Goal: Check status: Check status

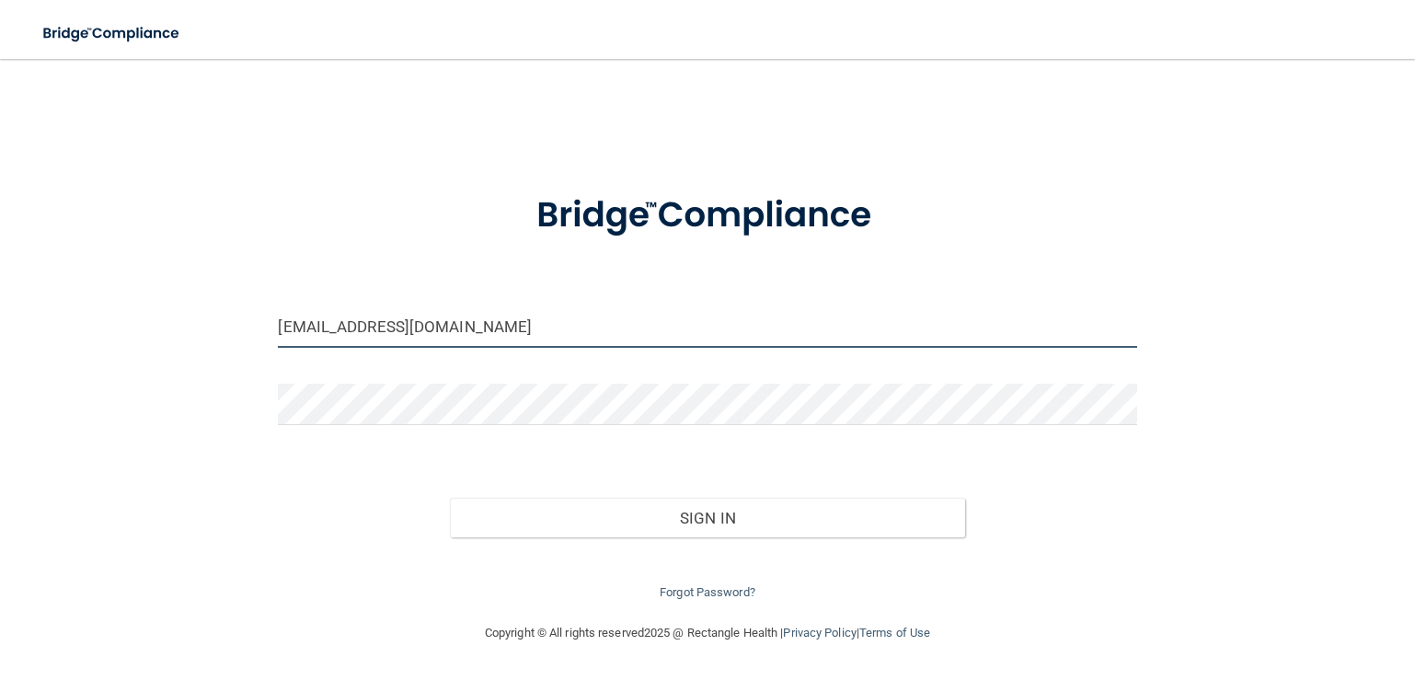
drag, startPoint x: 487, startPoint y: 334, endPoint x: 52, endPoint y: 247, distance: 443.6
click at [52, 247] on div "[EMAIL_ADDRESS][DOMAIN_NAME] Invalid email/password. You don't have permission …" at bounding box center [707, 340] width 1341 height 526
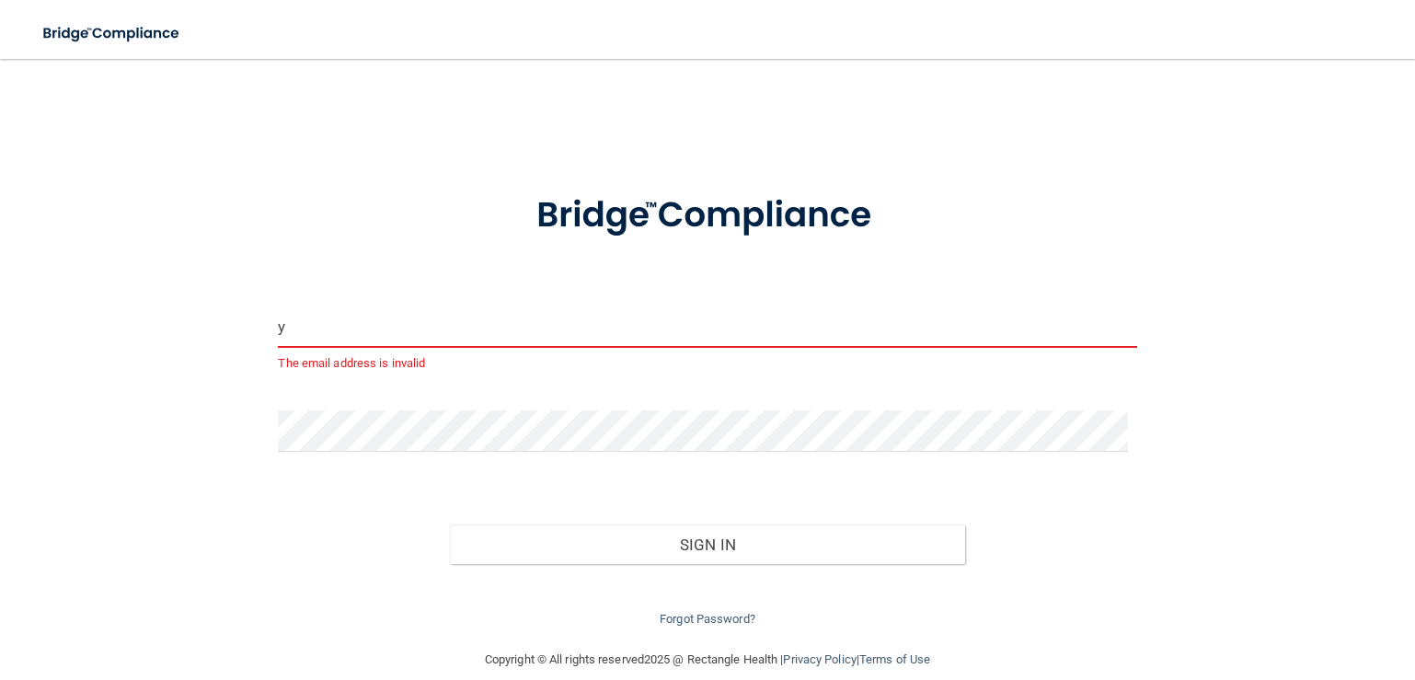
type input "[EMAIL_ADDRESS][DOMAIN_NAME]"
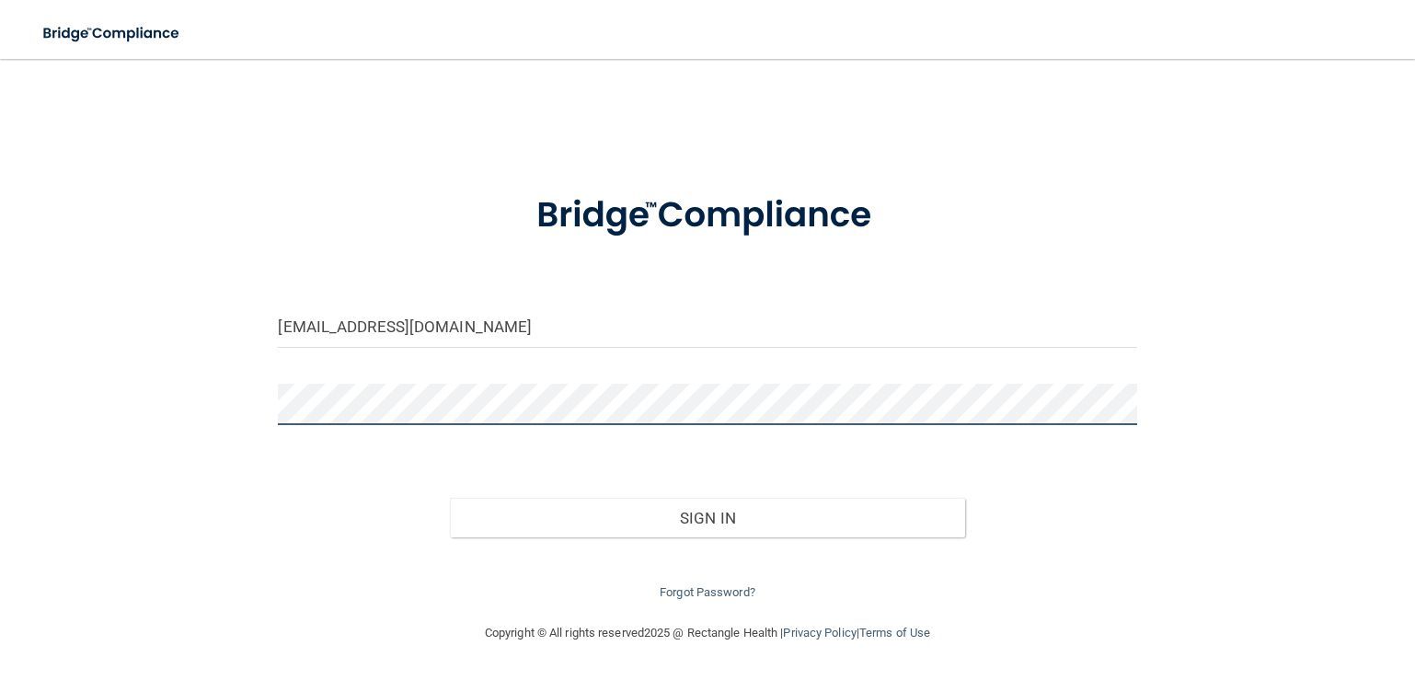
click at [214, 379] on div "[EMAIL_ADDRESS][DOMAIN_NAME] Invalid email/password. You don't have permission …" at bounding box center [707, 340] width 1341 height 526
click at [450, 498] on button "Sign In" at bounding box center [707, 518] width 515 height 40
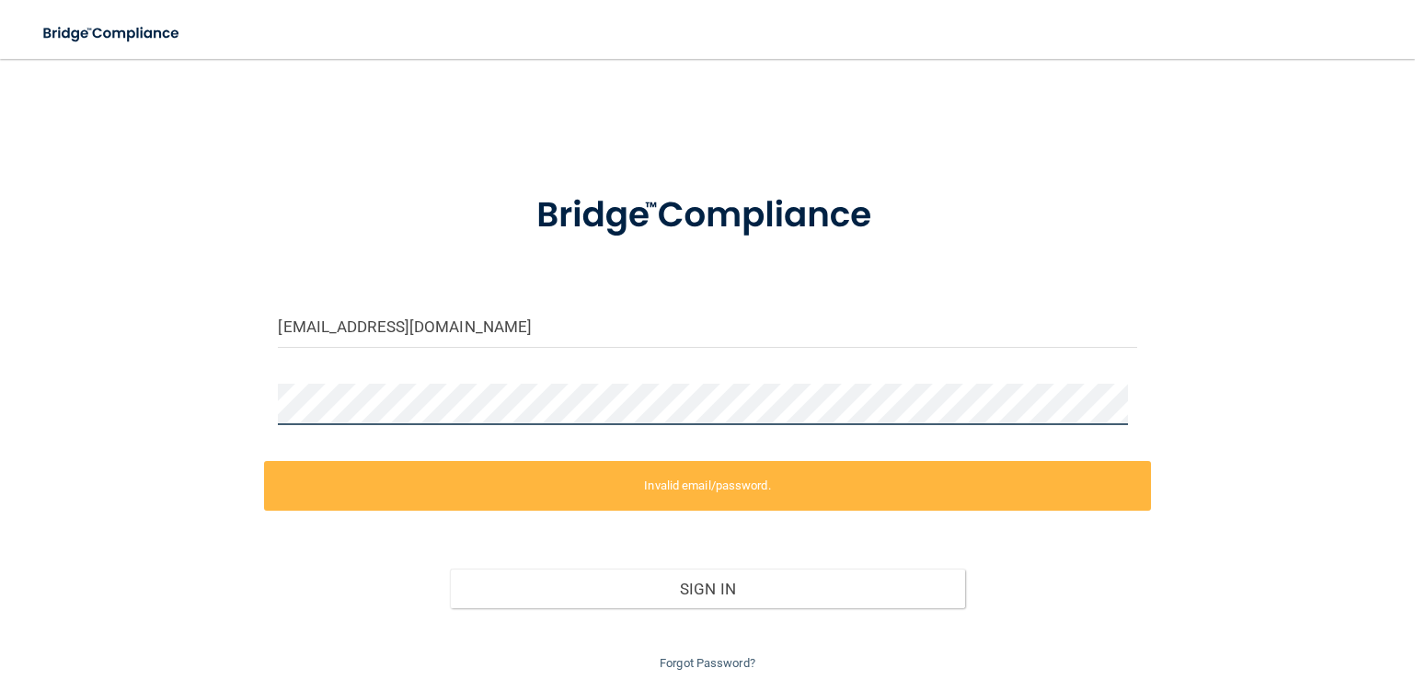
click at [213, 376] on div "[EMAIL_ADDRESS][DOMAIN_NAME] Invalid email/password. You don't have permission …" at bounding box center [707, 375] width 1341 height 597
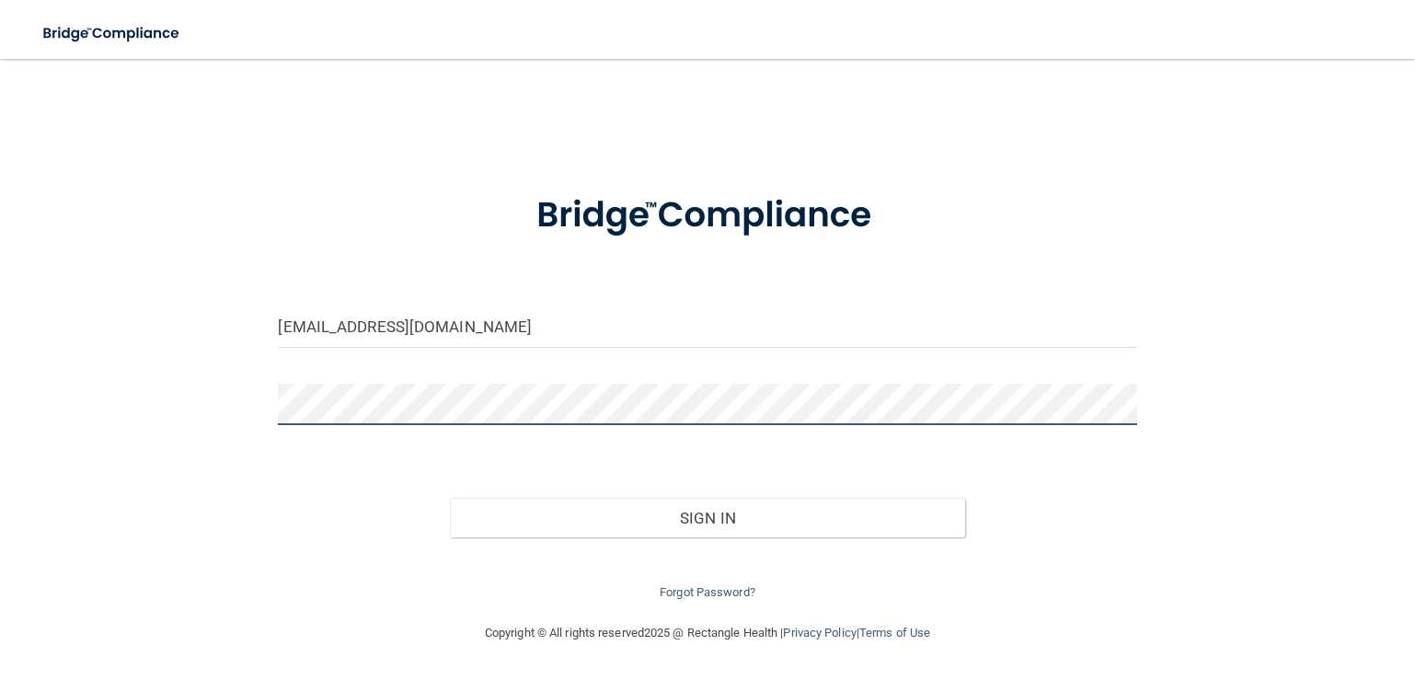
click at [450, 498] on button "Sign In" at bounding box center [707, 518] width 515 height 40
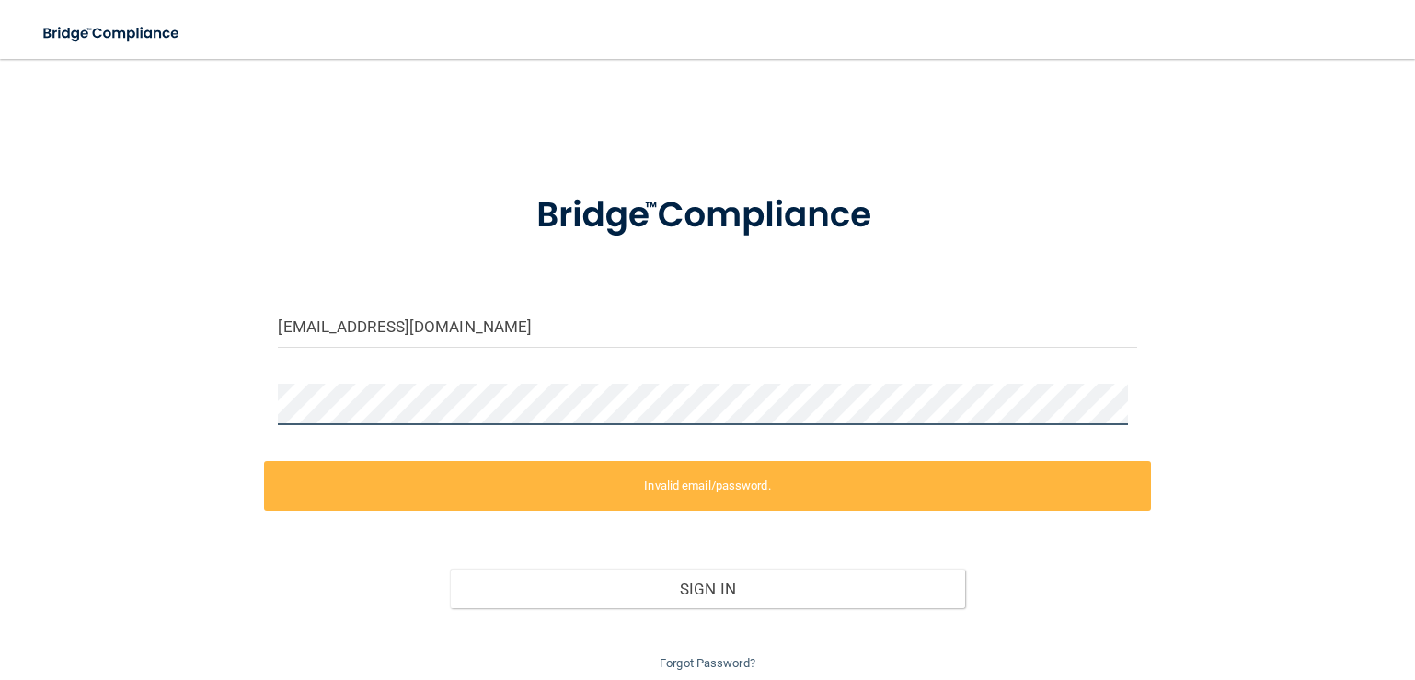
click at [166, 379] on div "[EMAIL_ADDRESS][DOMAIN_NAME] Invalid email/password. You don't have permission …" at bounding box center [707, 375] width 1341 height 597
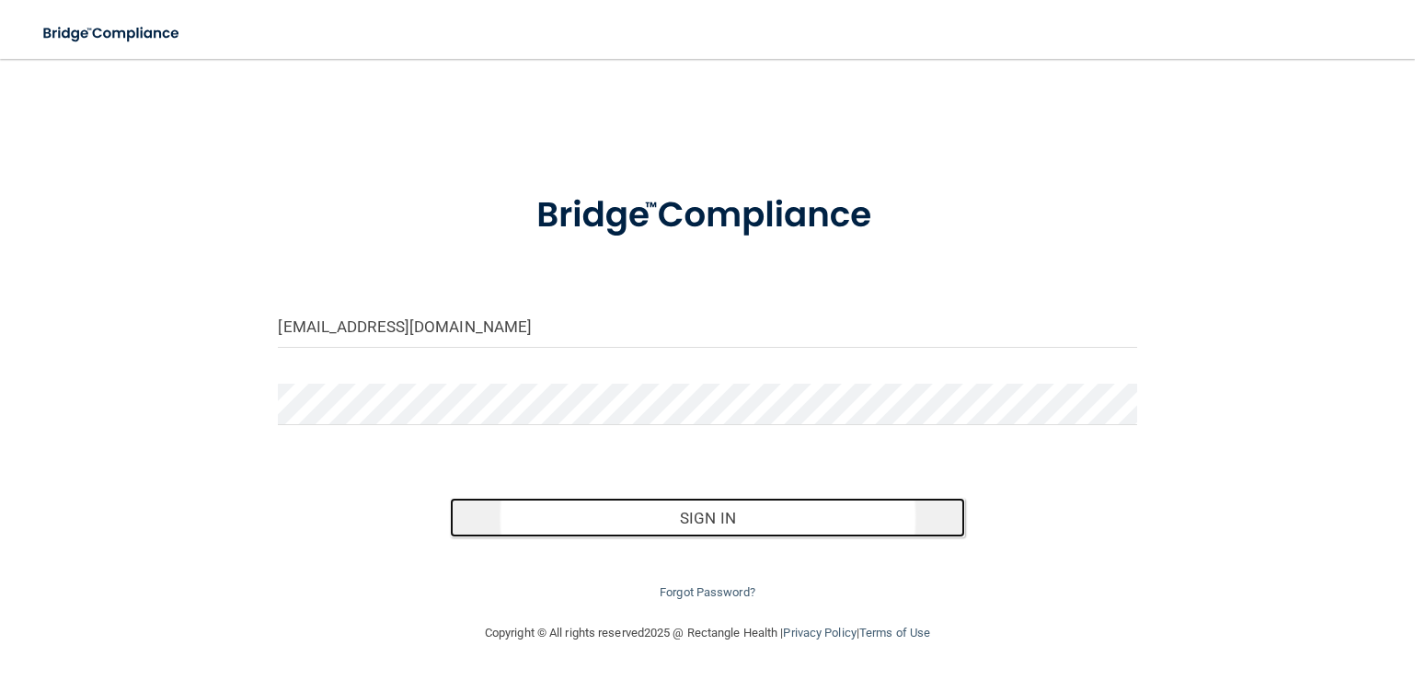
click at [620, 528] on button "Sign In" at bounding box center [707, 518] width 515 height 40
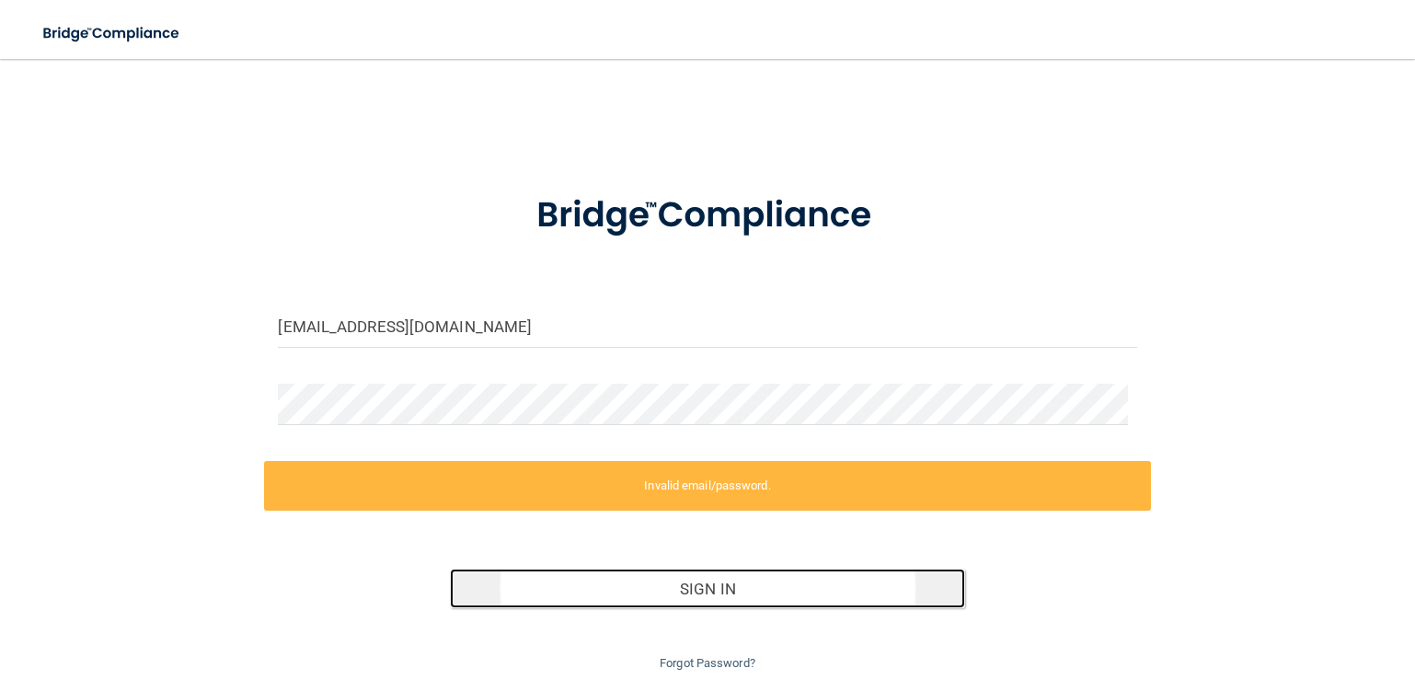
scroll to position [67, 0]
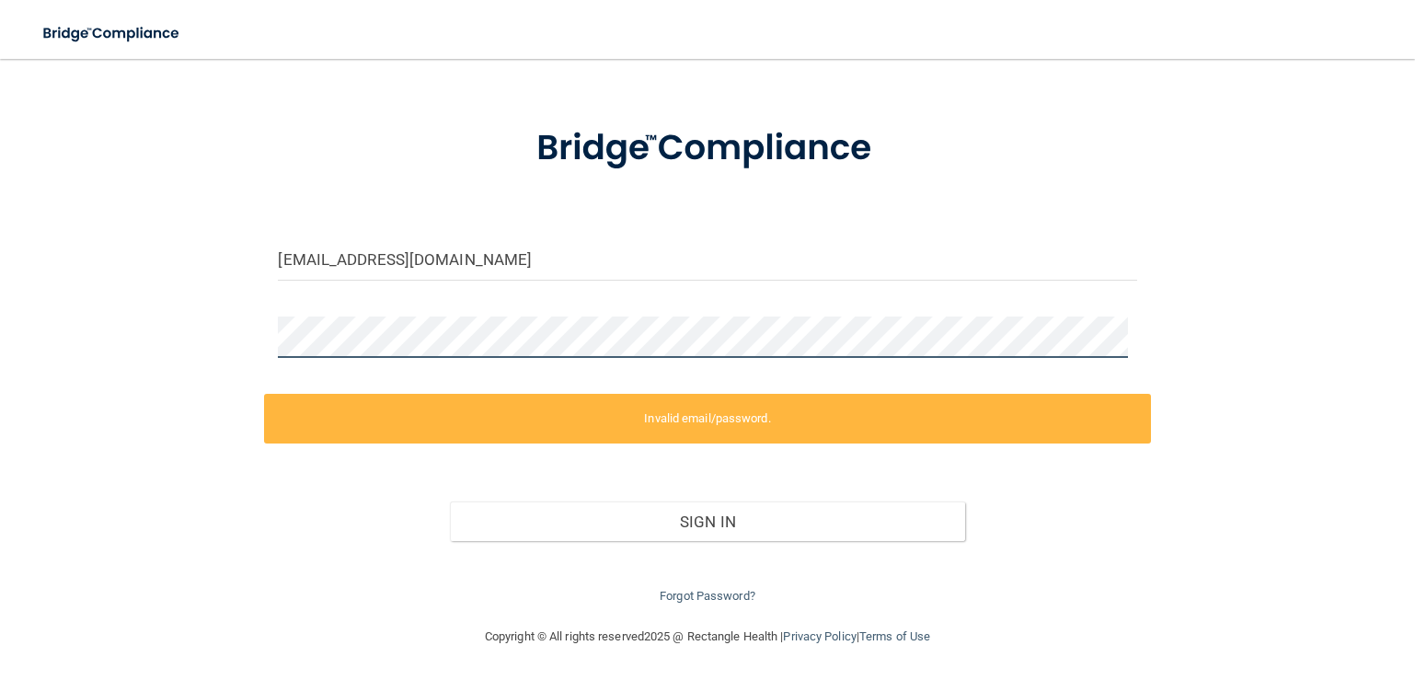
click at [223, 288] on div "[EMAIL_ADDRESS][DOMAIN_NAME] Invalid email/password. You don't have permission …" at bounding box center [707, 308] width 1341 height 597
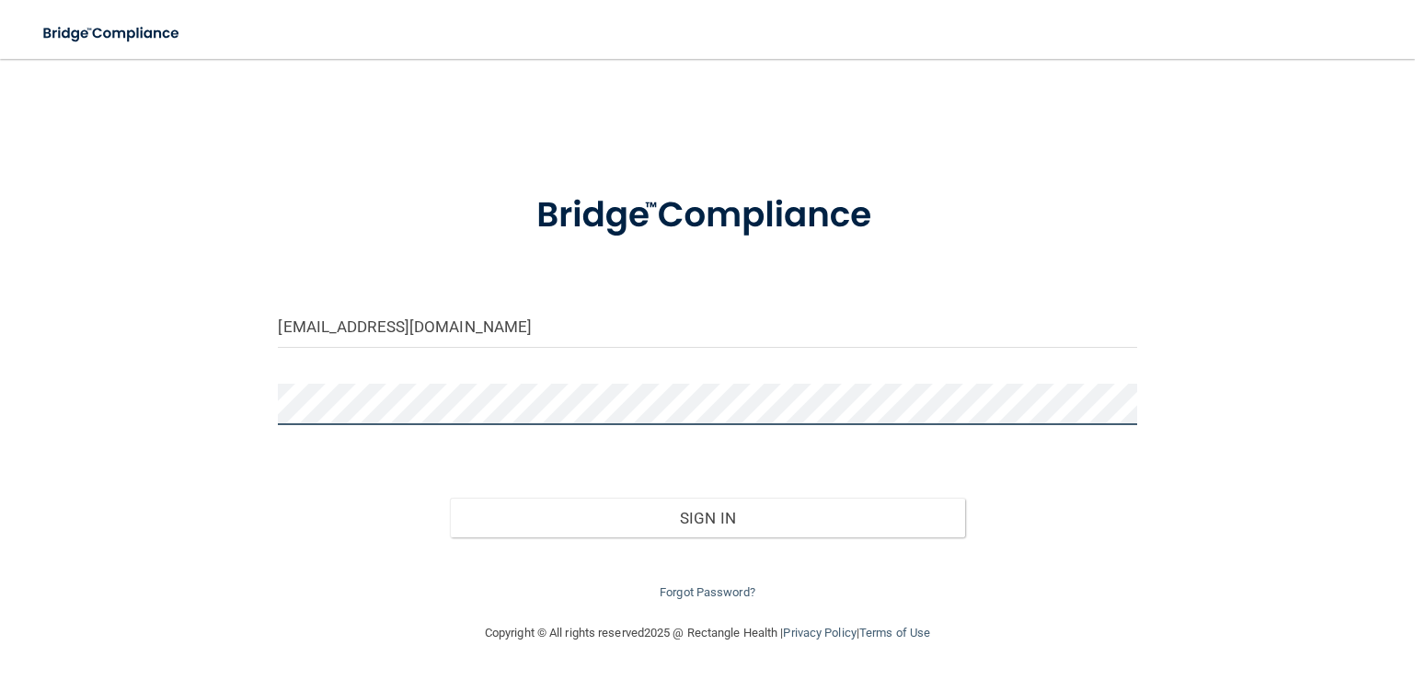
scroll to position [0, 0]
click at [450, 498] on button "Sign In" at bounding box center [707, 518] width 515 height 40
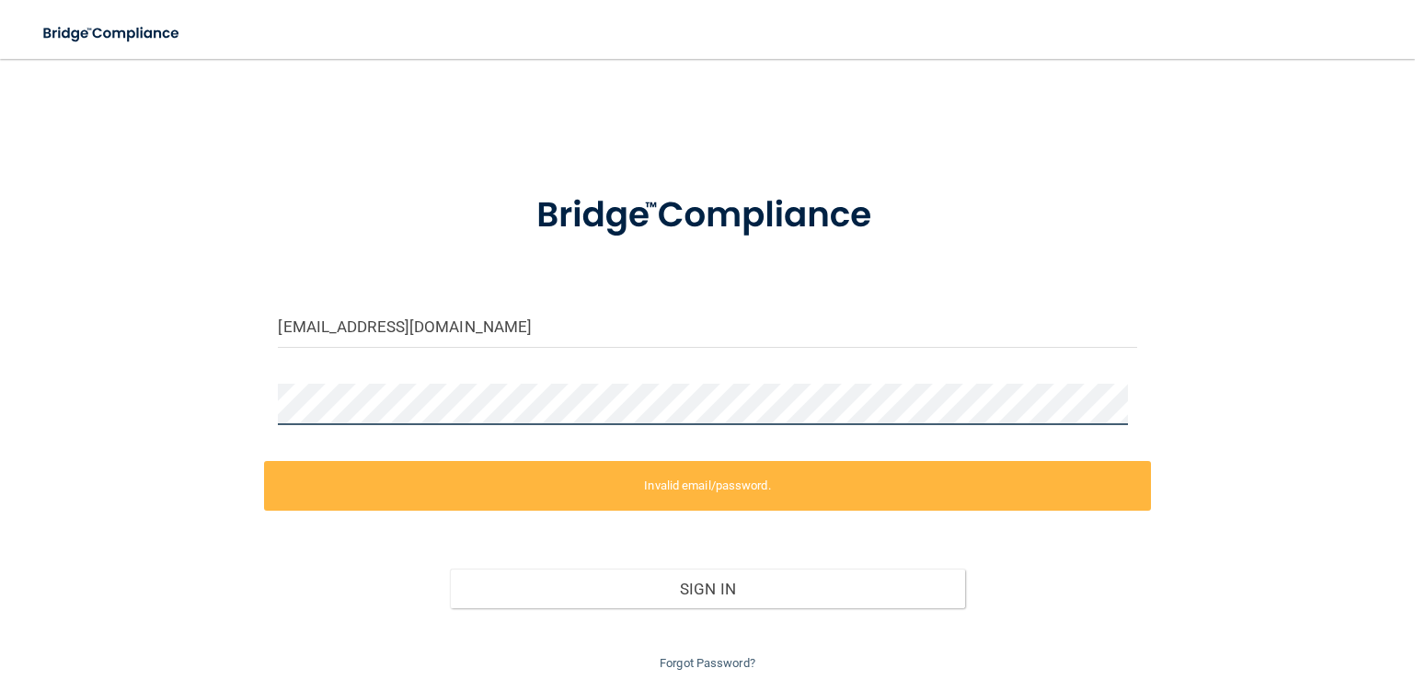
click at [107, 350] on div "[EMAIL_ADDRESS][DOMAIN_NAME] Invalid email/password. You don't have permission …" at bounding box center [707, 375] width 1341 height 597
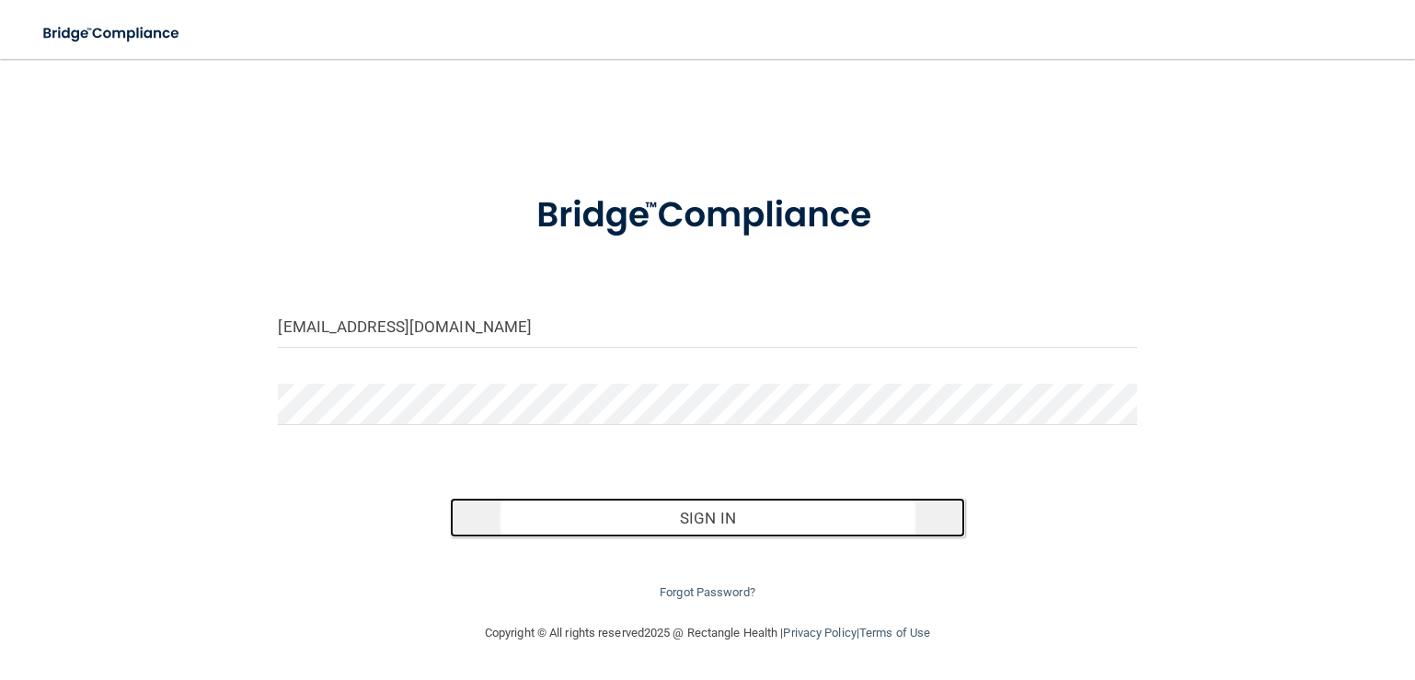
click at [680, 512] on button "Sign In" at bounding box center [707, 518] width 515 height 40
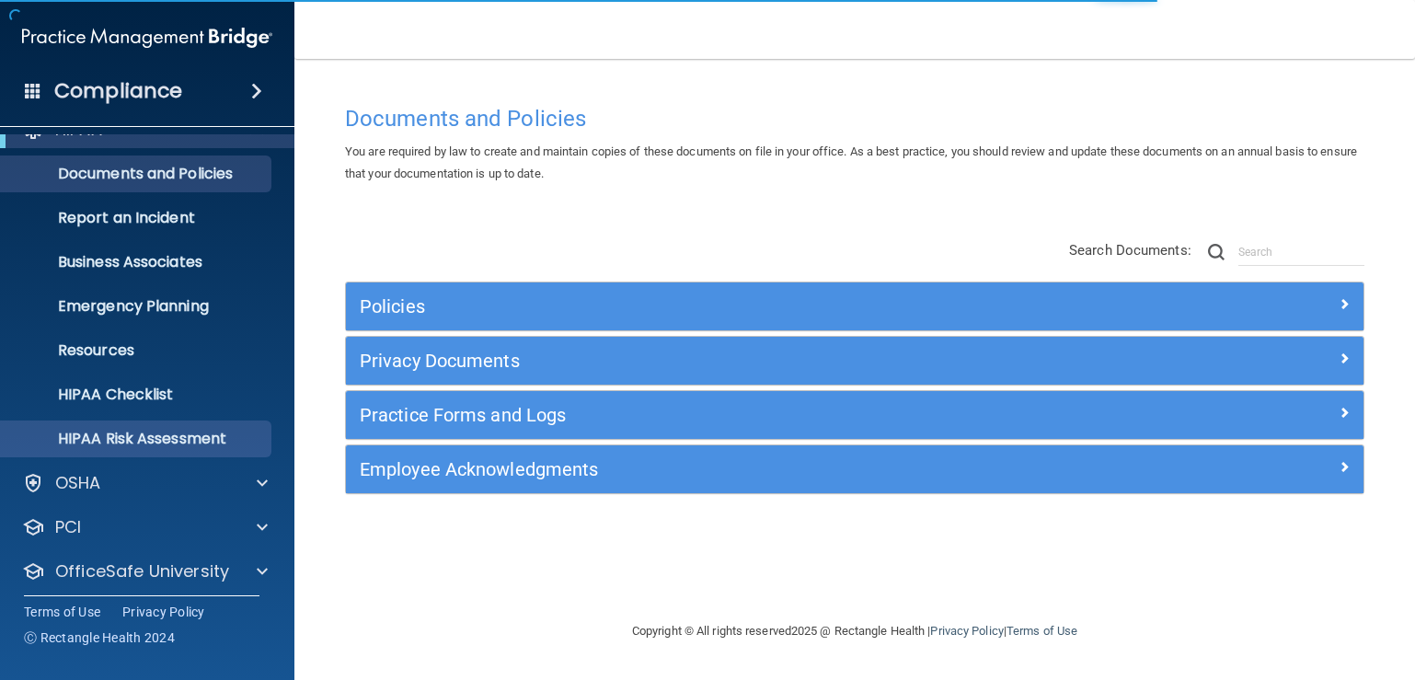
scroll to position [84, 0]
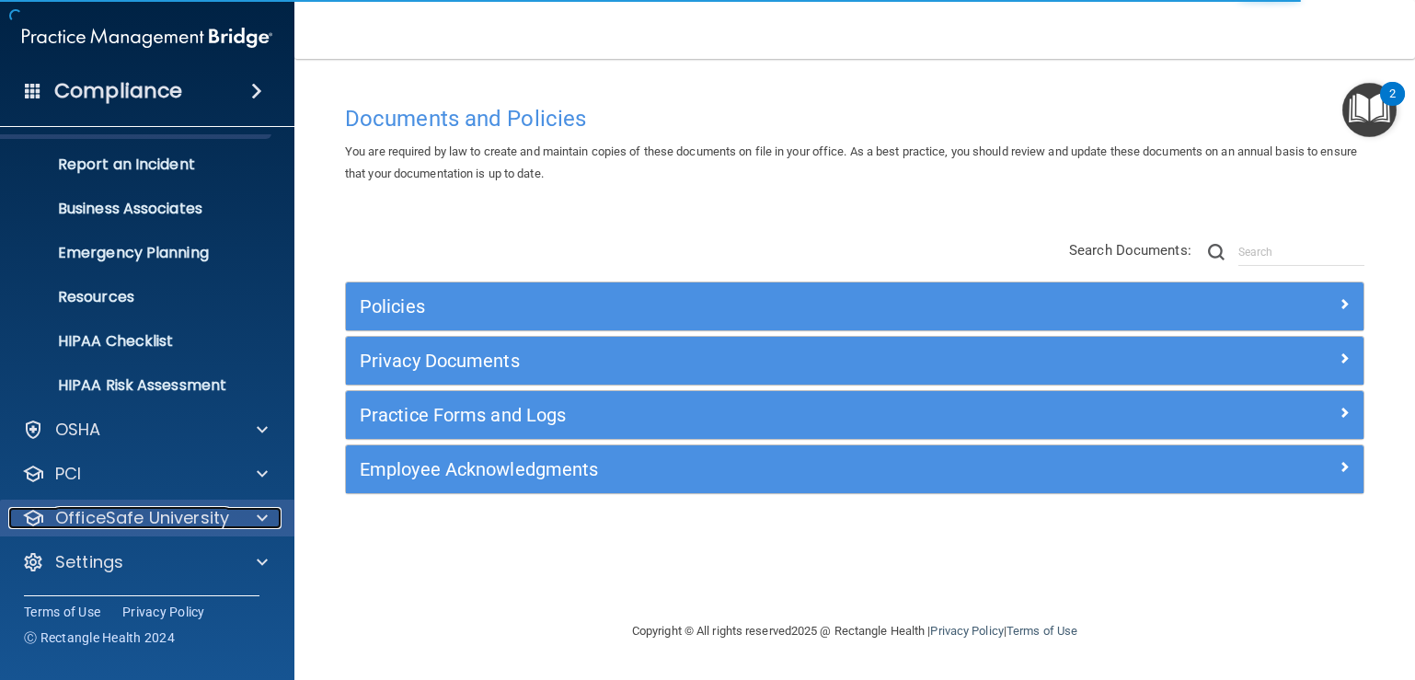
click at [238, 517] on div at bounding box center [259, 518] width 46 height 22
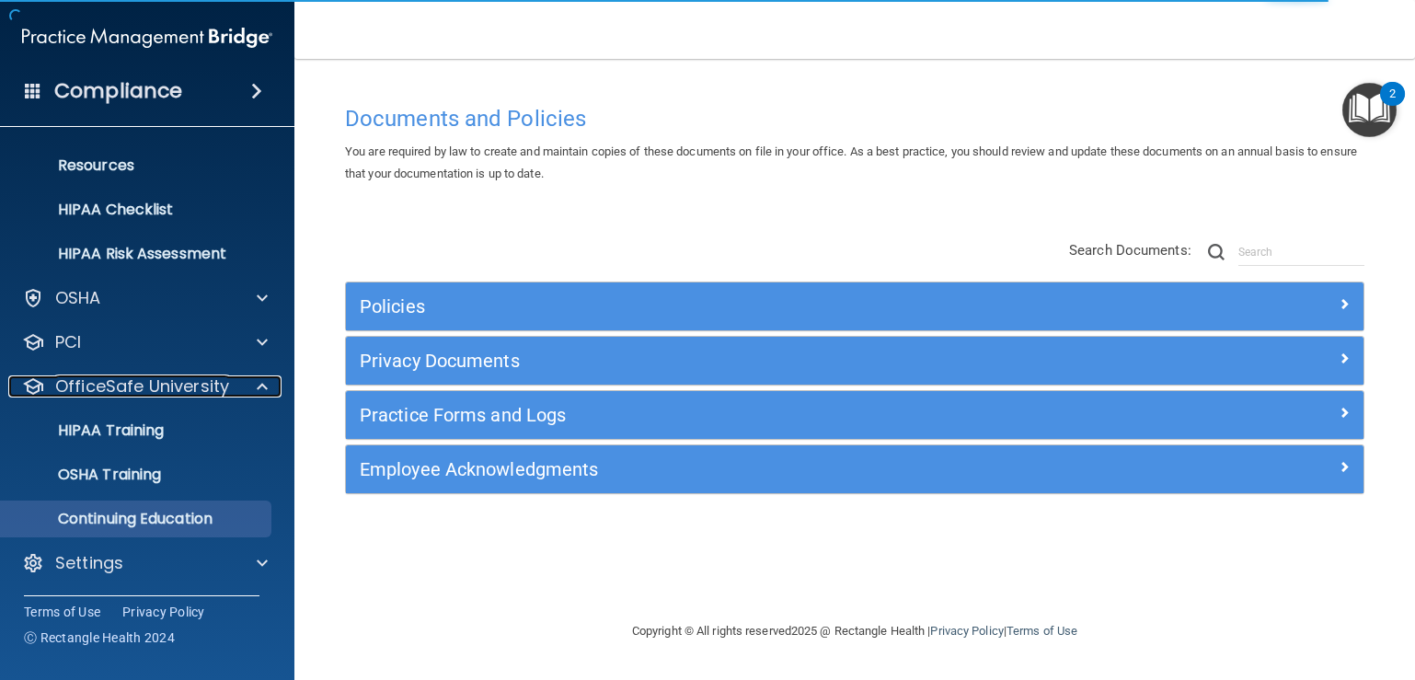
scroll to position [216, 0]
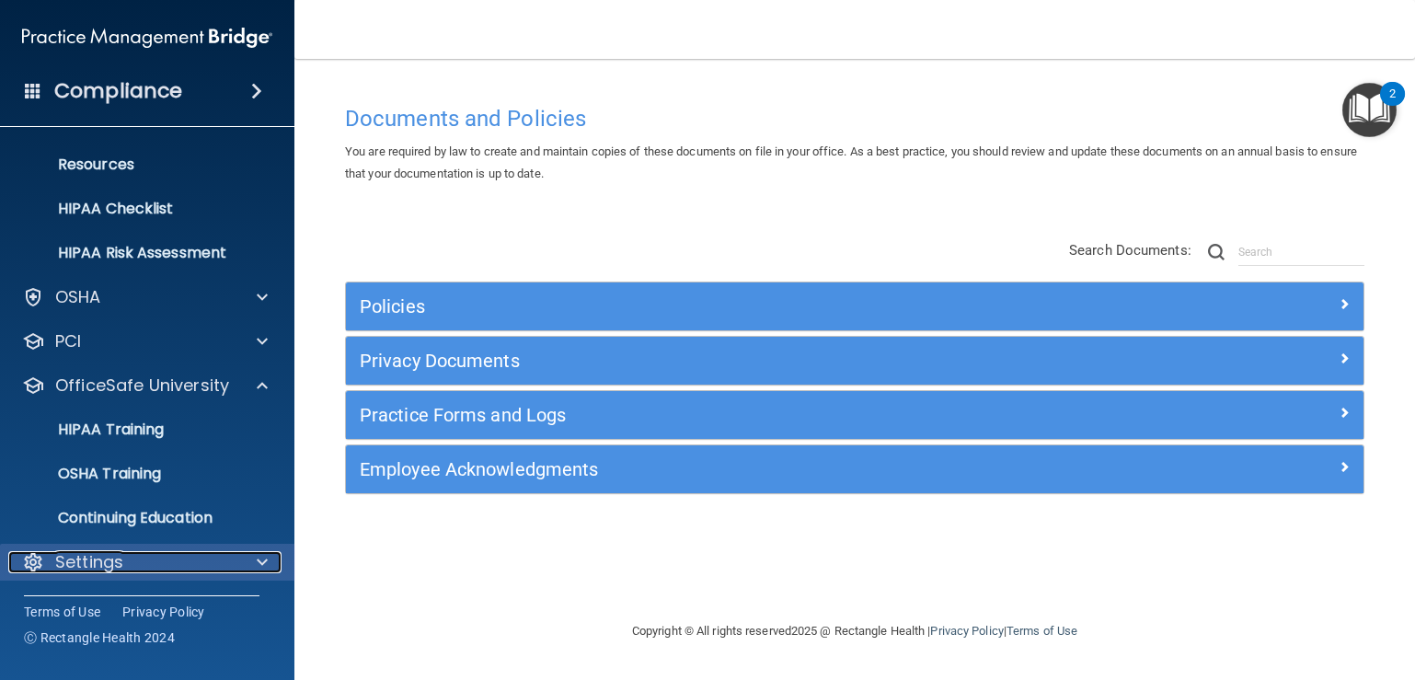
click at [263, 556] on span at bounding box center [262, 562] width 11 height 22
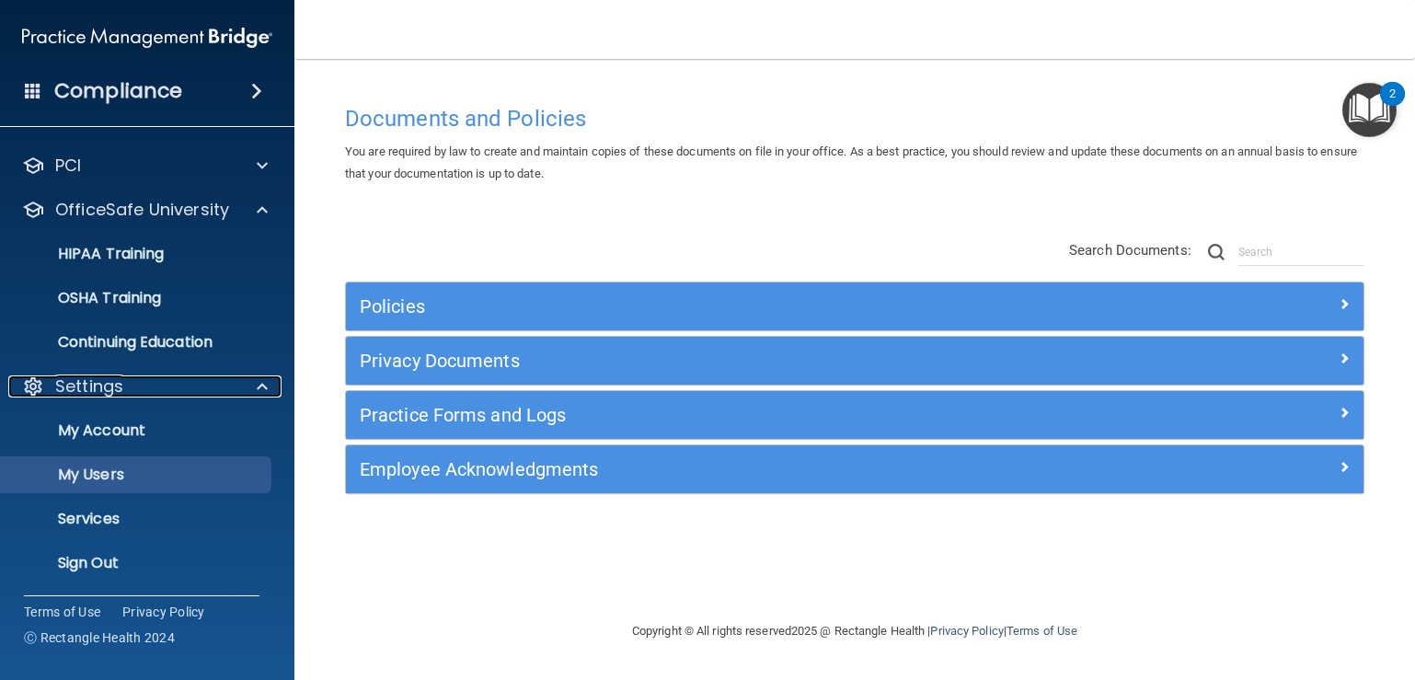
scroll to position [393, 0]
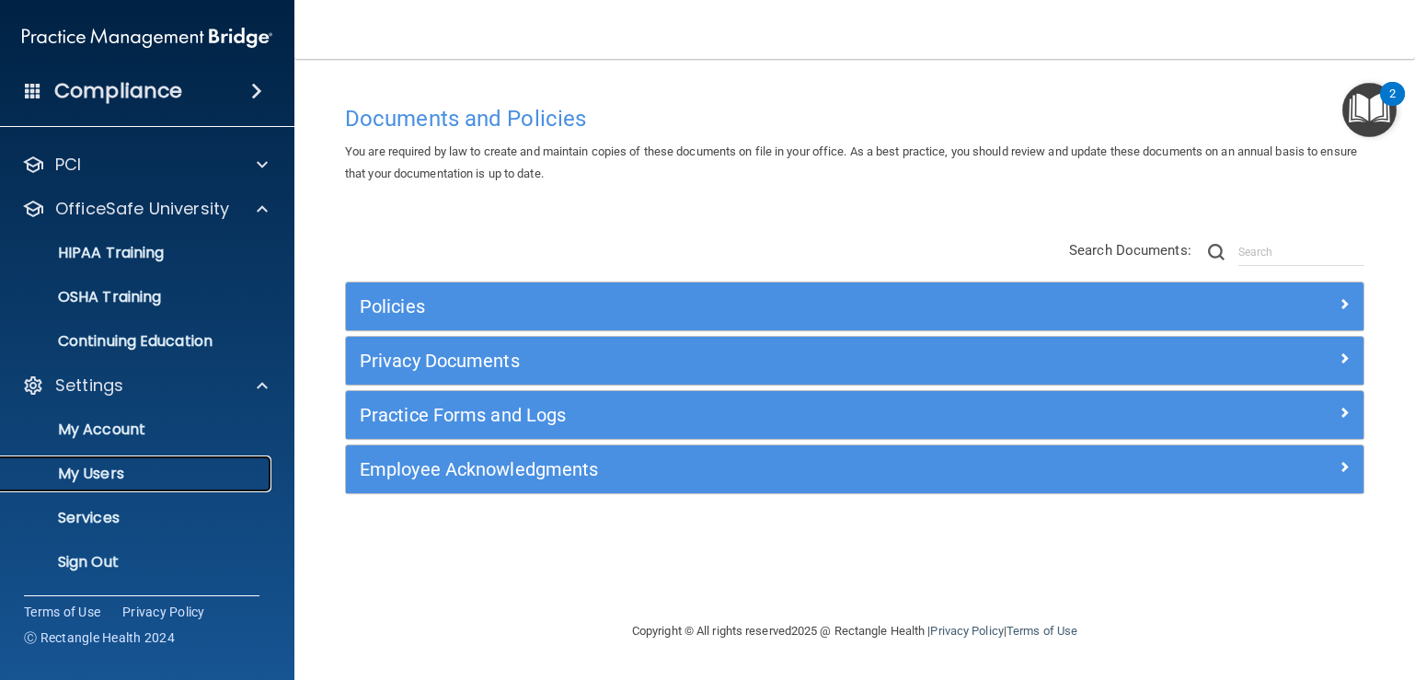
click at [120, 476] on p "My Users" at bounding box center [137, 474] width 251 height 18
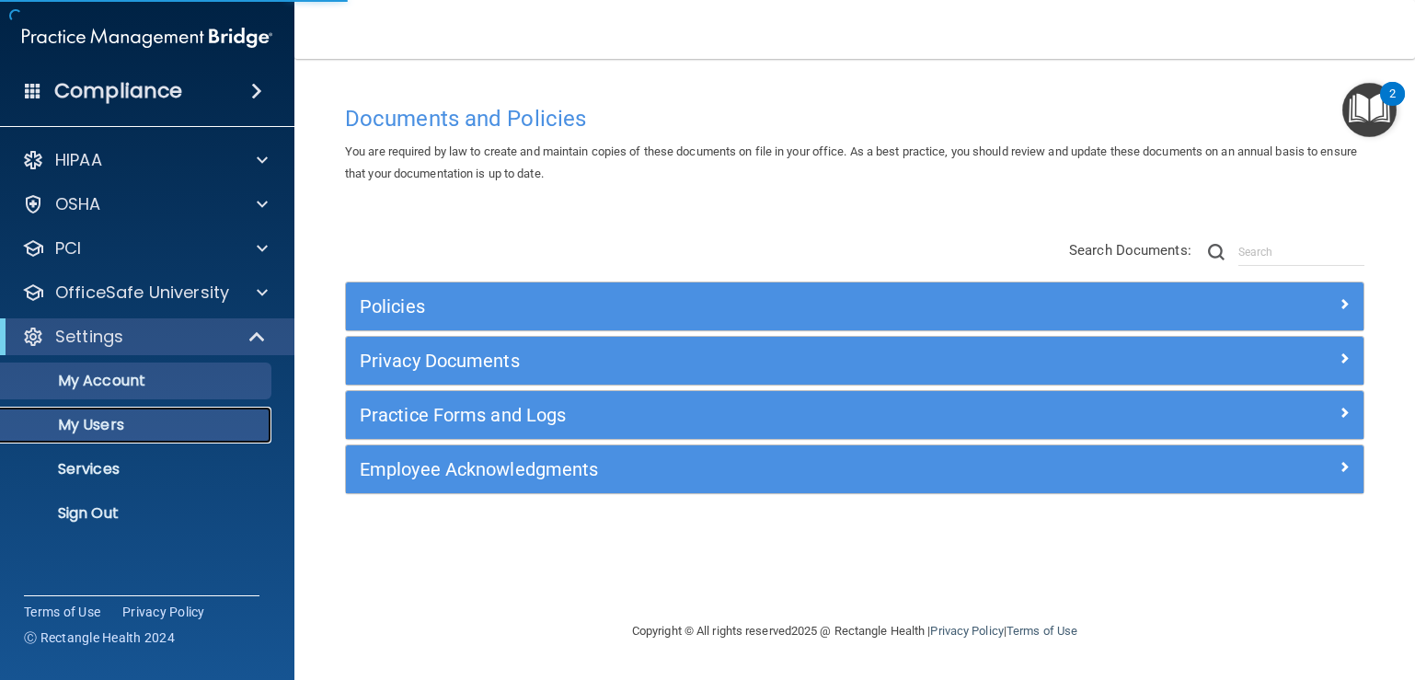
select select "20"
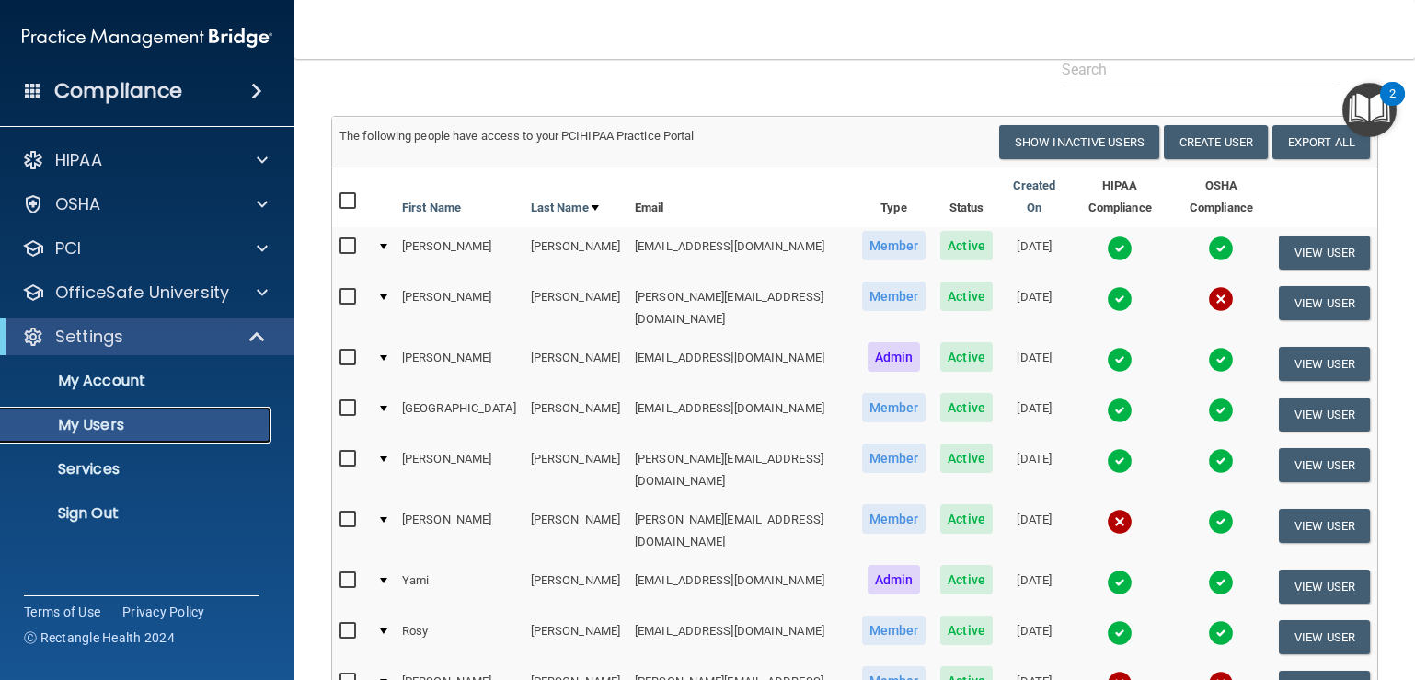
scroll to position [124, 0]
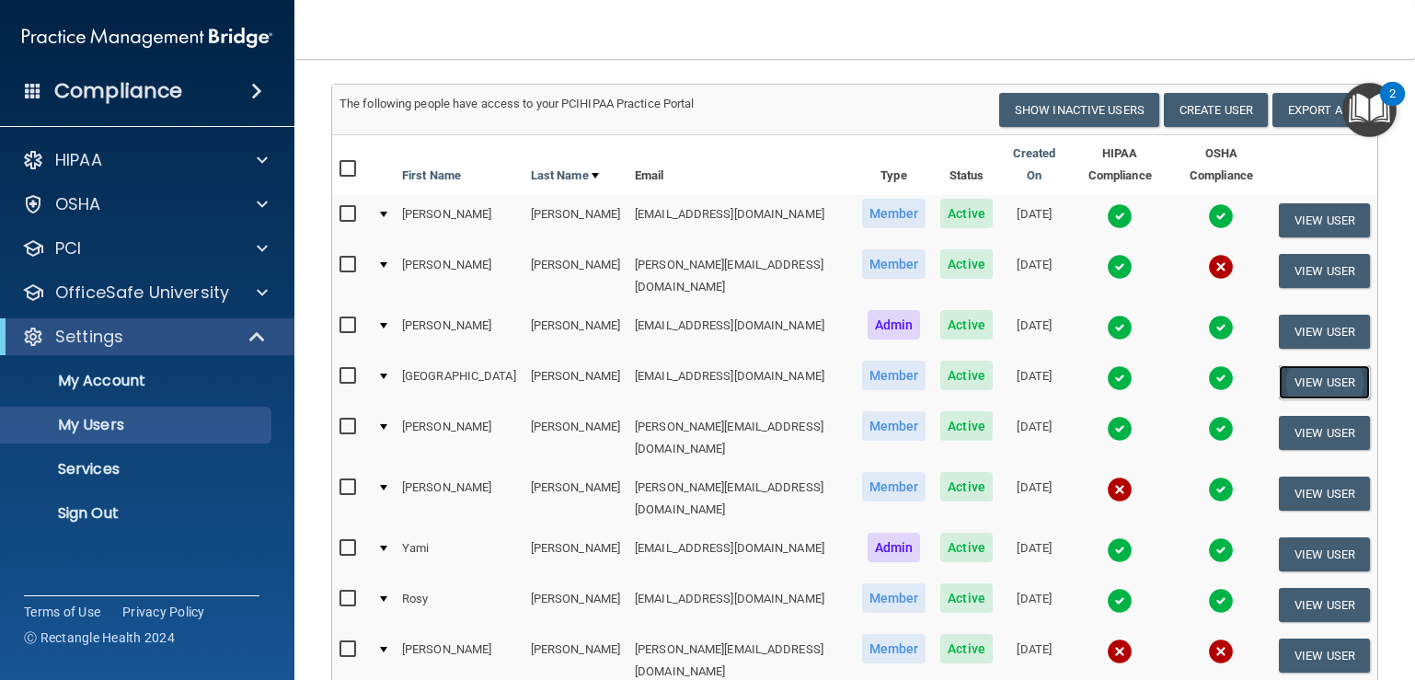
click at [1299, 365] on button "View User" at bounding box center [1324, 382] width 91 height 34
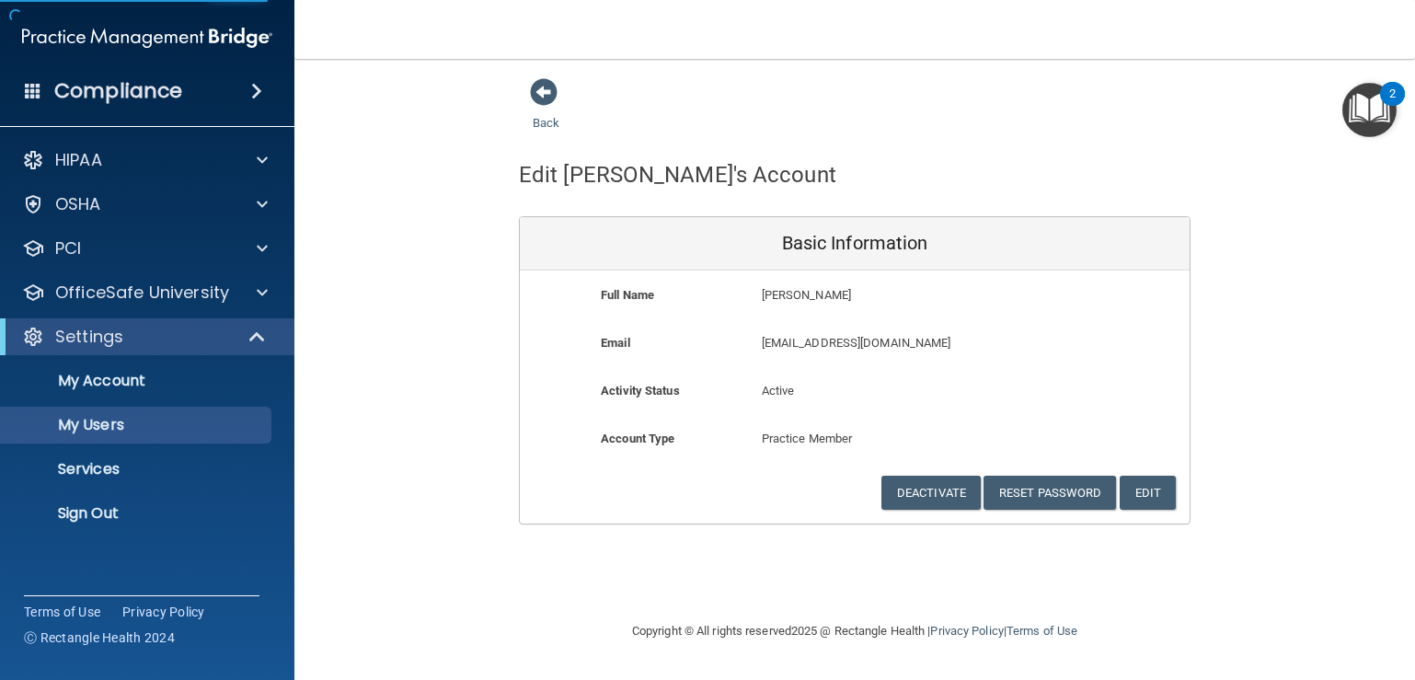
select select "20"
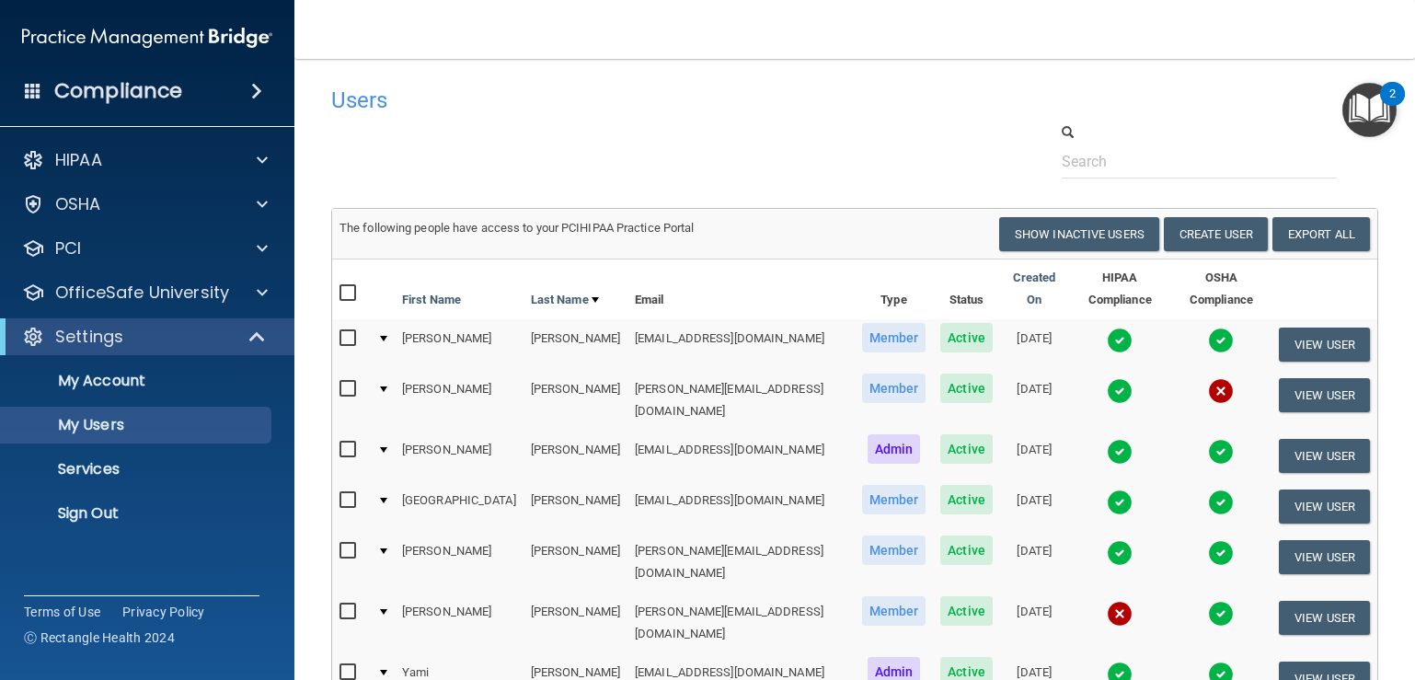
click at [1107, 489] on img at bounding box center [1120, 502] width 26 height 26
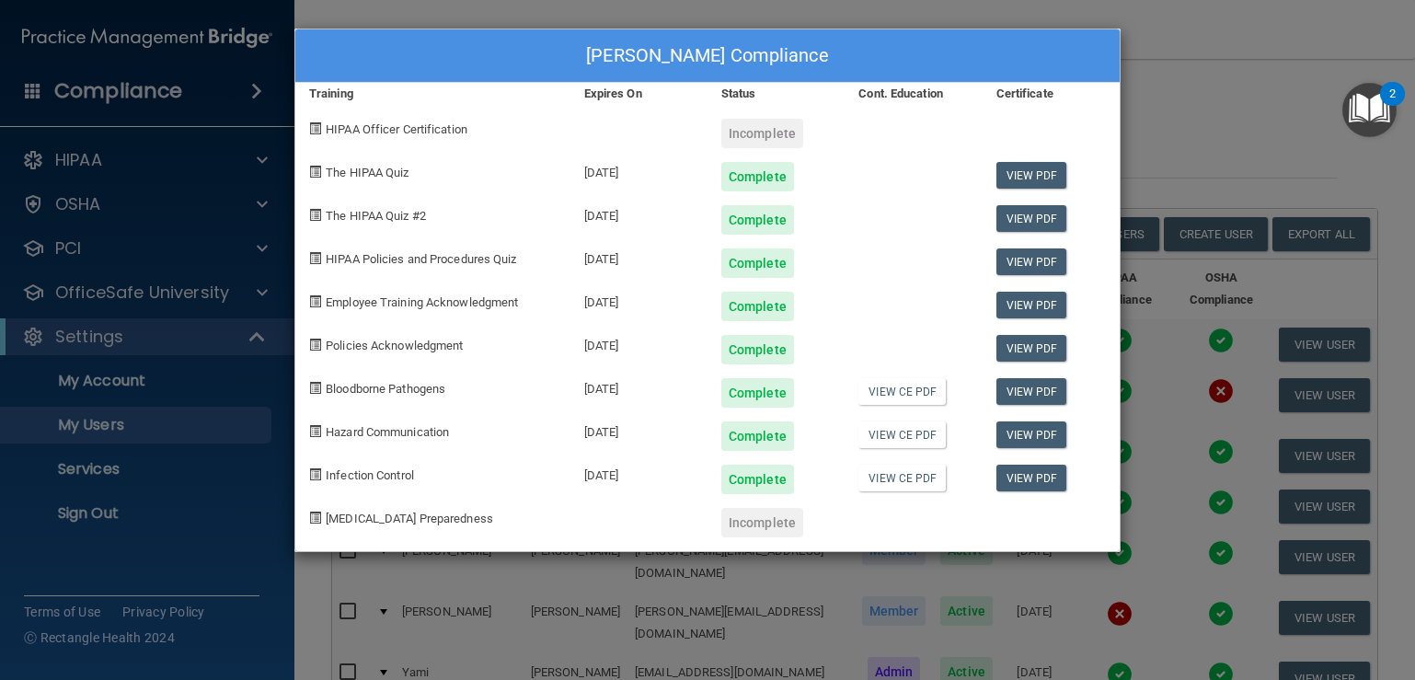
click at [1193, 133] on div "[PERSON_NAME] Compliance Training Expires On Status Cont. Education Certificate…" at bounding box center [707, 340] width 1415 height 680
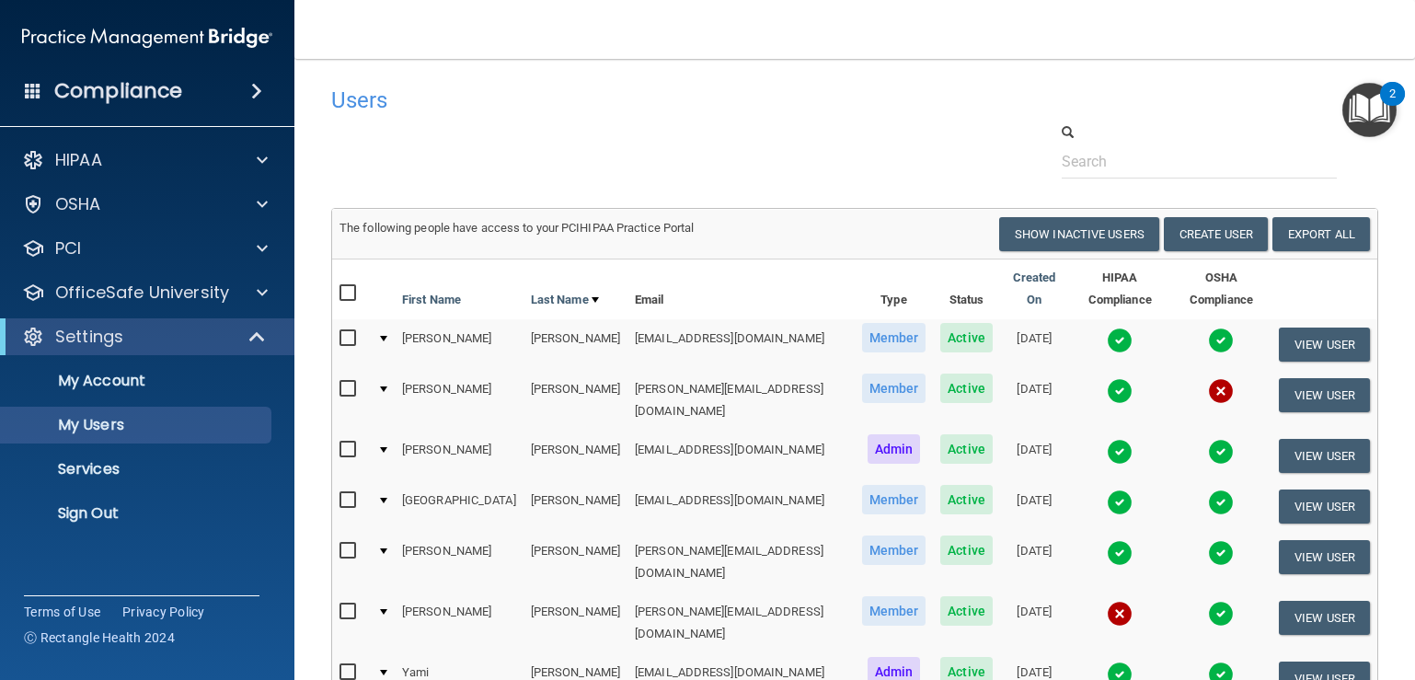
click at [1208, 489] on img at bounding box center [1221, 502] width 26 height 26
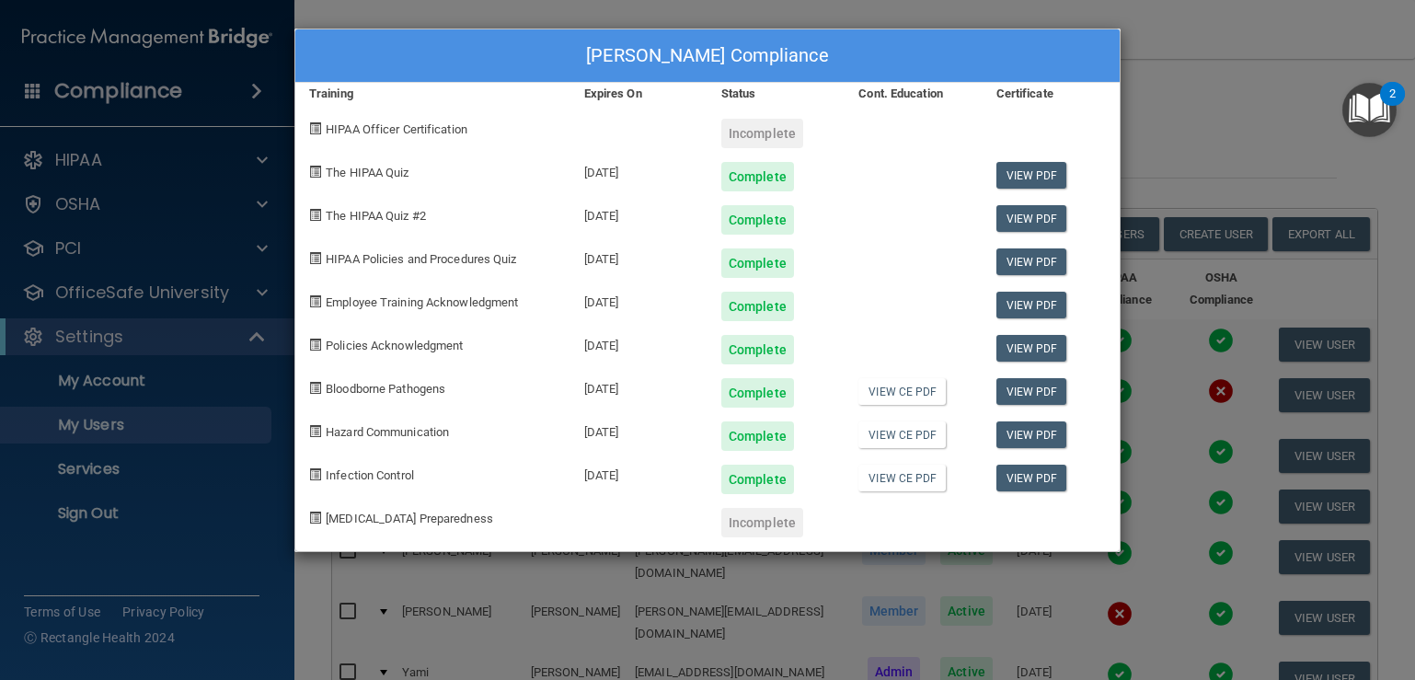
click at [1224, 148] on div "[PERSON_NAME] Compliance Training Expires On Status Cont. Education Certificate…" at bounding box center [707, 340] width 1415 height 680
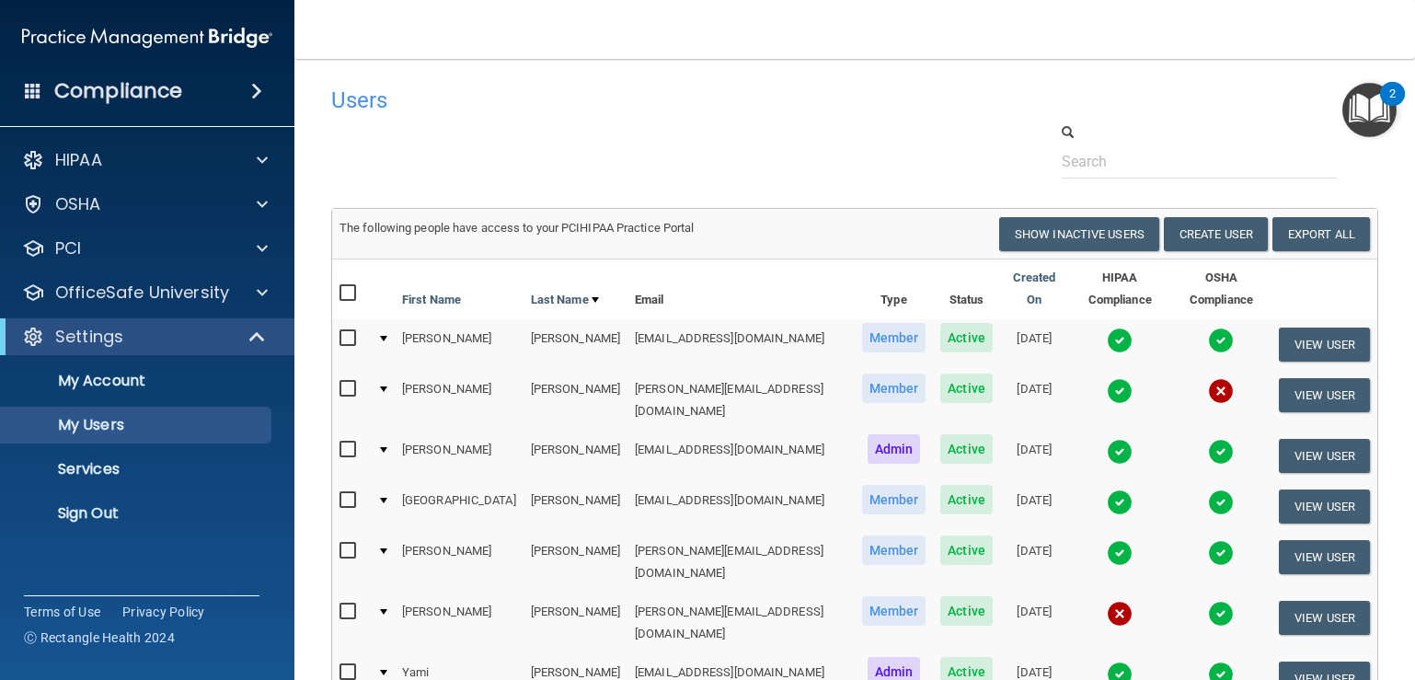
click at [1107, 327] on img at bounding box center [1120, 340] width 26 height 26
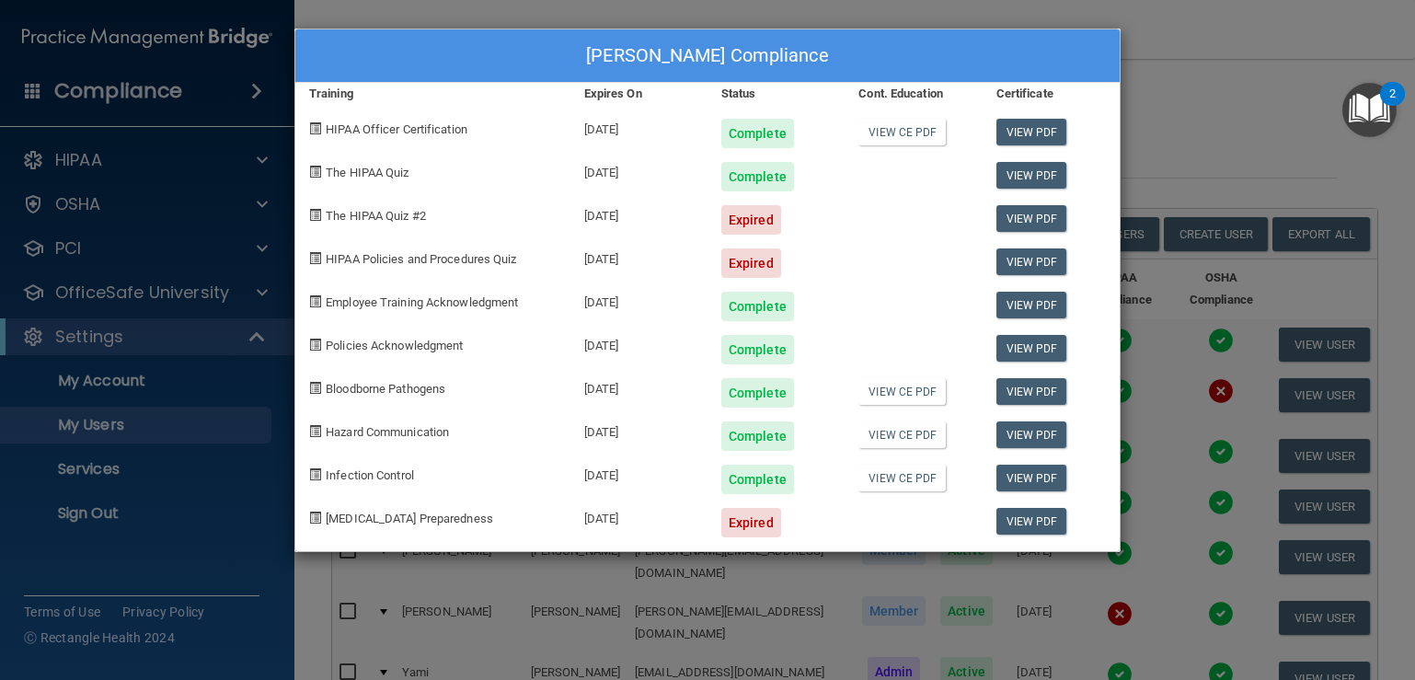
click at [1211, 146] on div "[PERSON_NAME] Compliance Training Expires On Status Cont. Education Certificate…" at bounding box center [707, 340] width 1415 height 680
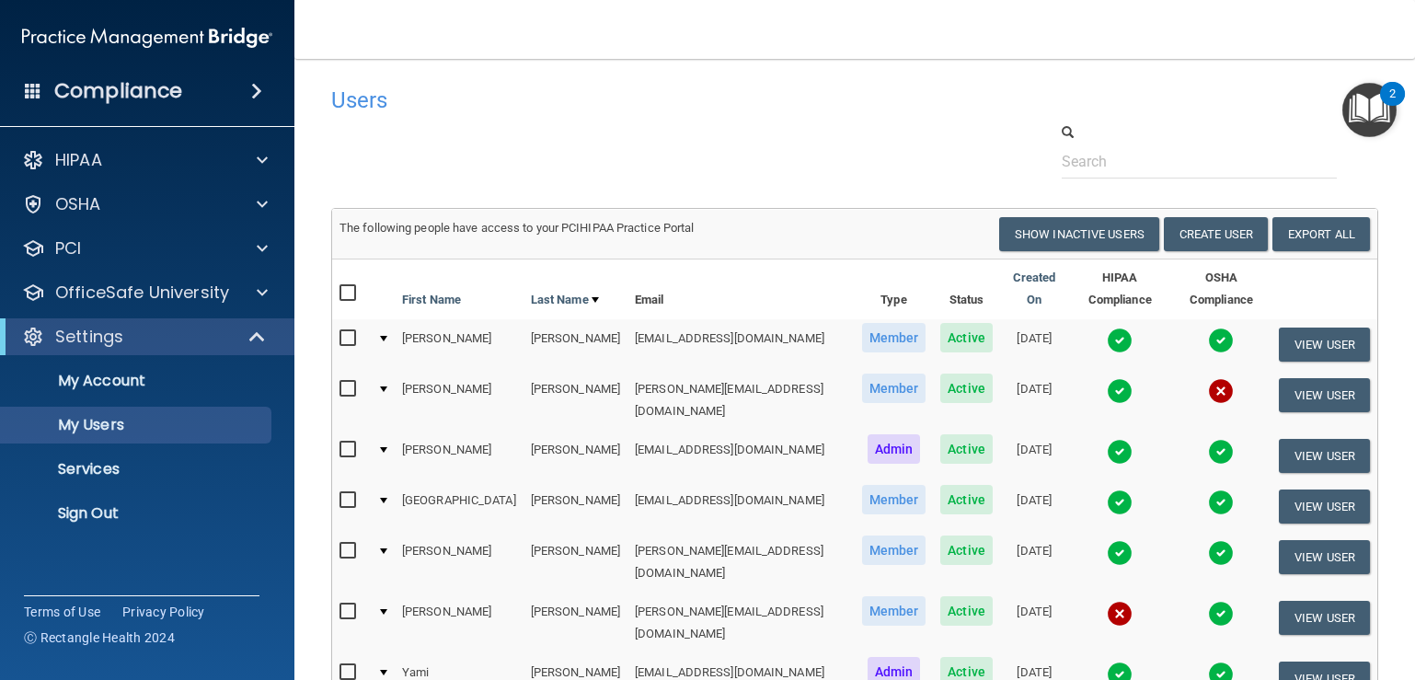
click at [1208, 327] on img at bounding box center [1221, 340] width 26 height 26
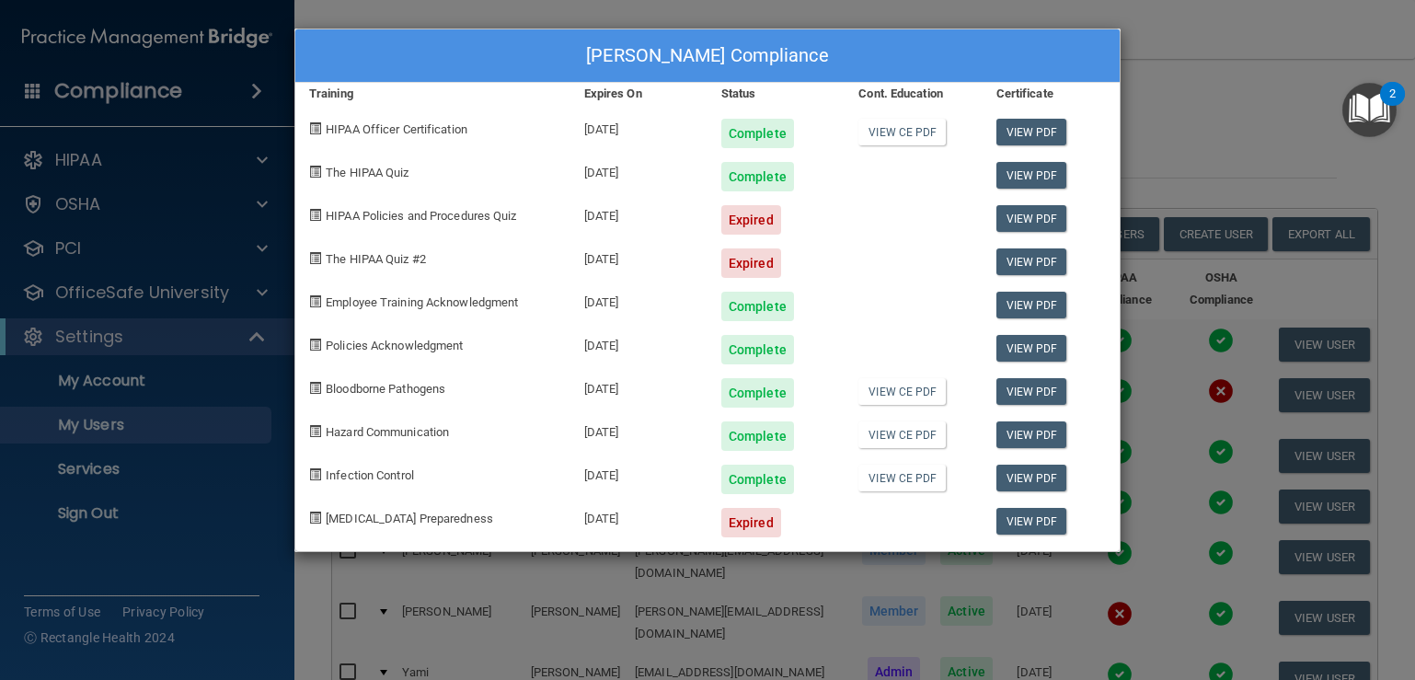
click at [1212, 109] on div "[PERSON_NAME] Compliance Training Expires On Status Cont. Education Certificate…" at bounding box center [707, 340] width 1415 height 680
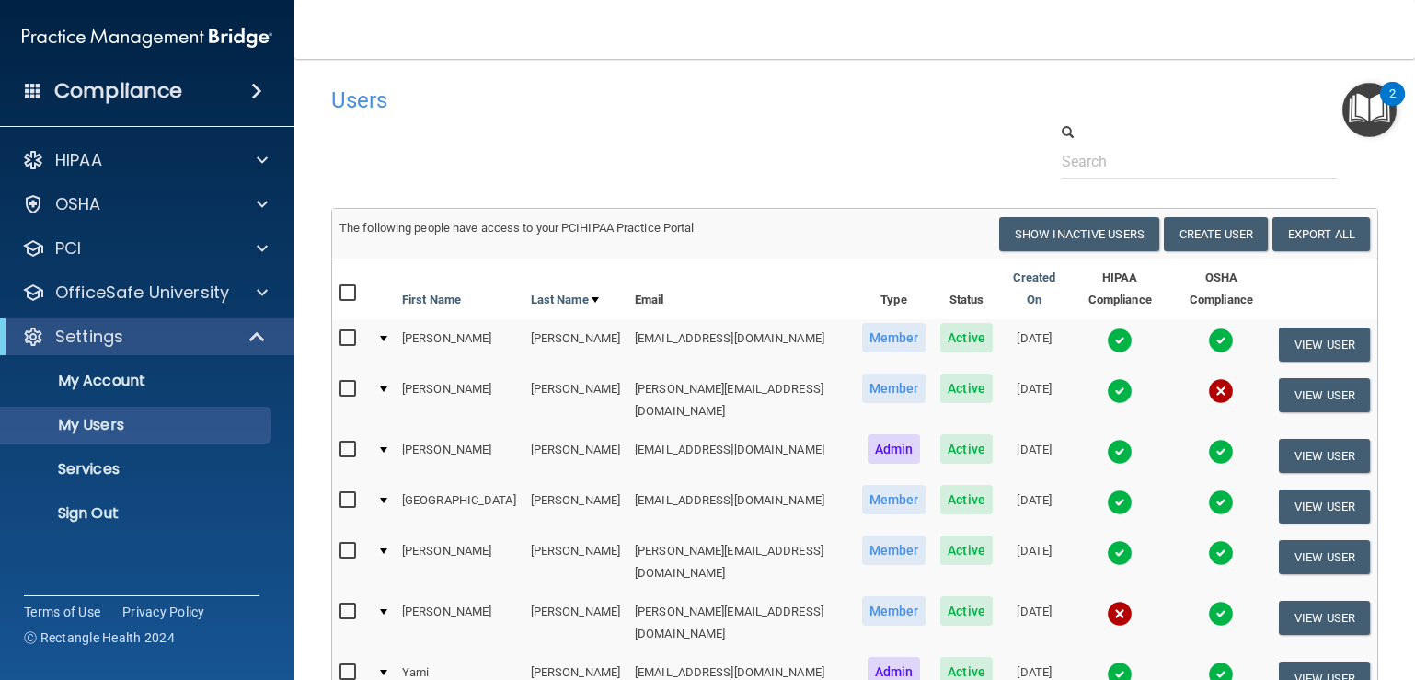
click at [1208, 381] on img at bounding box center [1221, 391] width 26 height 26
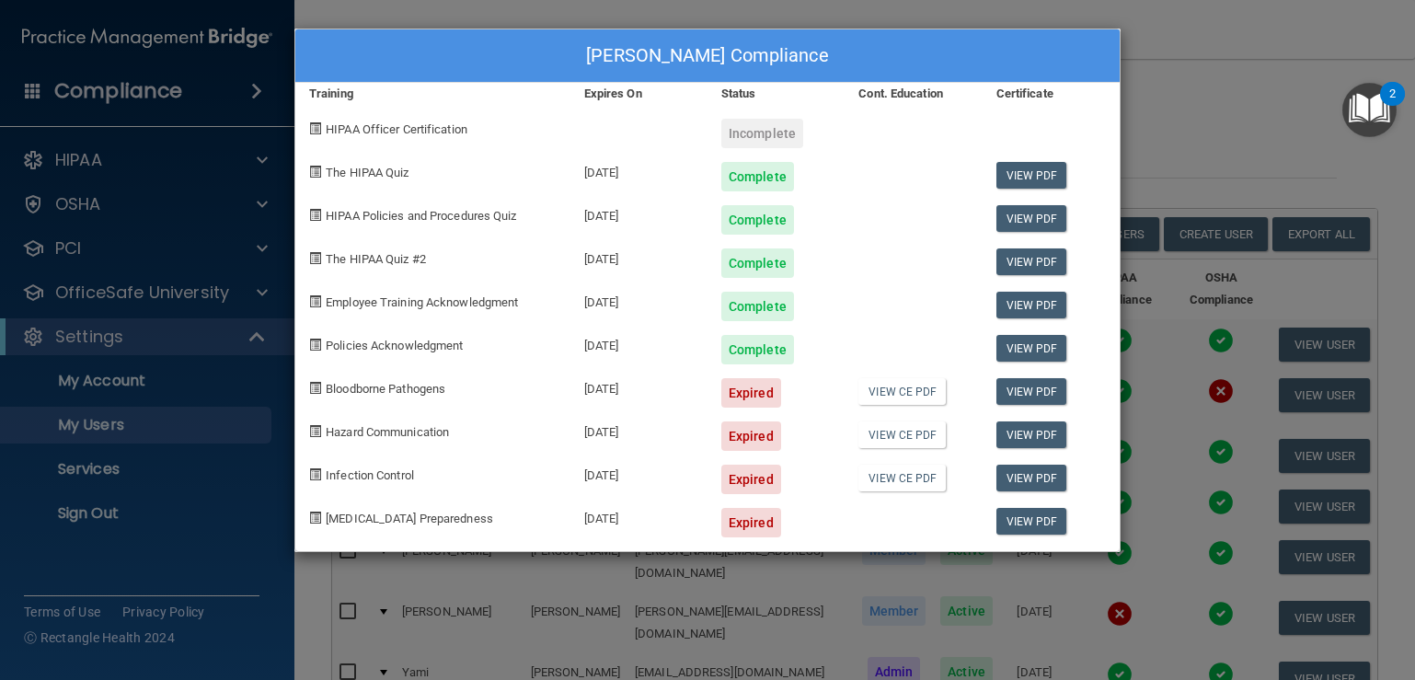
click at [1203, 145] on div "[PERSON_NAME] Compliance Training Expires On Status Cont. Education Certificate…" at bounding box center [707, 340] width 1415 height 680
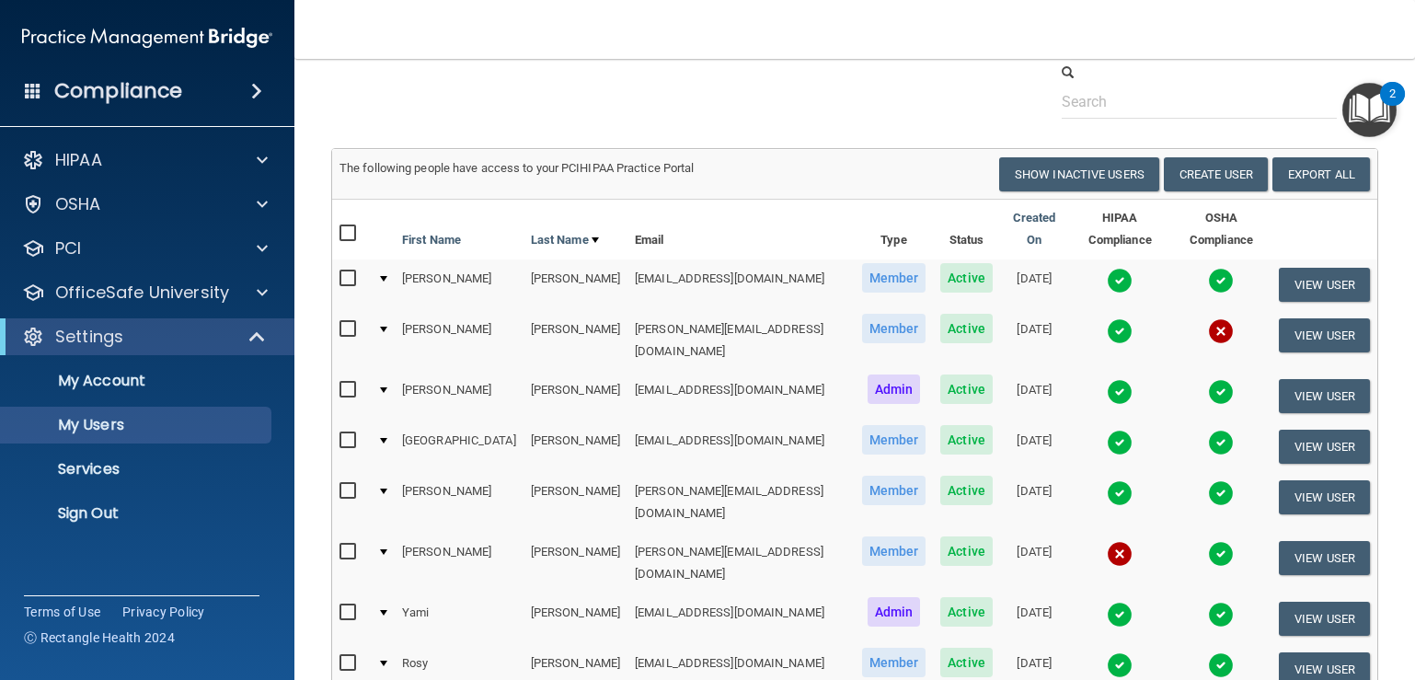
scroll to position [92, 0]
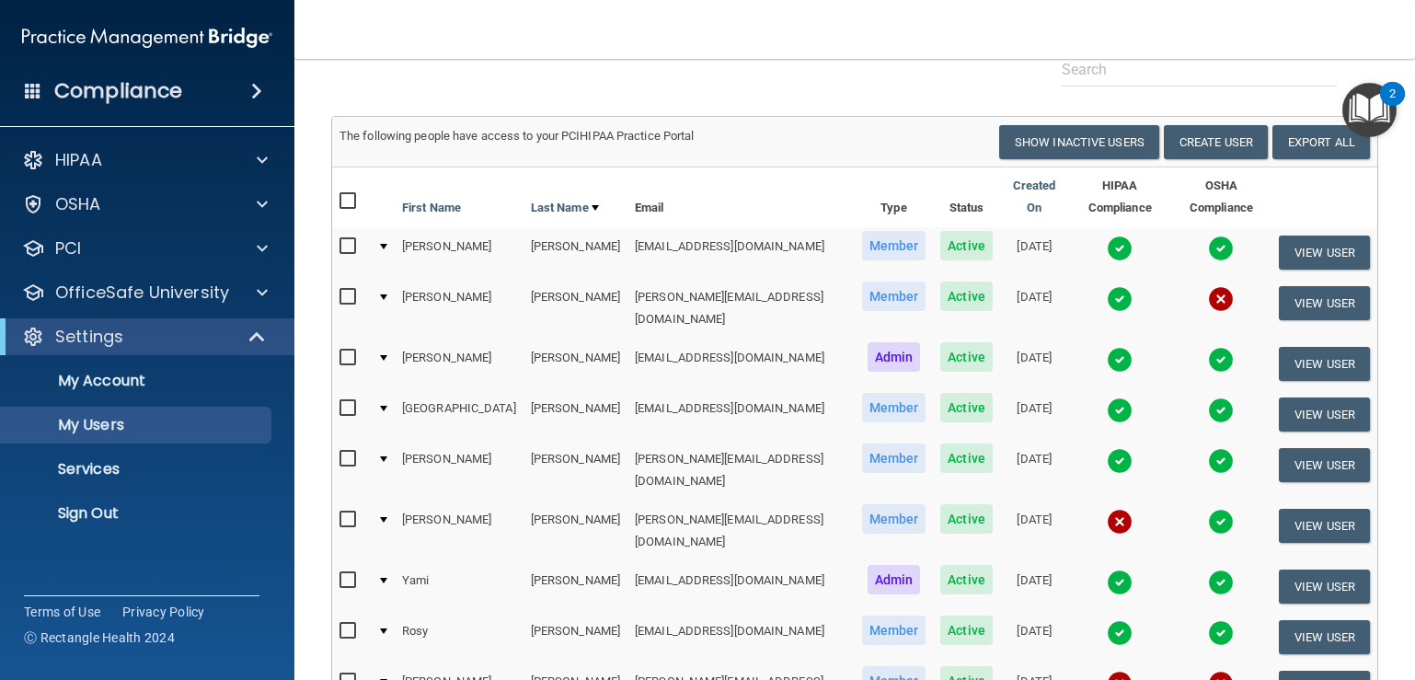
click at [1107, 347] on img at bounding box center [1120, 360] width 26 height 26
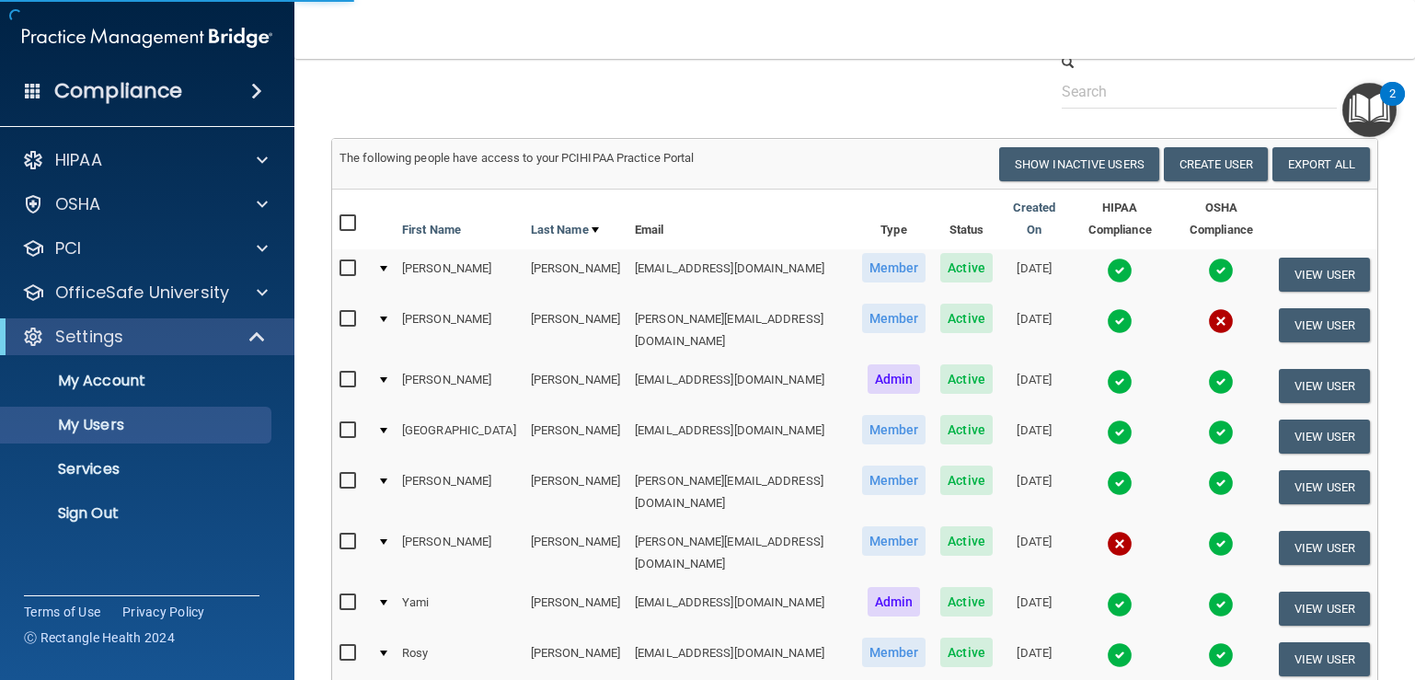
click at [1107, 369] on img at bounding box center [1120, 382] width 26 height 26
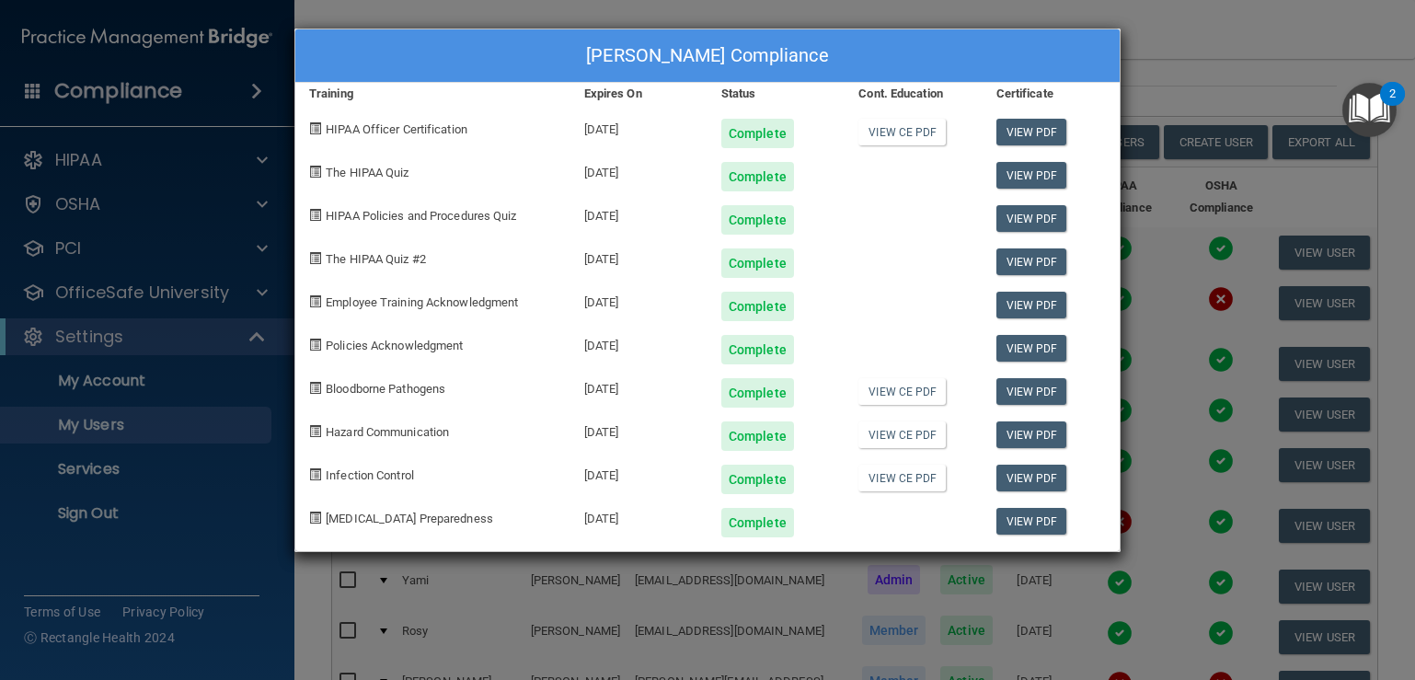
click at [1200, 65] on div "[PERSON_NAME] Compliance Training Expires On Status Cont. Education Certificate…" at bounding box center [707, 340] width 1415 height 680
click at [1204, 86] on div "[PERSON_NAME] Compliance Training Expires On Status Cont. Education Certificate…" at bounding box center [707, 340] width 1415 height 680
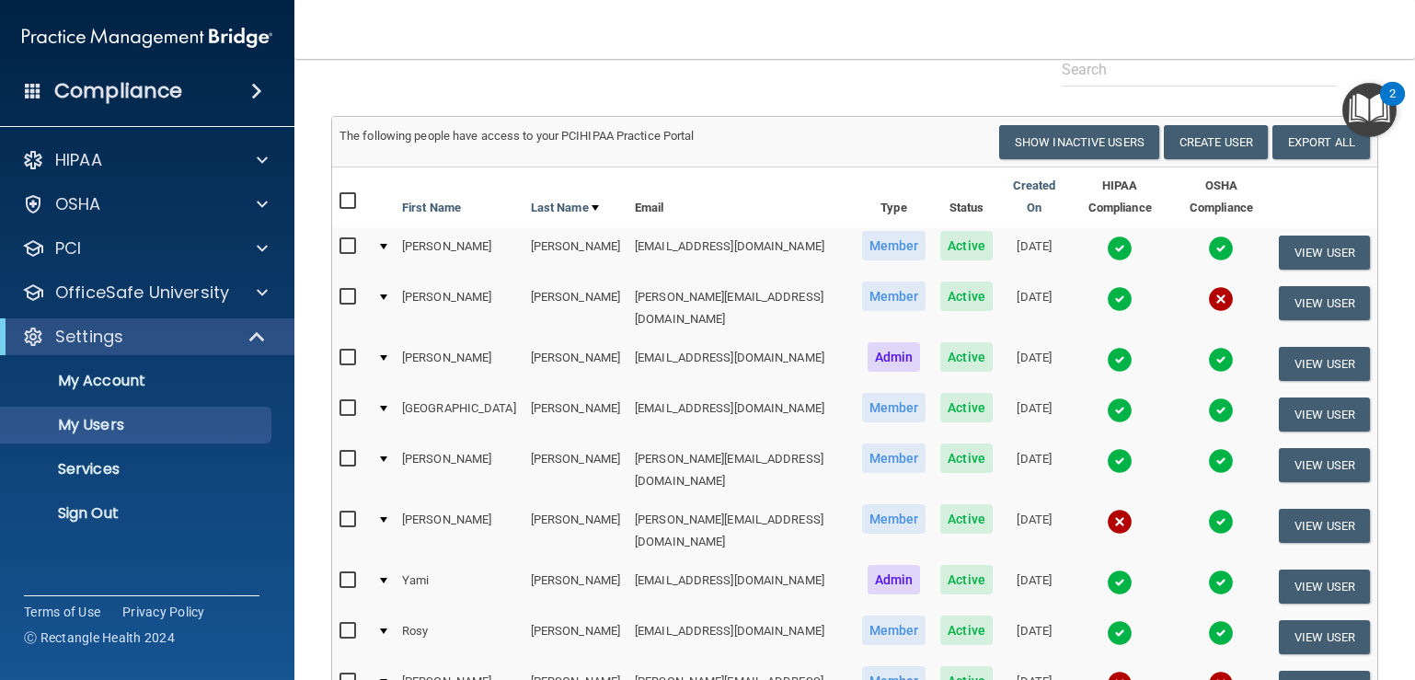
click at [1208, 347] on img at bounding box center [1221, 360] width 26 height 26
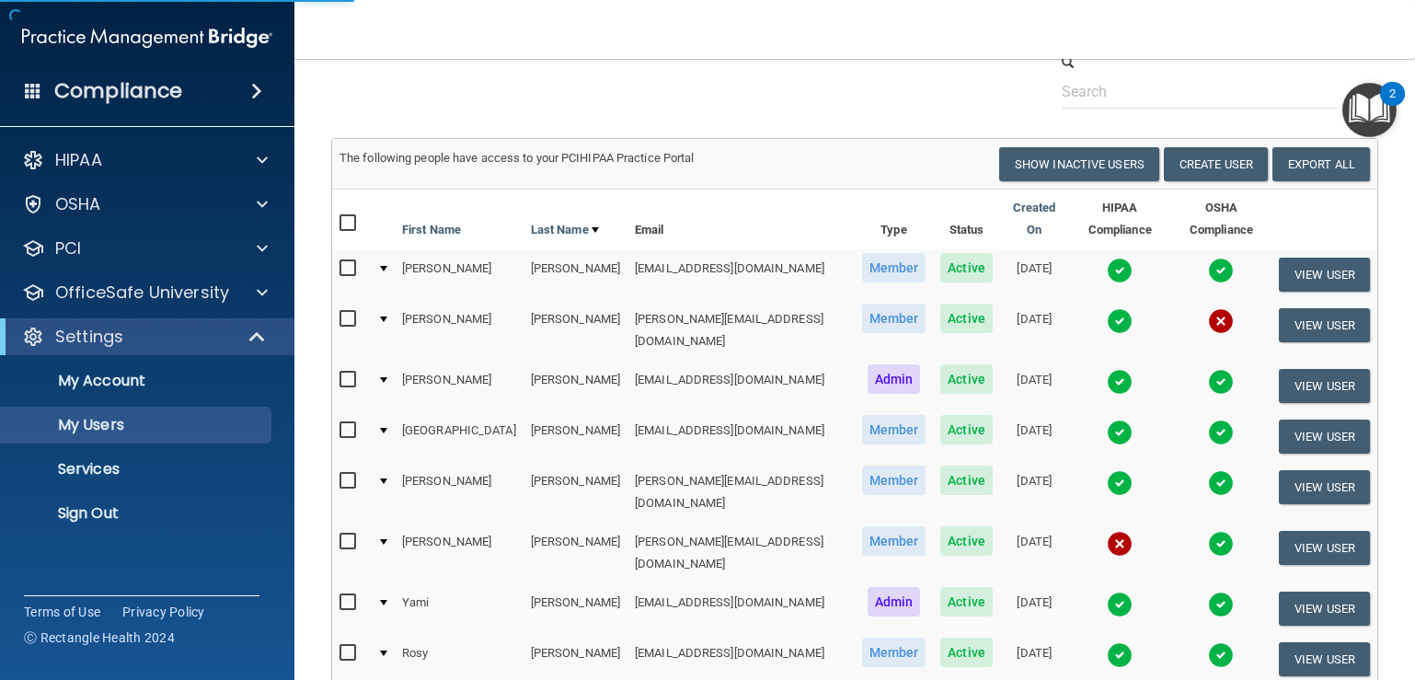
click at [1208, 369] on img at bounding box center [1221, 382] width 26 height 26
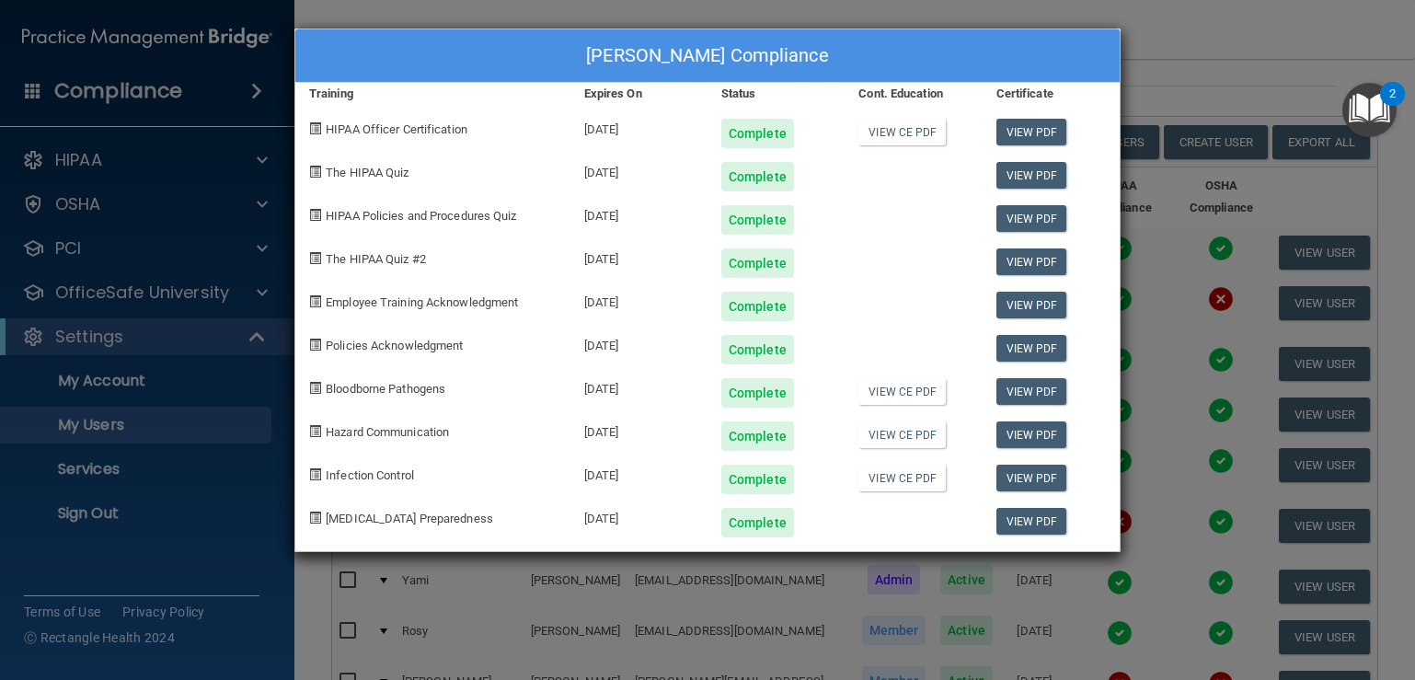
click at [1220, 75] on div "[PERSON_NAME] Compliance Training Expires On Status Cont. Education Certificate…" at bounding box center [707, 340] width 1415 height 680
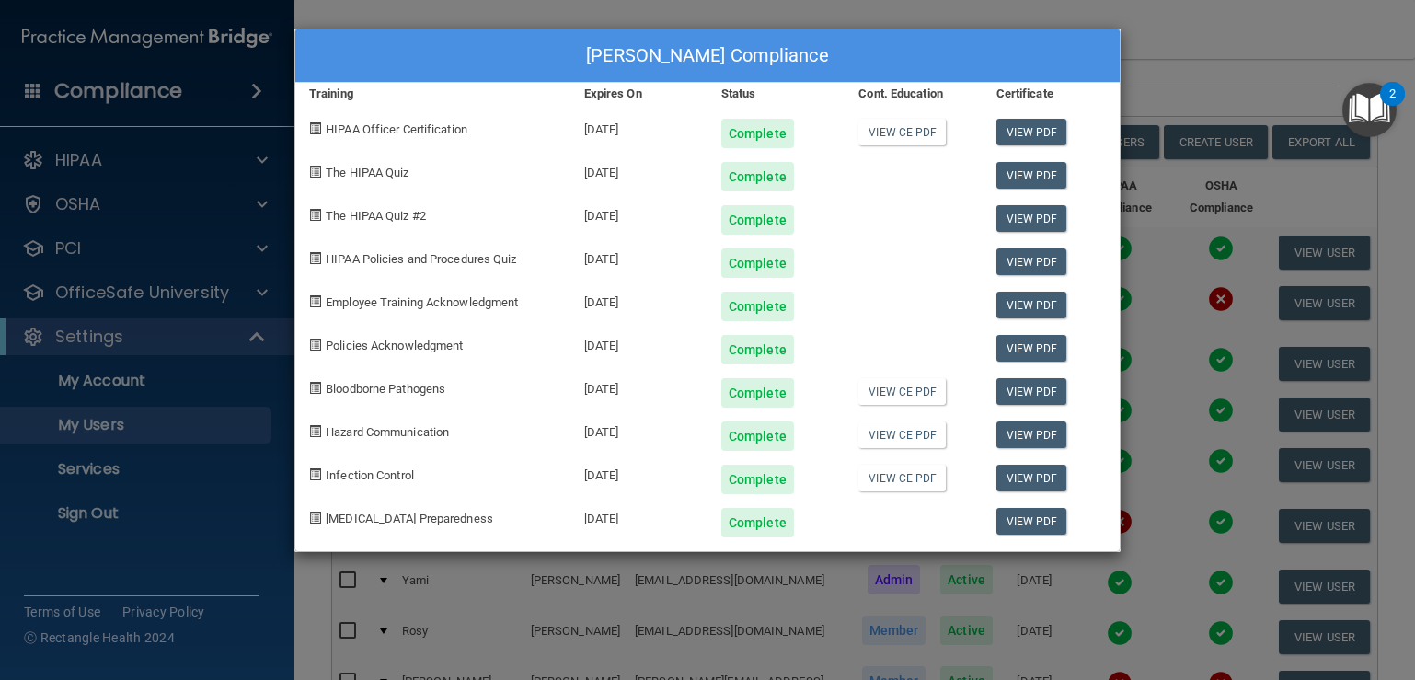
click at [1204, 63] on div "[PERSON_NAME] Compliance Training Expires On Status Cont. Education Certificate…" at bounding box center [707, 340] width 1415 height 680
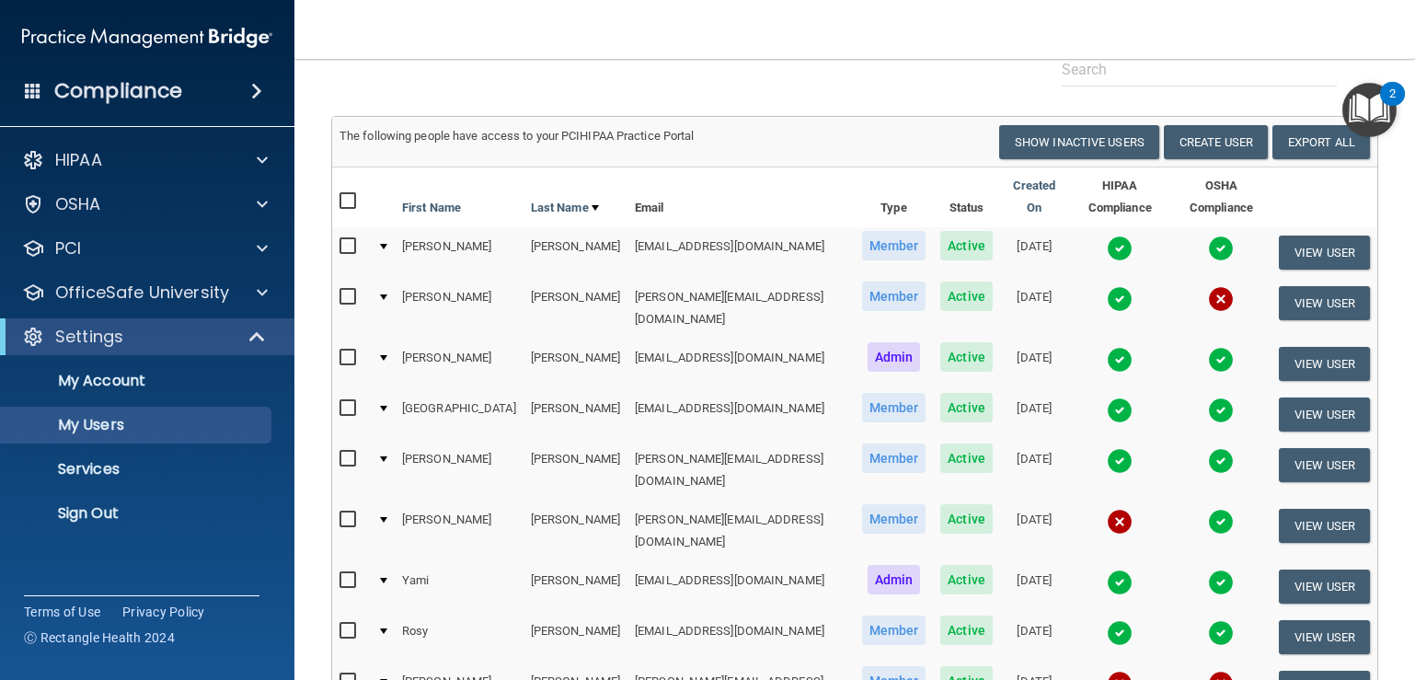
click at [1107, 448] on img at bounding box center [1120, 461] width 26 height 26
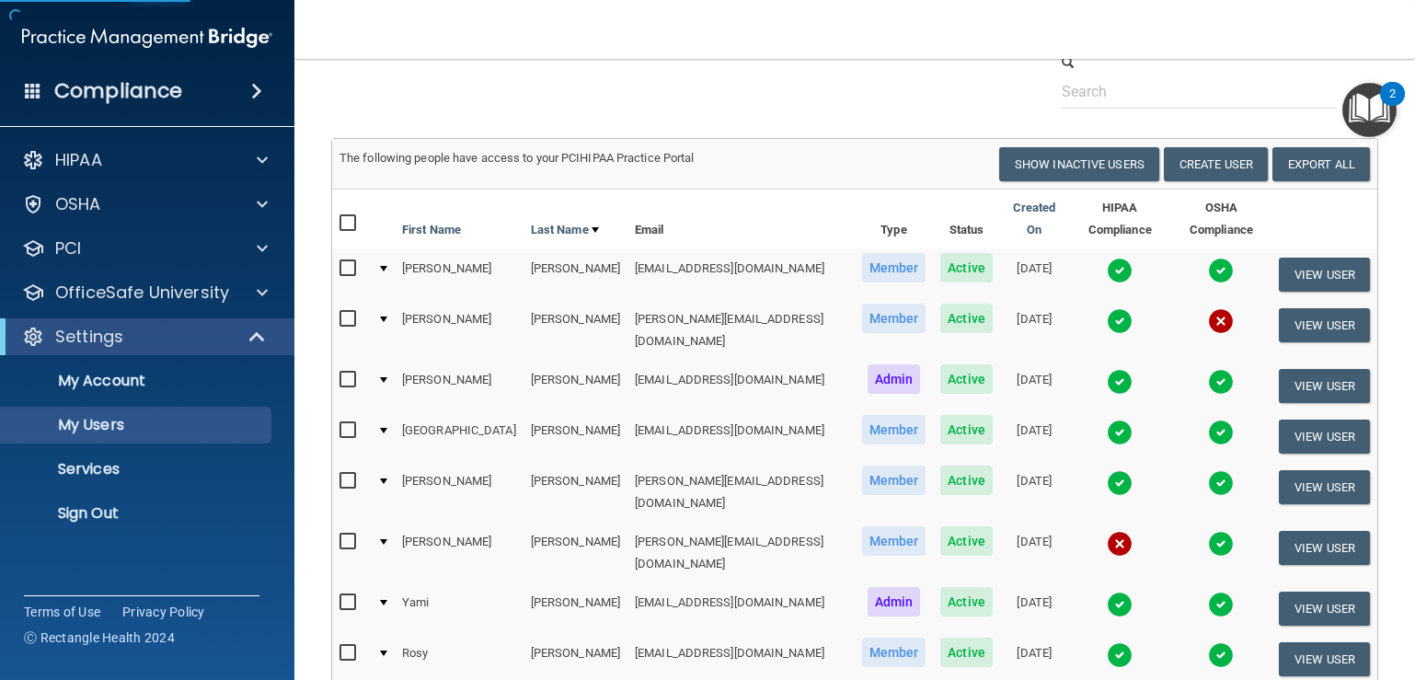
click at [1107, 470] on img at bounding box center [1120, 483] width 26 height 26
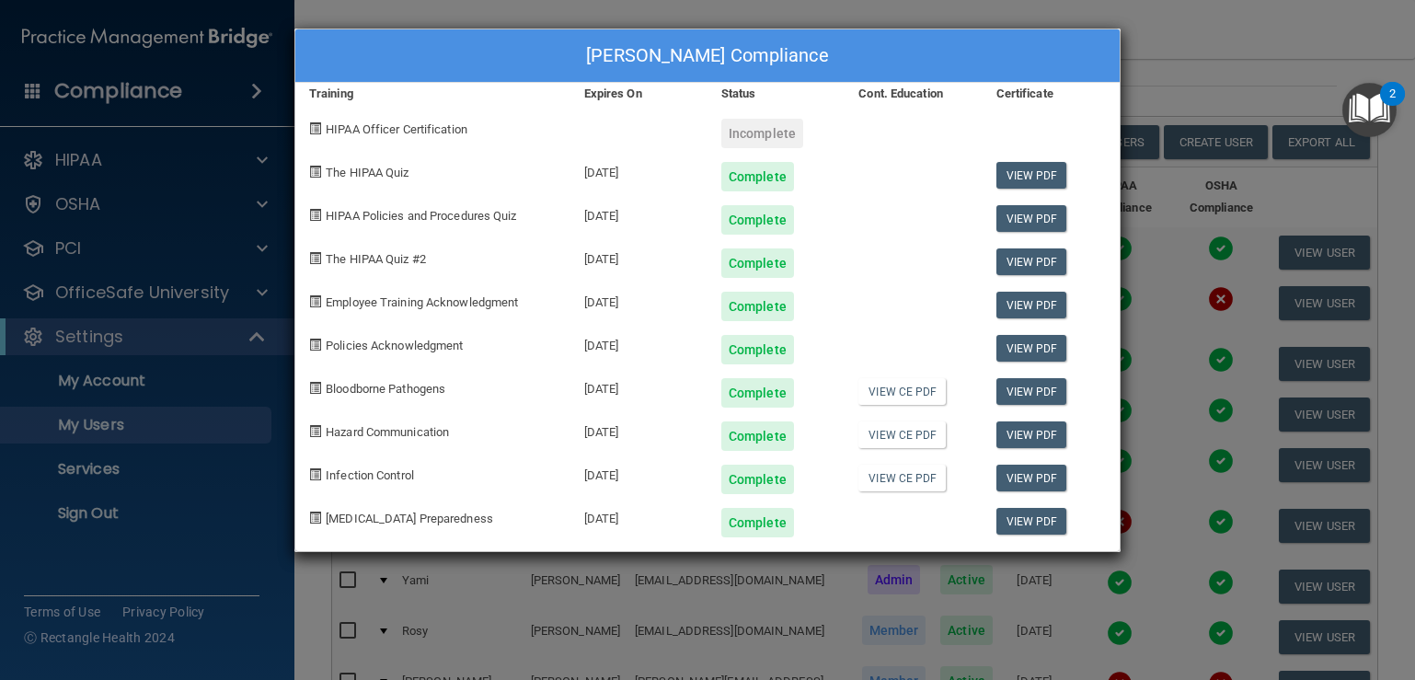
click at [1189, 58] on div "[PERSON_NAME] Compliance Training Expires On Status Cont. Education Certificate…" at bounding box center [707, 340] width 1415 height 680
click at [1202, 34] on div "[PERSON_NAME] Compliance Training Expires On Status Cont. Education Certificate…" at bounding box center [707, 340] width 1415 height 680
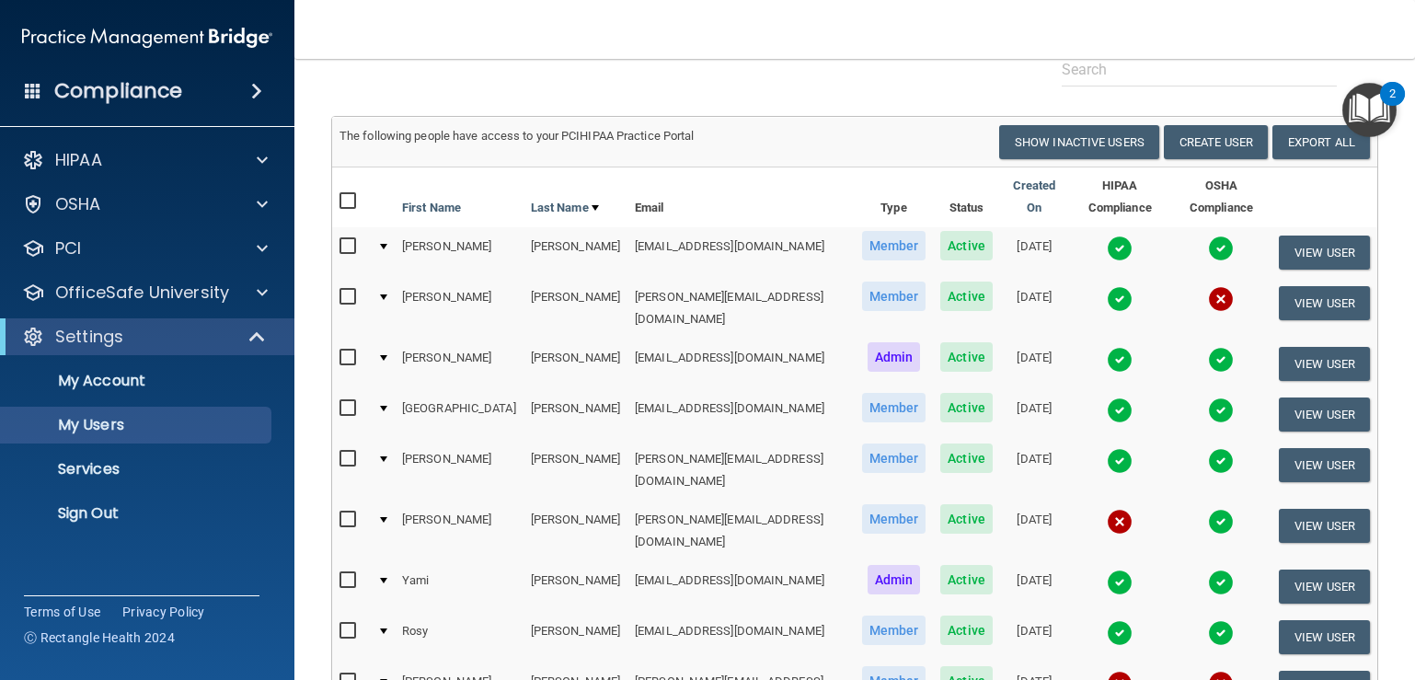
click at [1107, 509] on img at bounding box center [1120, 522] width 26 height 26
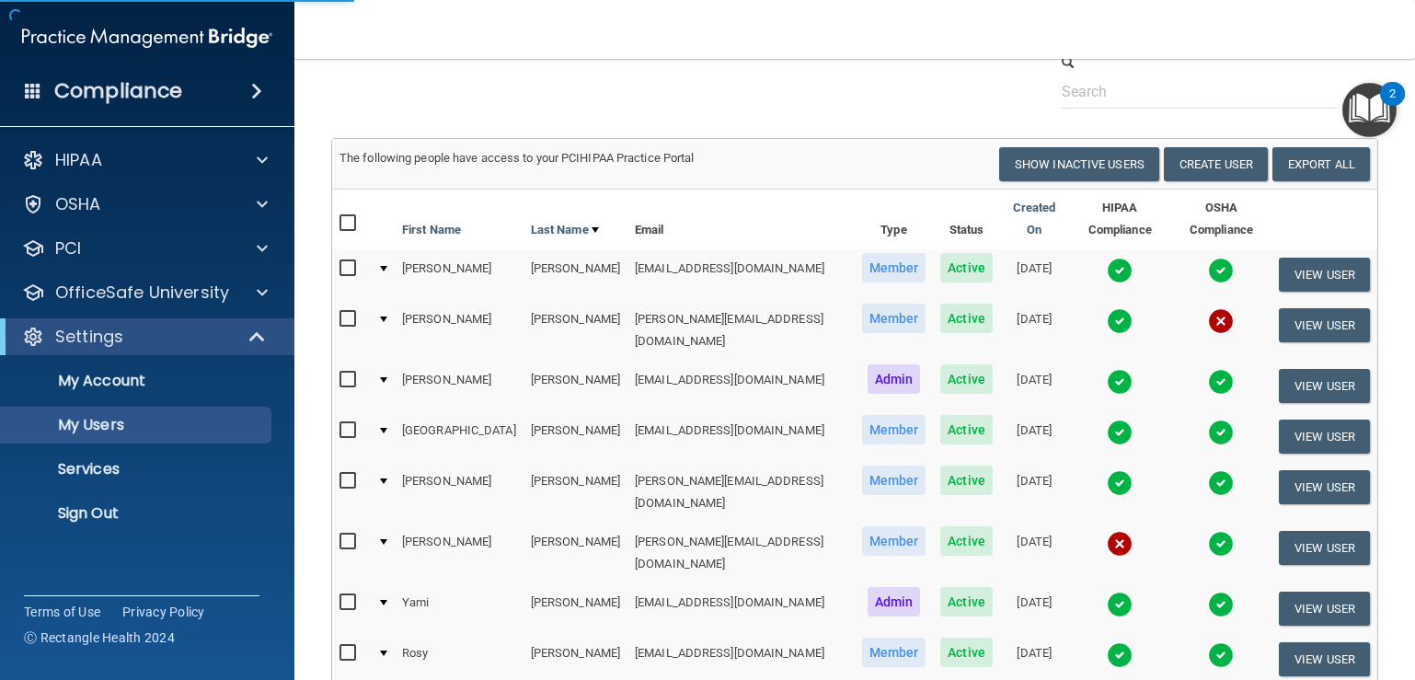
click at [1107, 531] on img at bounding box center [1120, 544] width 26 height 26
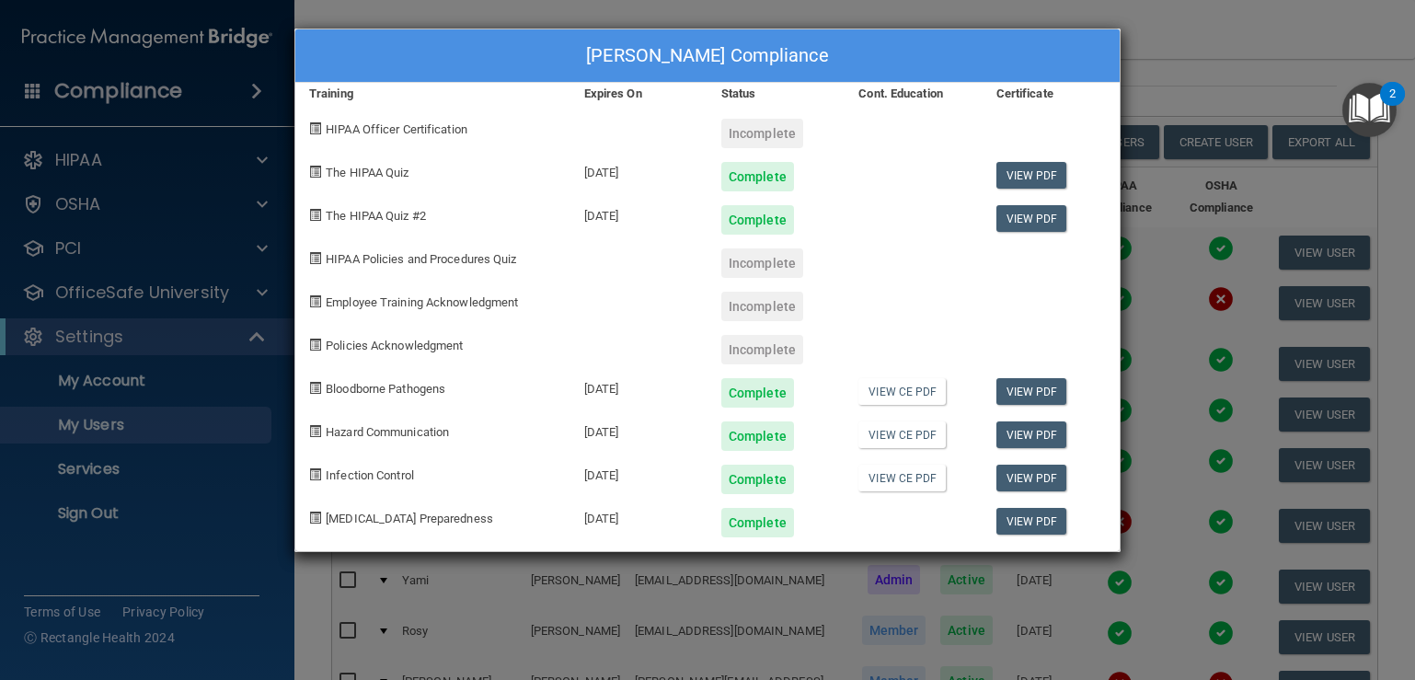
click at [1195, 89] on div "[PERSON_NAME] Compliance Training Expires On Status Cont. Education Certificate…" at bounding box center [707, 340] width 1415 height 680
click at [1147, 510] on div "[PERSON_NAME] Compliance Training Expires On Status Cont. Education Certificate…" at bounding box center [707, 340] width 1415 height 680
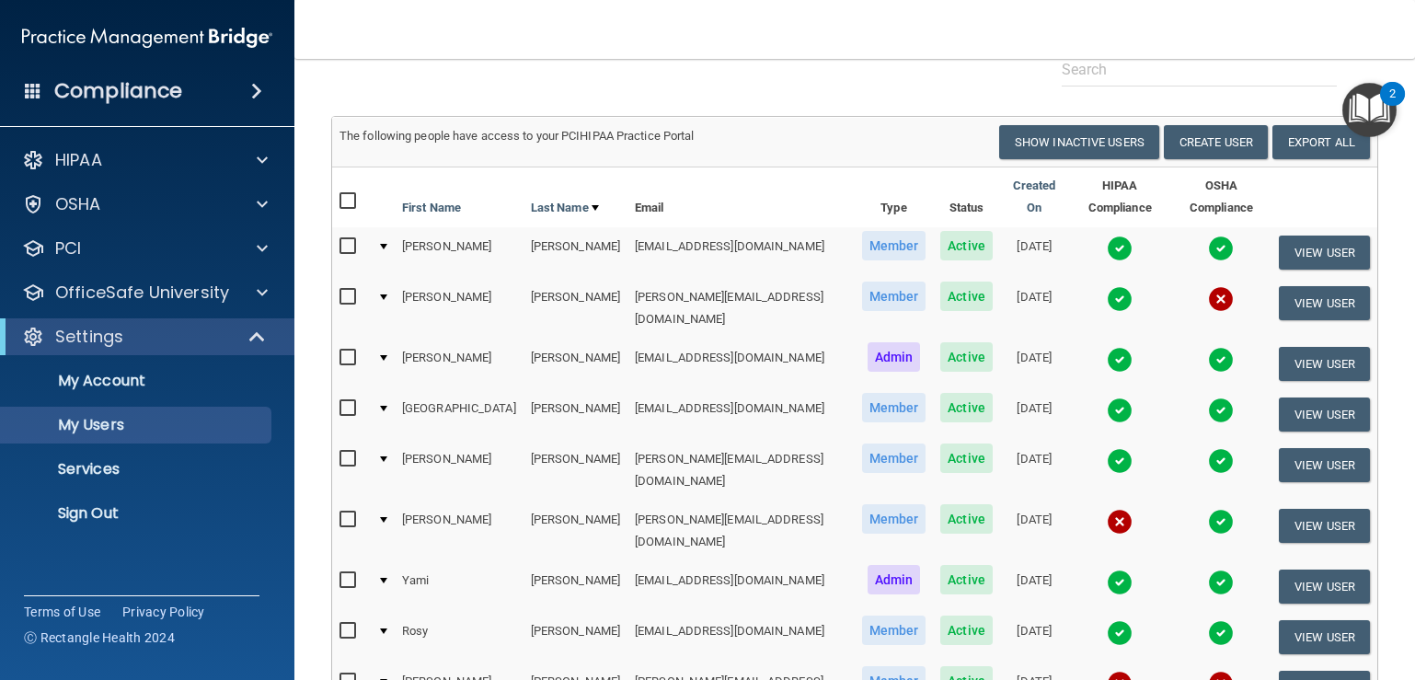
click at [1208, 509] on img at bounding box center [1221, 522] width 26 height 26
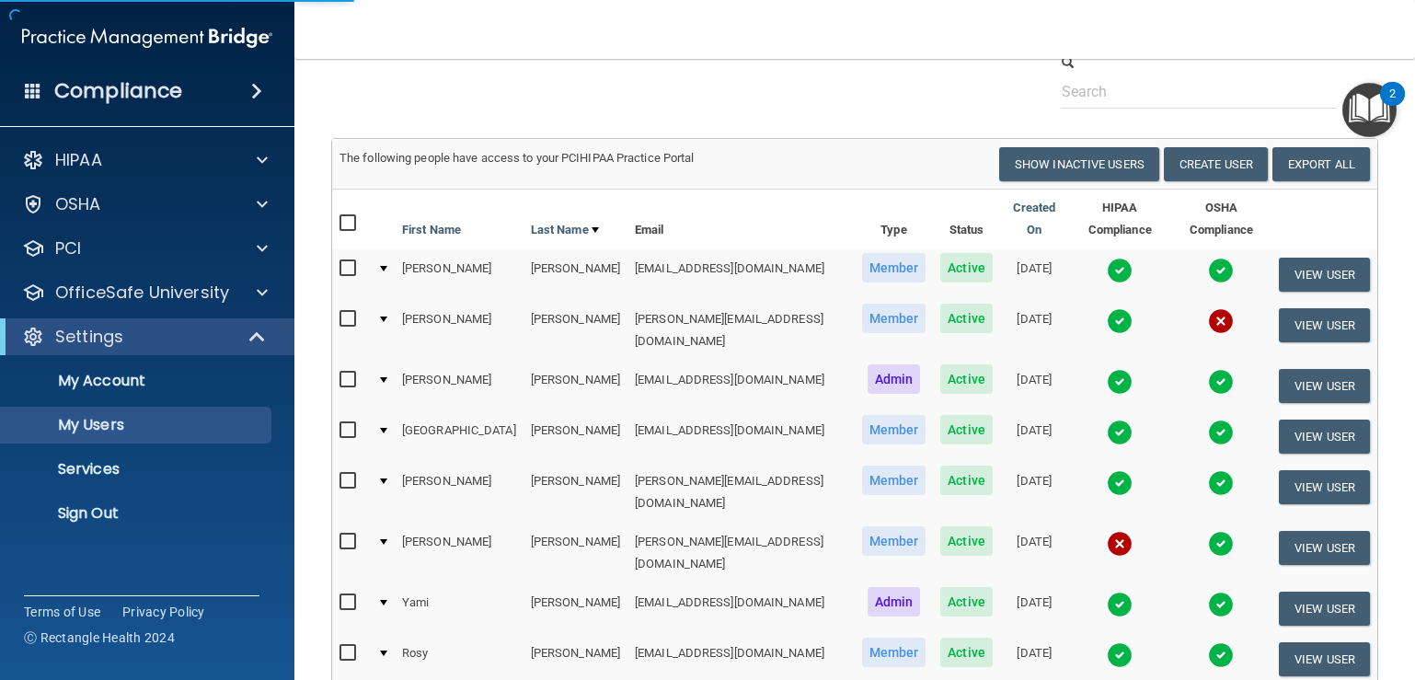
click at [1208, 531] on img at bounding box center [1221, 544] width 26 height 26
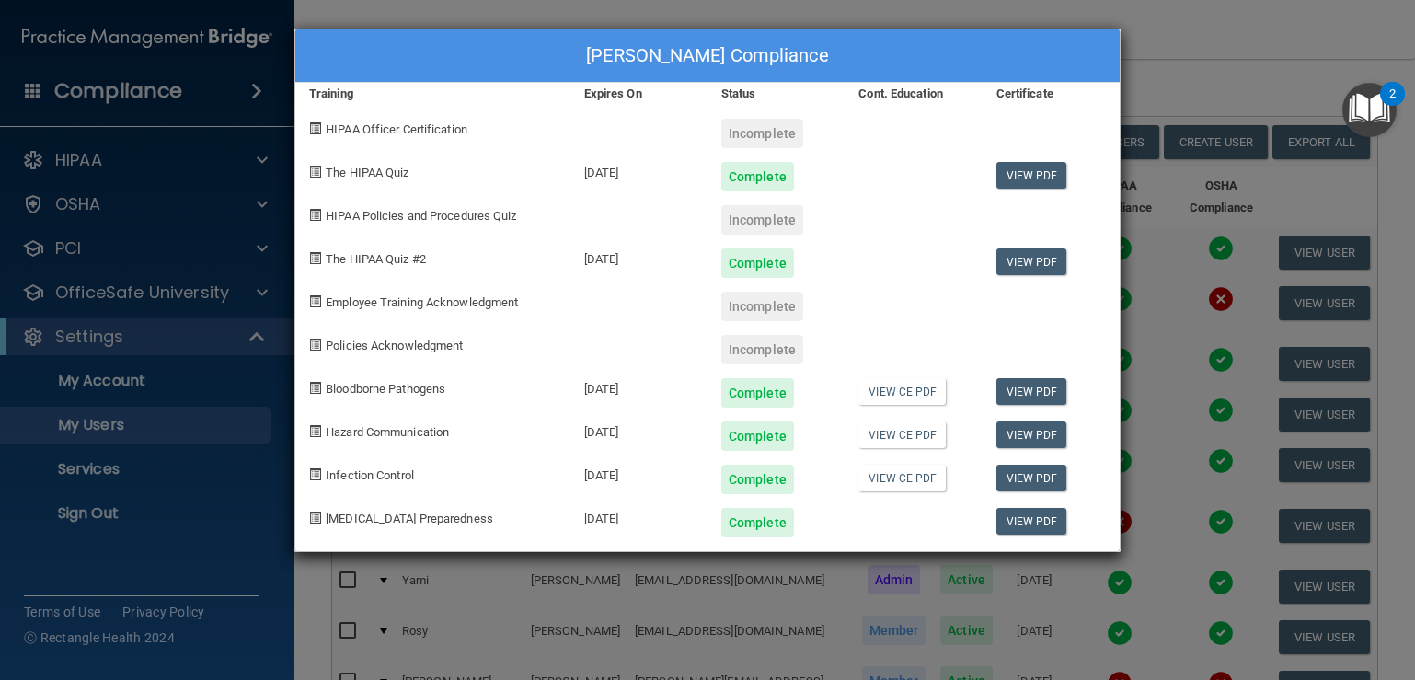
click at [1179, 80] on div "[PERSON_NAME] Compliance Training Expires On Status Cont. Education Certificate…" at bounding box center [707, 340] width 1415 height 680
click at [1203, 80] on div "[PERSON_NAME] Compliance Training Expires On Status Cont. Education Certificate…" at bounding box center [707, 340] width 1415 height 680
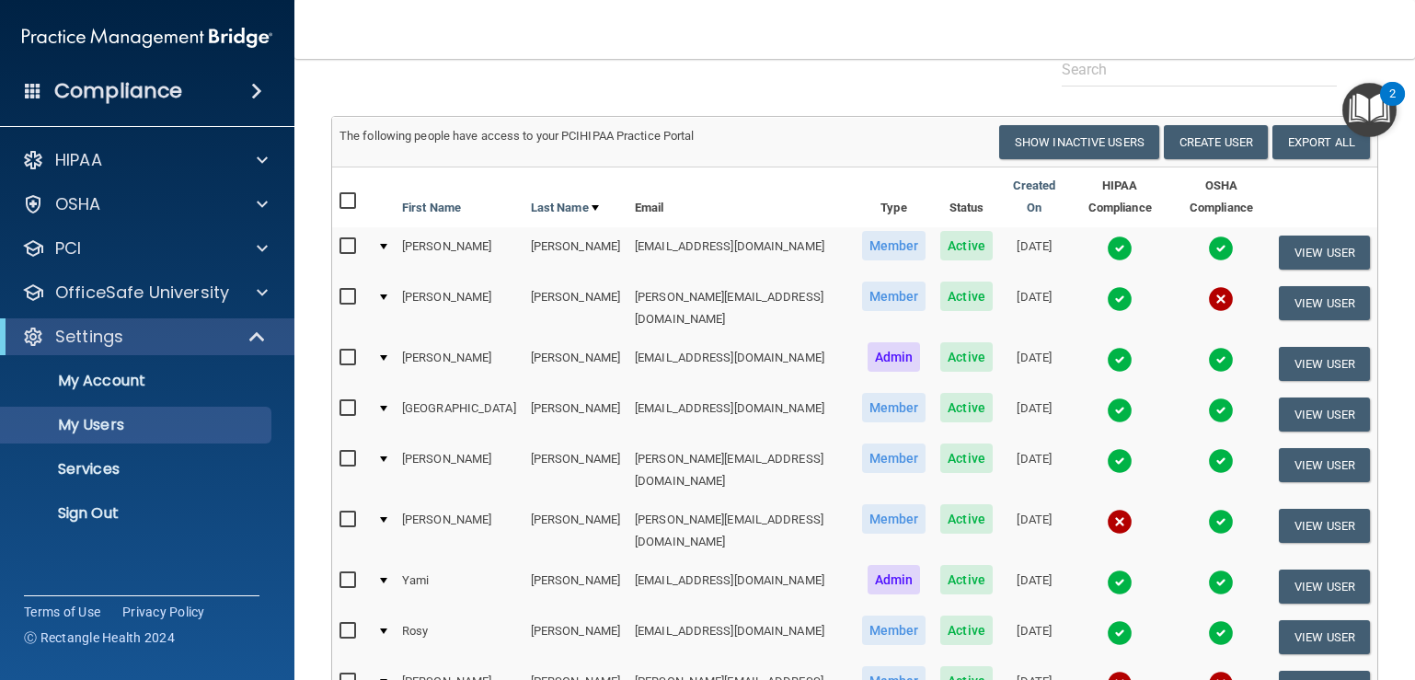
click at [1107, 569] on img at bounding box center [1120, 582] width 26 height 26
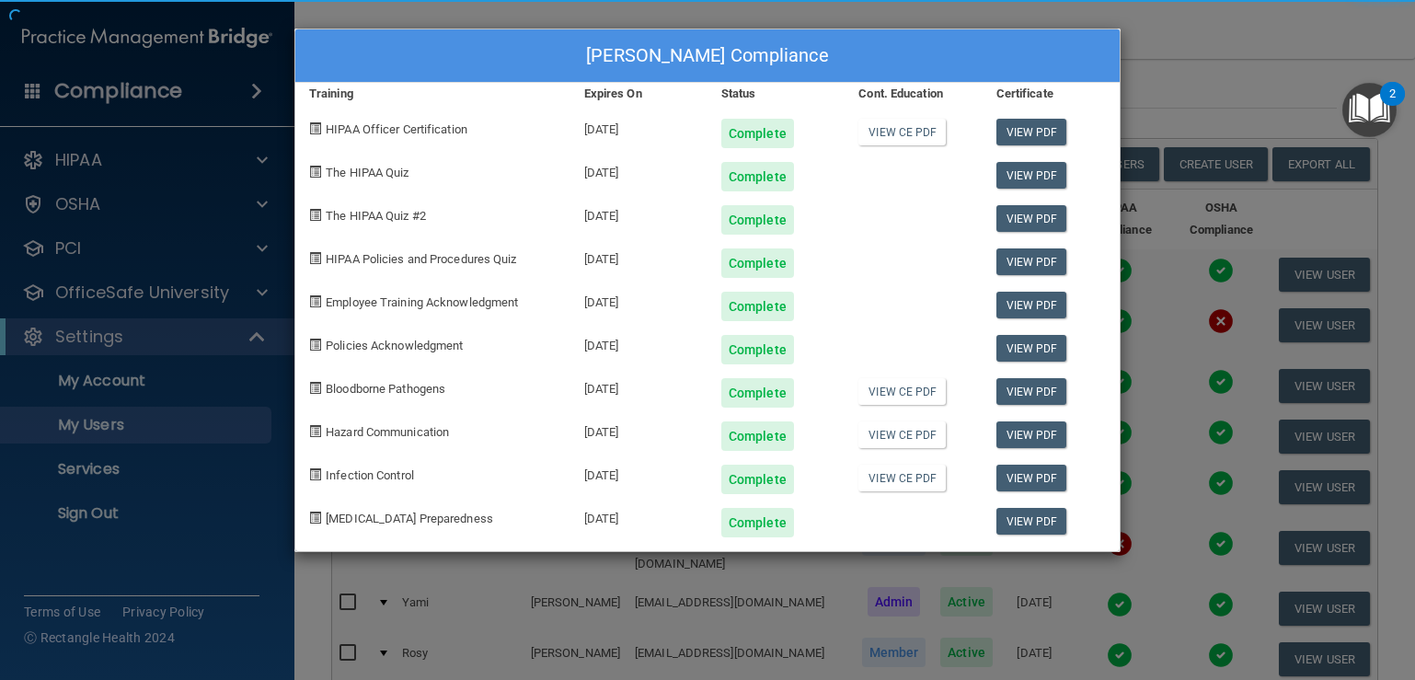
click at [1064, 556] on body "Compliance HIPAA Documents and Policies Report an Incident Business Associates …" at bounding box center [707, 340] width 1415 height 680
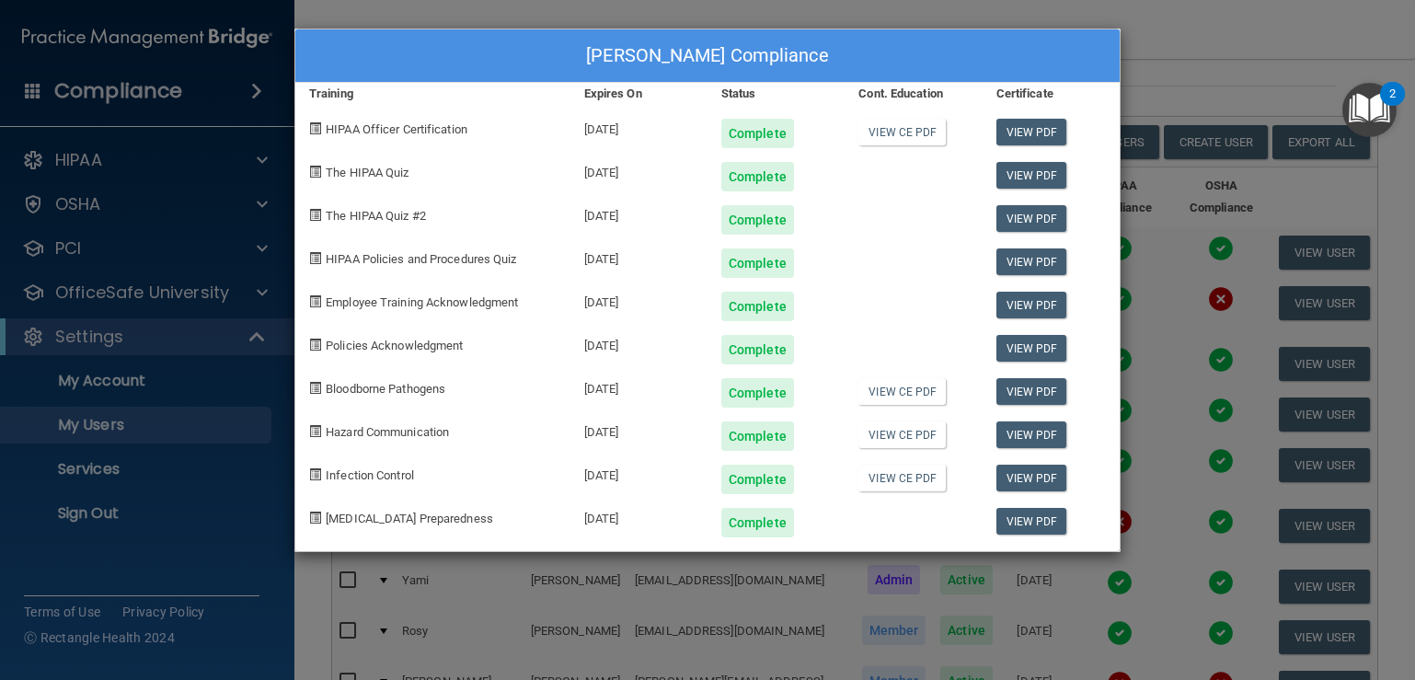
click at [1140, 449] on div "[PERSON_NAME] Compliance Training Expires On Status Cont. Education Certificate…" at bounding box center [707, 340] width 1415 height 680
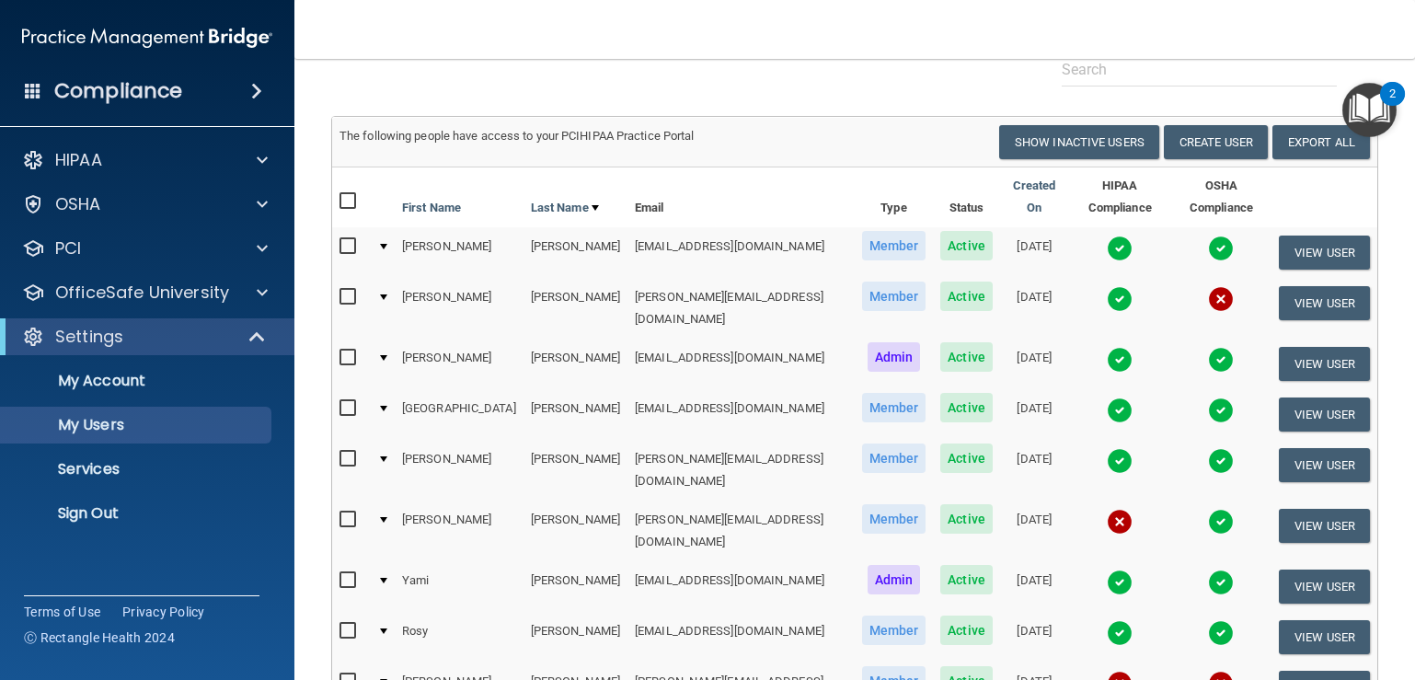
click at [1208, 569] on img at bounding box center [1221, 582] width 26 height 26
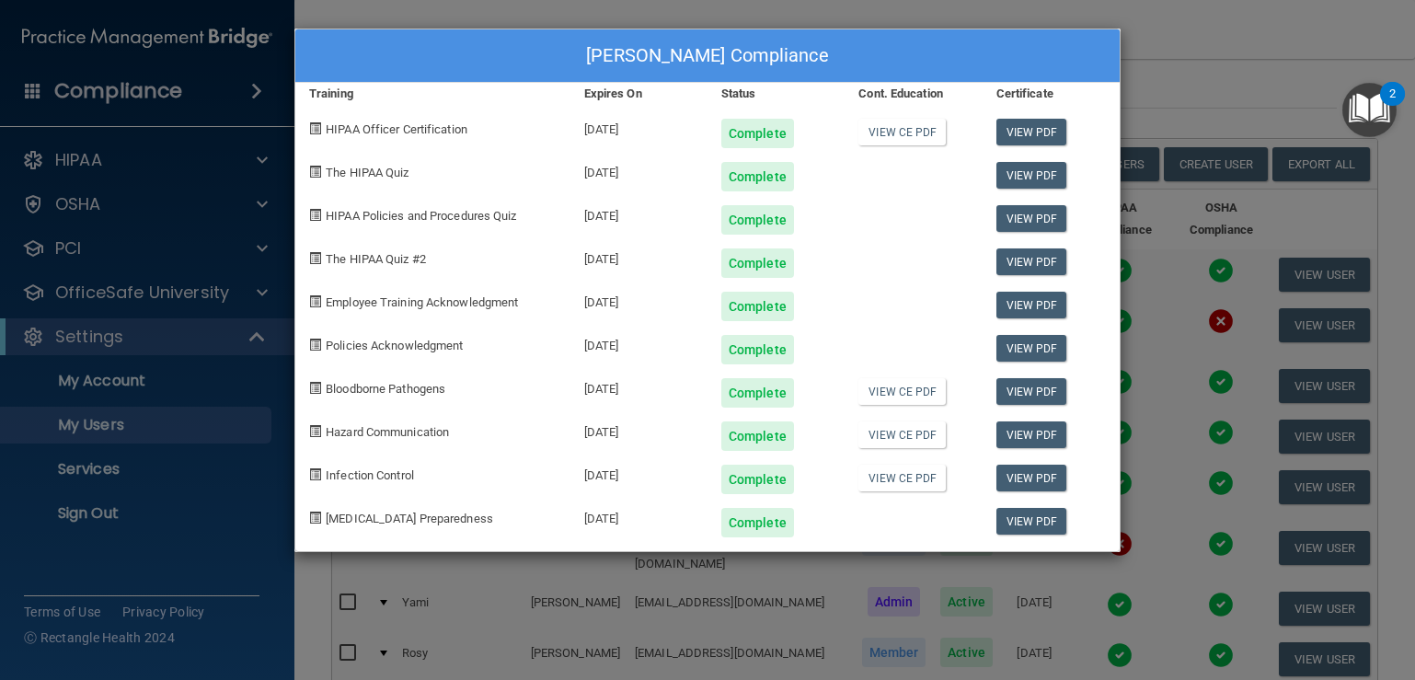
click at [1221, 67] on div "[PERSON_NAME] Compliance Training Expires On Status Cont. Education Certificate…" at bounding box center [707, 340] width 1415 height 680
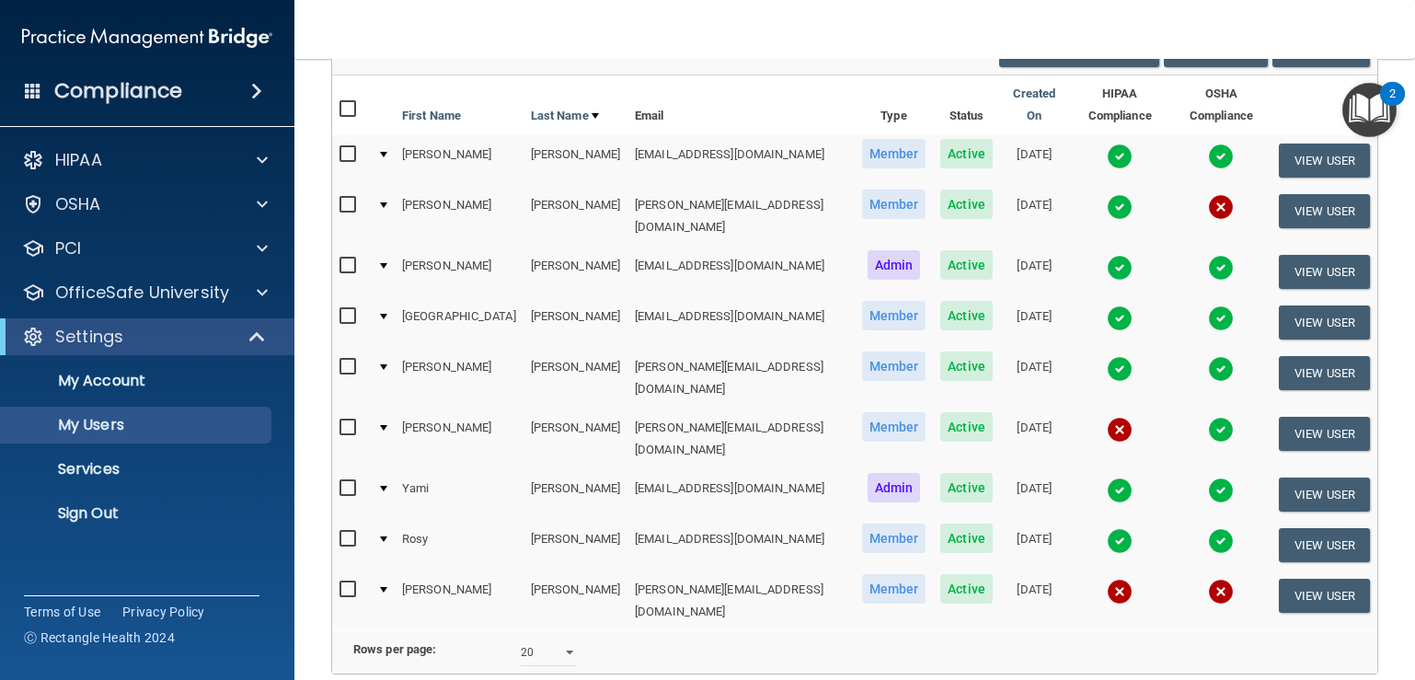
scroll to position [276, 0]
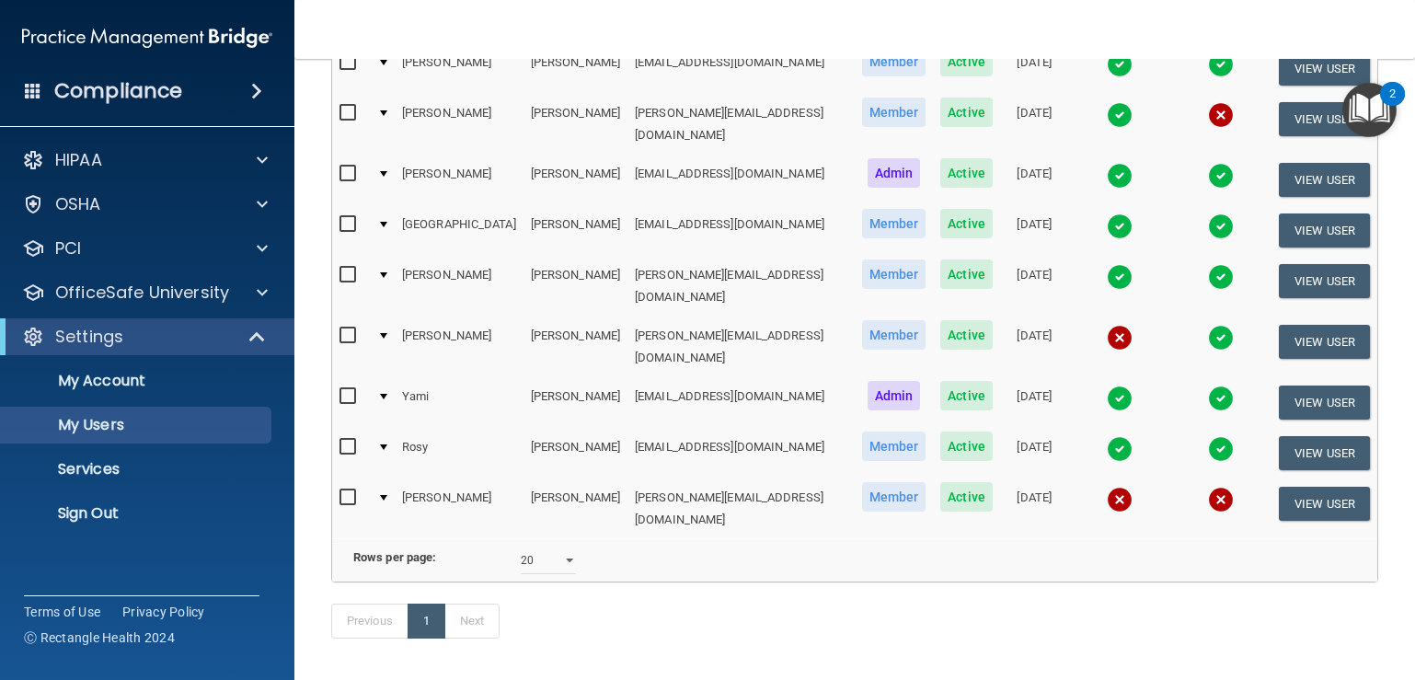
click at [1107, 436] on img at bounding box center [1120, 449] width 26 height 26
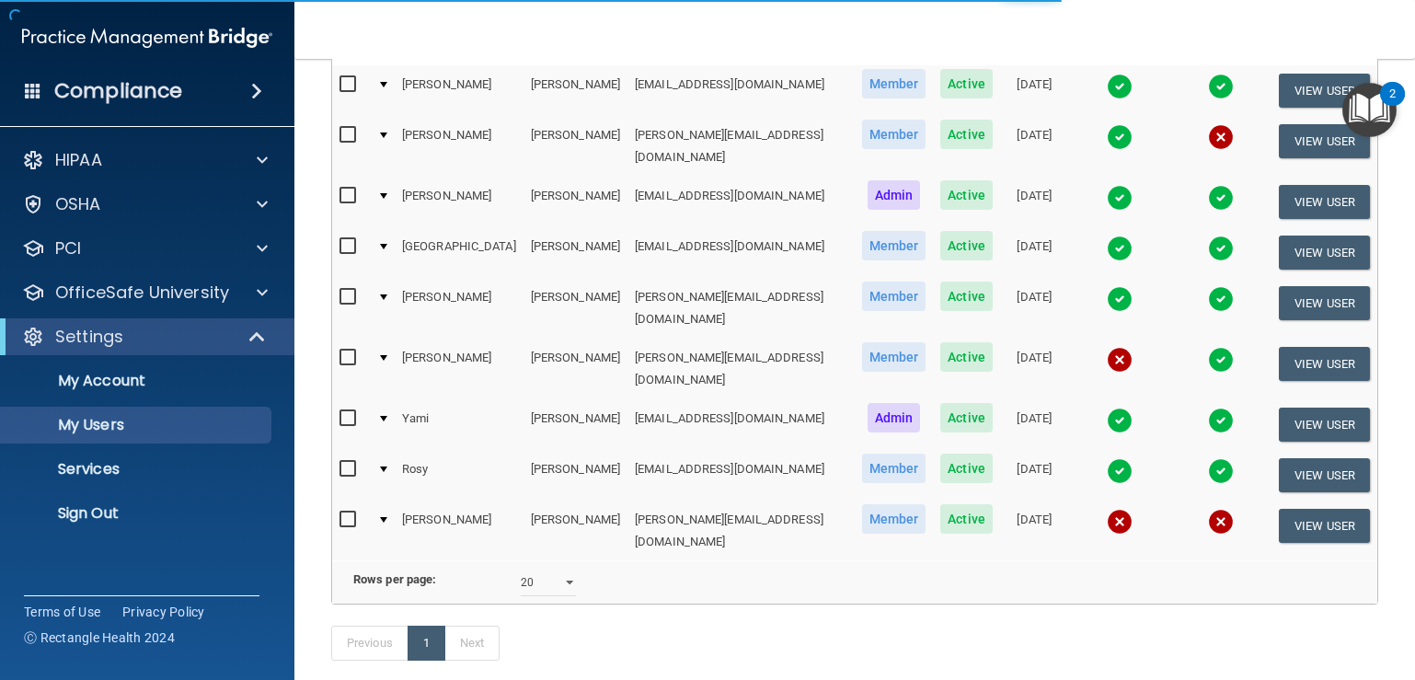
click at [1107, 458] on img at bounding box center [1120, 471] width 26 height 26
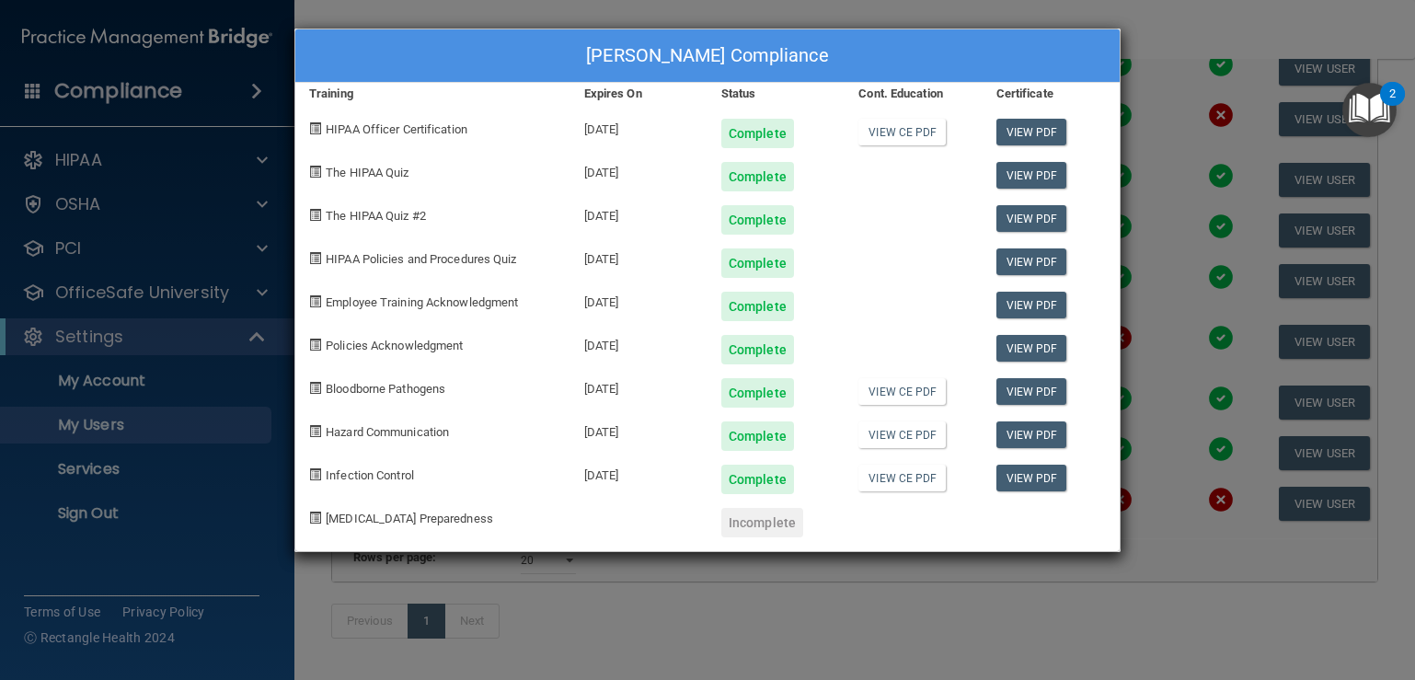
click at [1143, 38] on div "[PERSON_NAME] Compliance Training Expires On Status Cont. Education Certificate…" at bounding box center [707, 340] width 1415 height 680
click at [1137, 29] on div "[PERSON_NAME] Compliance Training Expires On Status Cont. Education Certificate…" at bounding box center [707, 340] width 1415 height 680
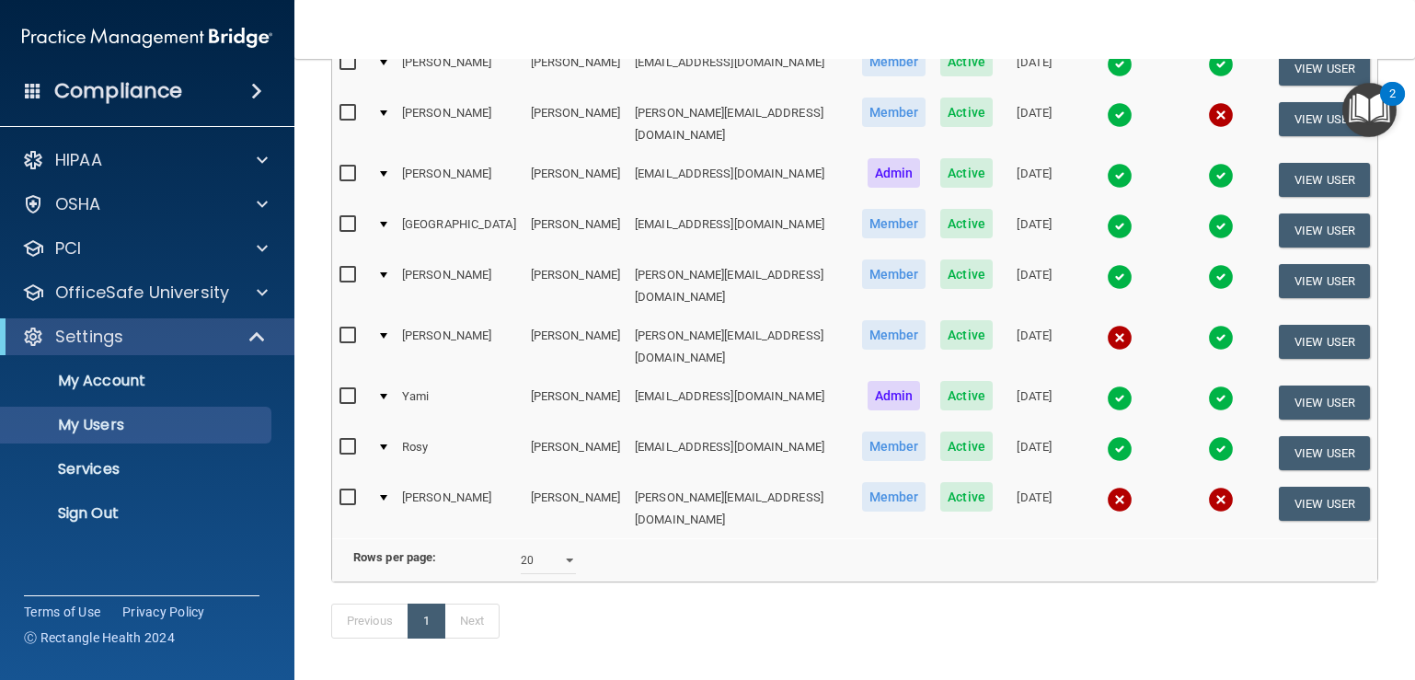
click at [1208, 436] on img at bounding box center [1221, 449] width 26 height 26
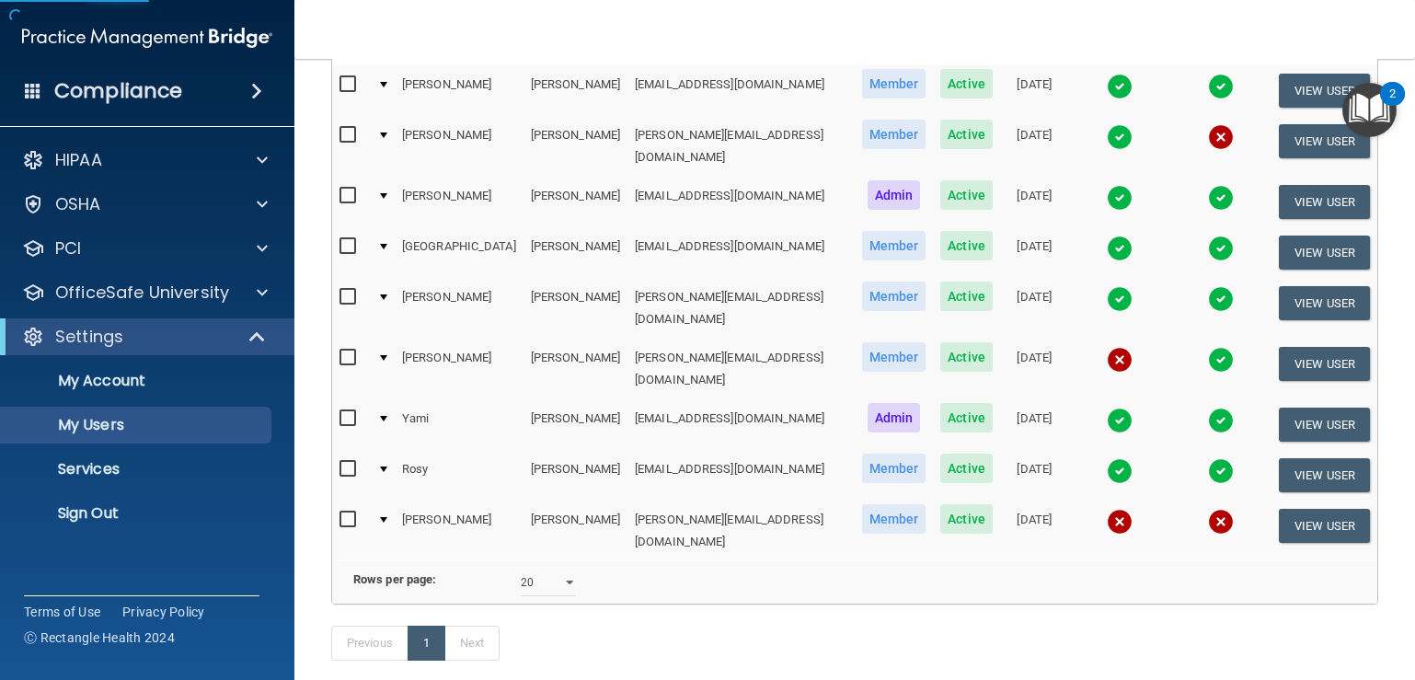
click at [1188, 402] on td at bounding box center [1221, 424] width 100 height 51
click at [1208, 458] on img at bounding box center [1221, 471] width 26 height 26
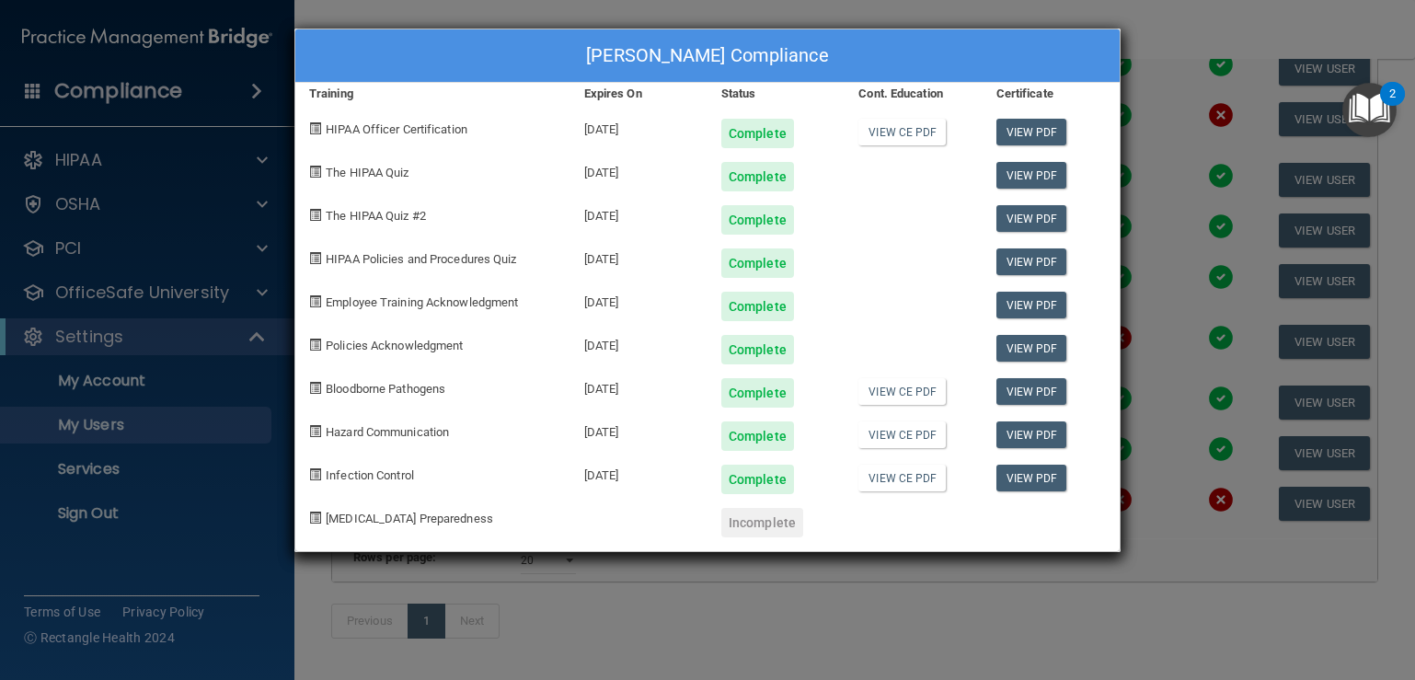
click at [1221, 49] on div "[PERSON_NAME] Compliance Training Expires On Status Cont. Education Certificate…" at bounding box center [707, 340] width 1415 height 680
click at [1193, 37] on div "[PERSON_NAME] Compliance Training Expires On Status Cont. Education Certificate…" at bounding box center [707, 340] width 1415 height 680
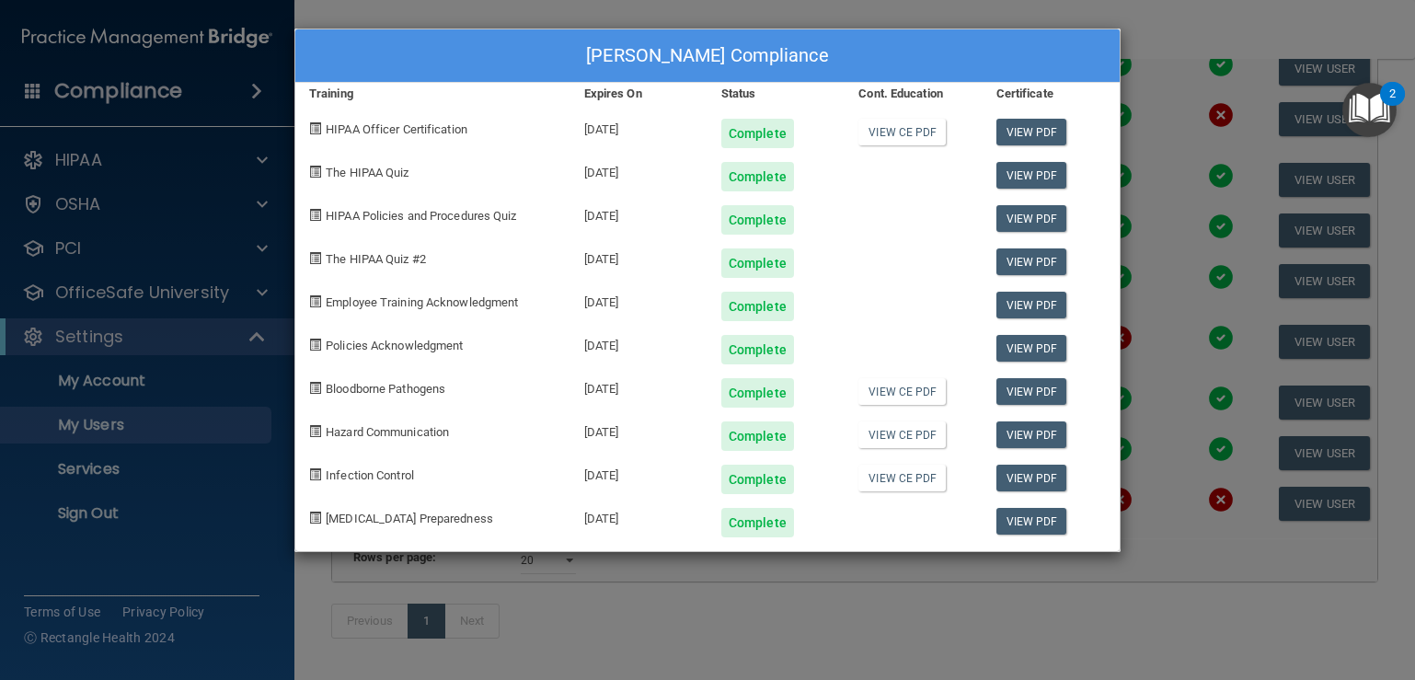
click at [1182, 27] on div "[PERSON_NAME] Compliance Training Expires On Status Cont. Education Certificate…" at bounding box center [707, 340] width 1415 height 680
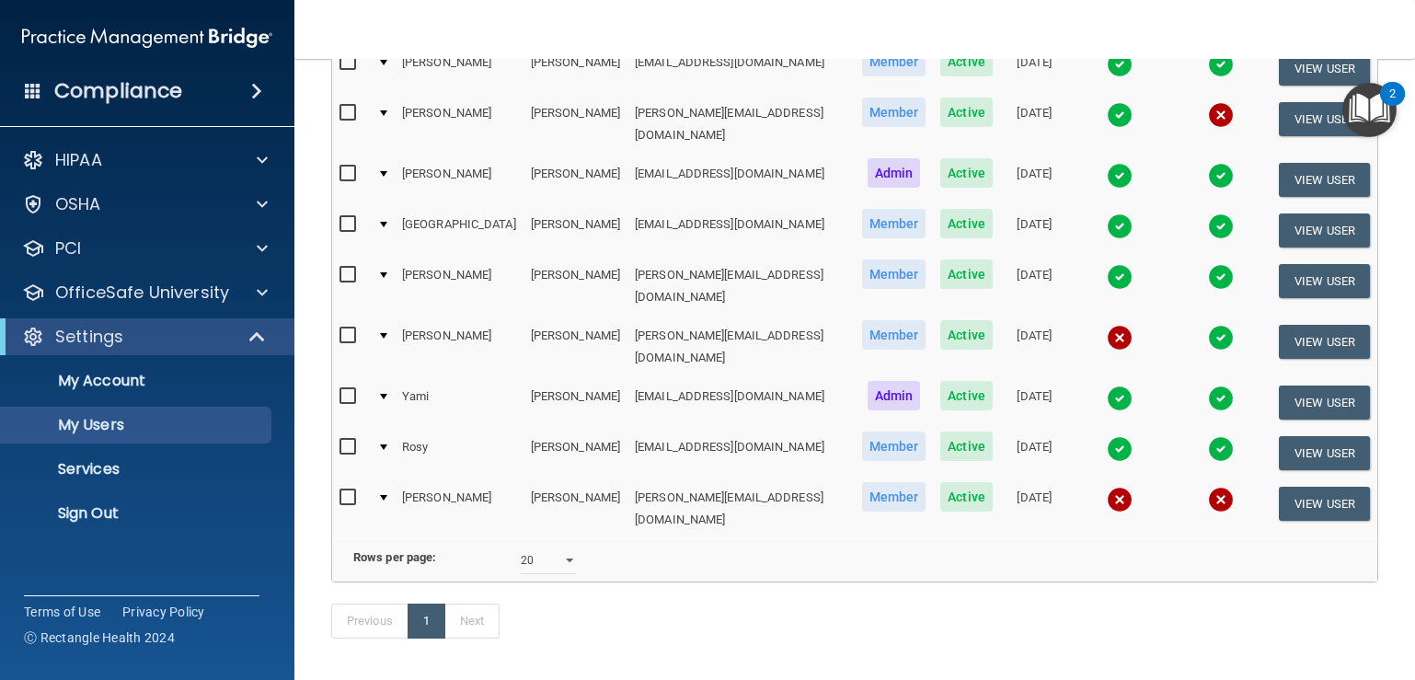
click at [1107, 487] on img at bounding box center [1120, 500] width 26 height 26
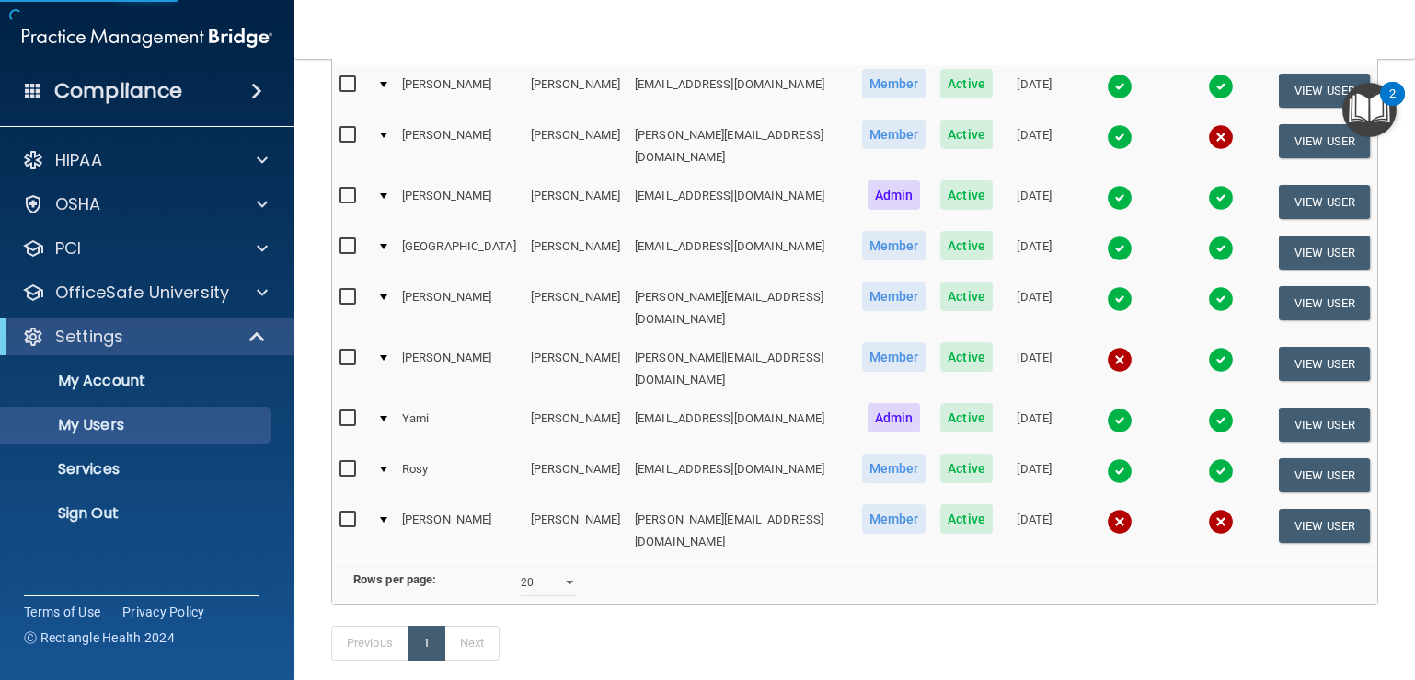
click at [1107, 509] on img at bounding box center [1120, 522] width 26 height 26
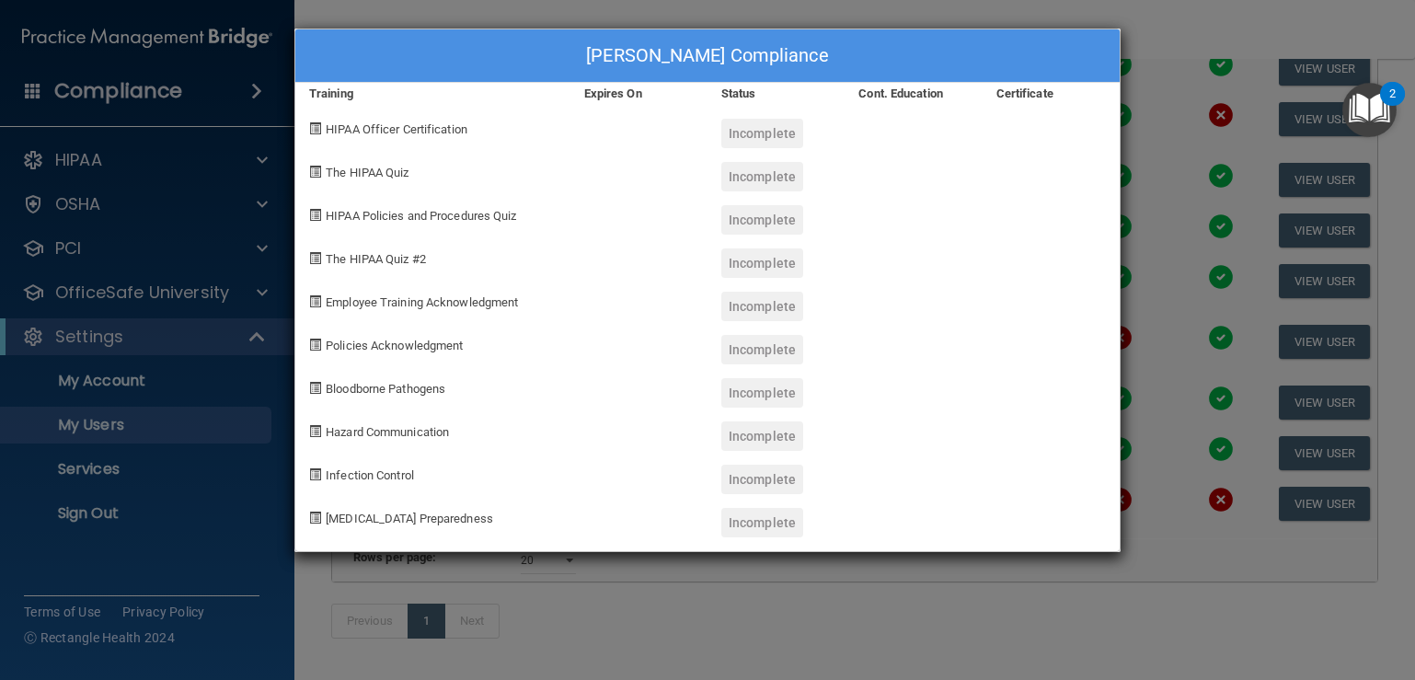
click at [1188, 46] on div "[PERSON_NAME] Compliance Training Expires On Status Cont. Education Certificate…" at bounding box center [707, 340] width 1415 height 680
click at [1151, 49] on div "[PERSON_NAME] Compliance Training Expires On Status Cont. Education Certificate…" at bounding box center [707, 340] width 1415 height 680
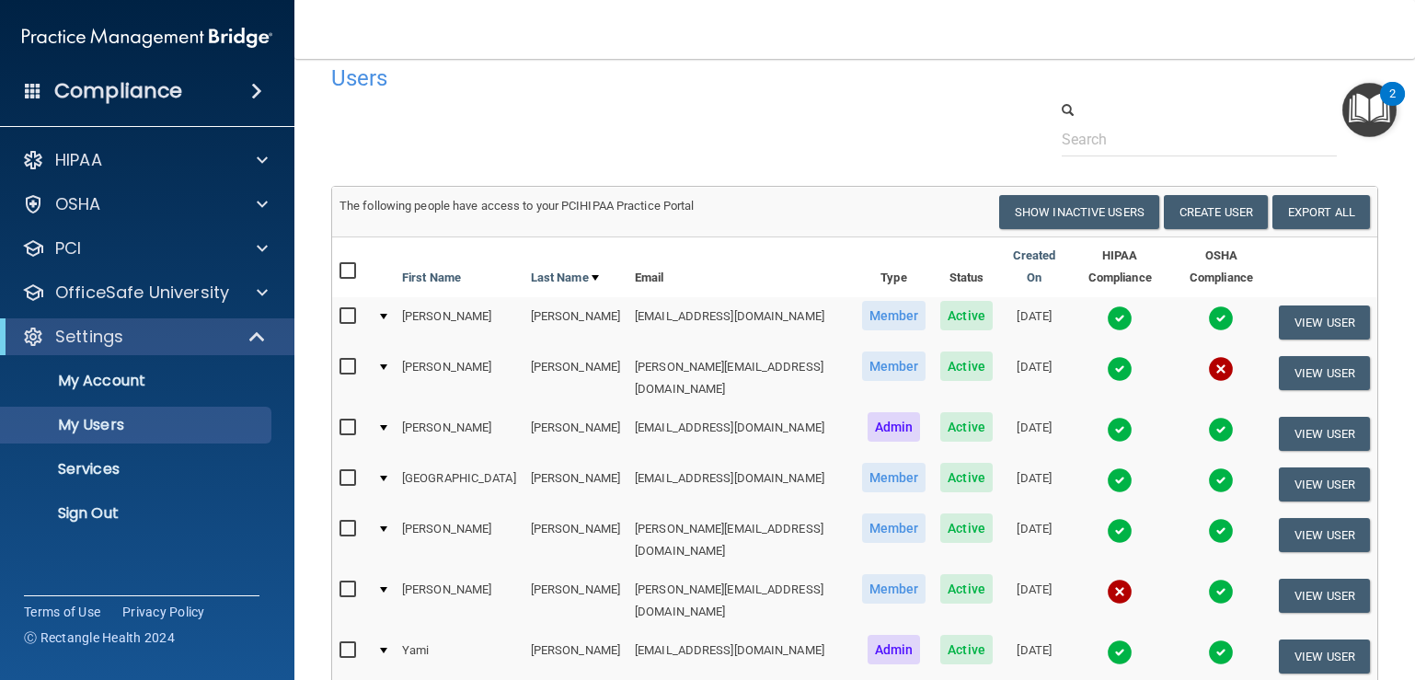
scroll to position [0, 0]
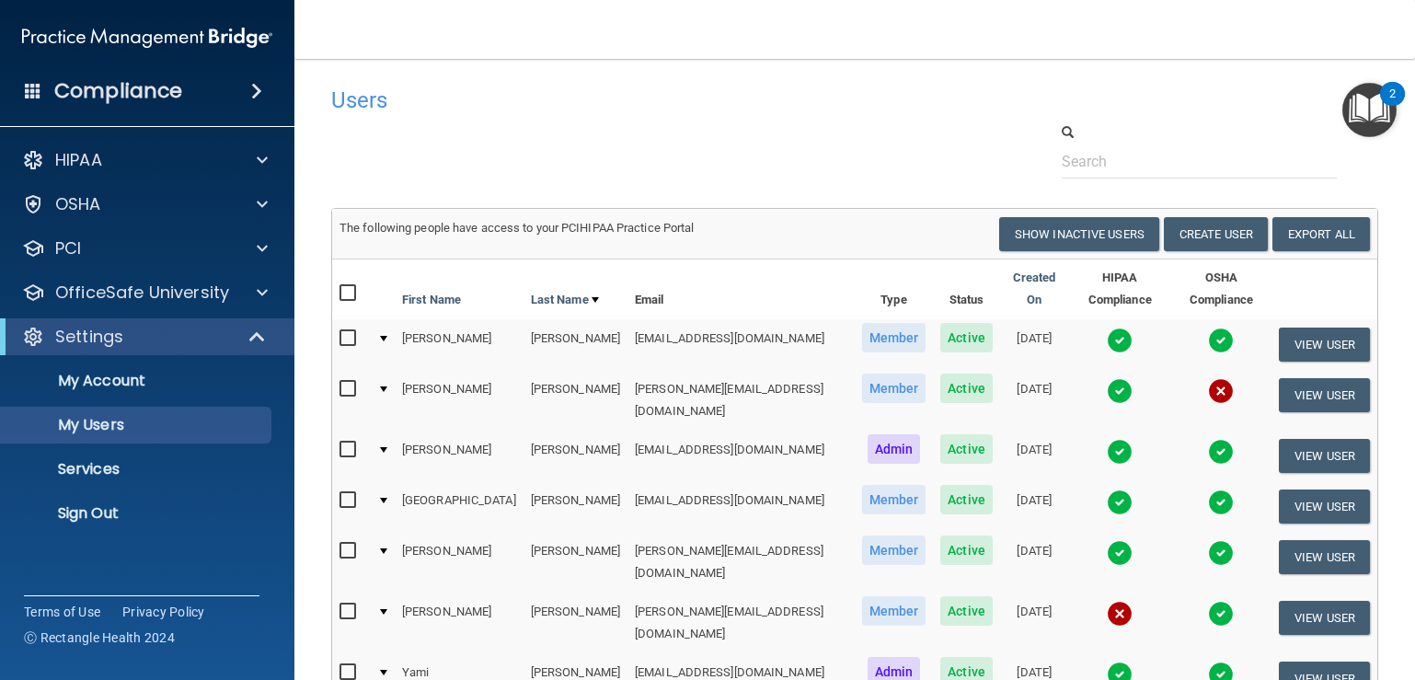
click at [1107, 489] on img at bounding box center [1120, 502] width 26 height 26
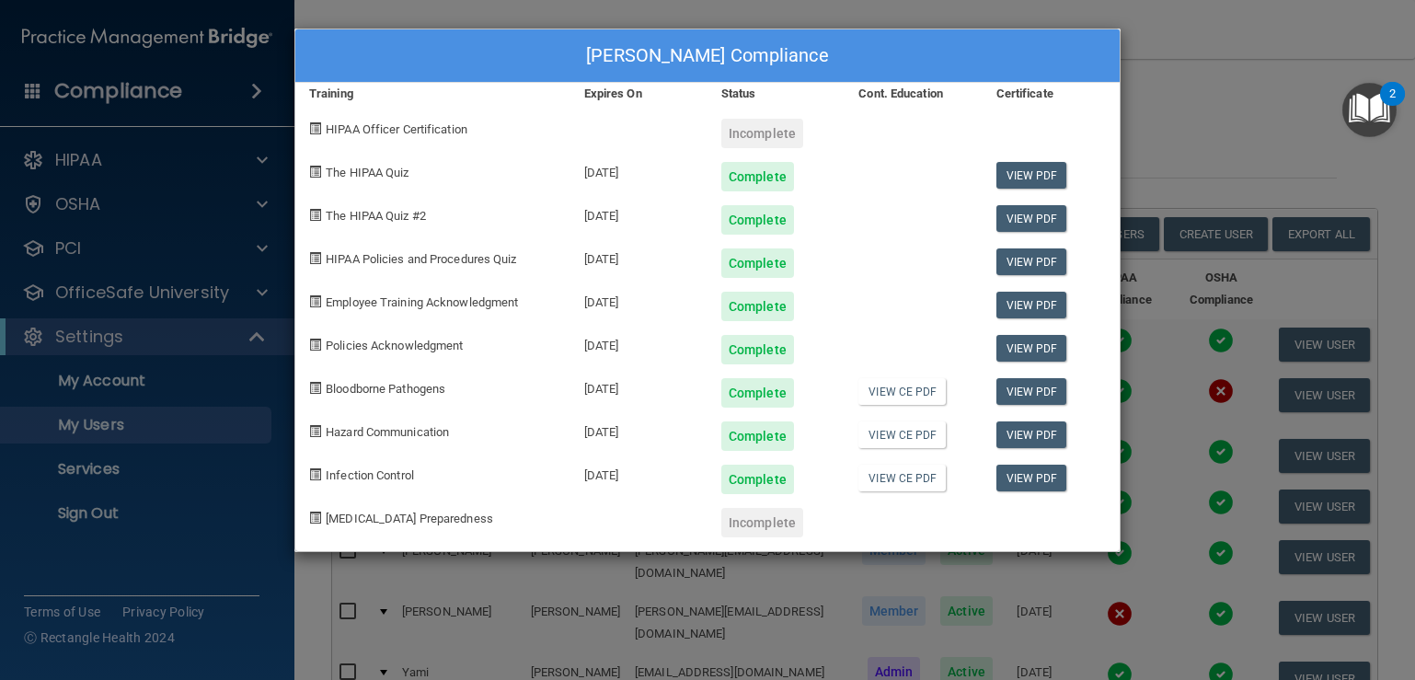
click at [1198, 113] on div "[PERSON_NAME] Compliance Training Expires On Status Cont. Education Certificate…" at bounding box center [707, 340] width 1415 height 680
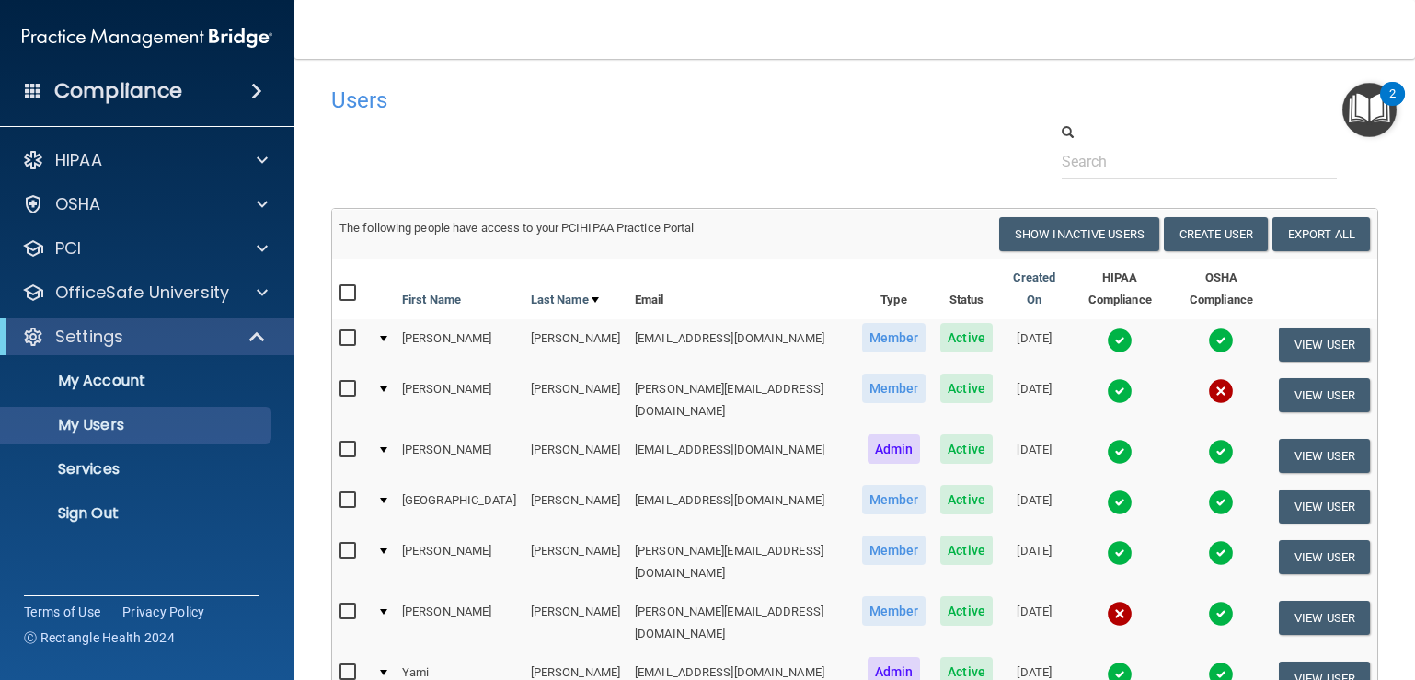
click at [1107, 540] on img at bounding box center [1120, 553] width 26 height 26
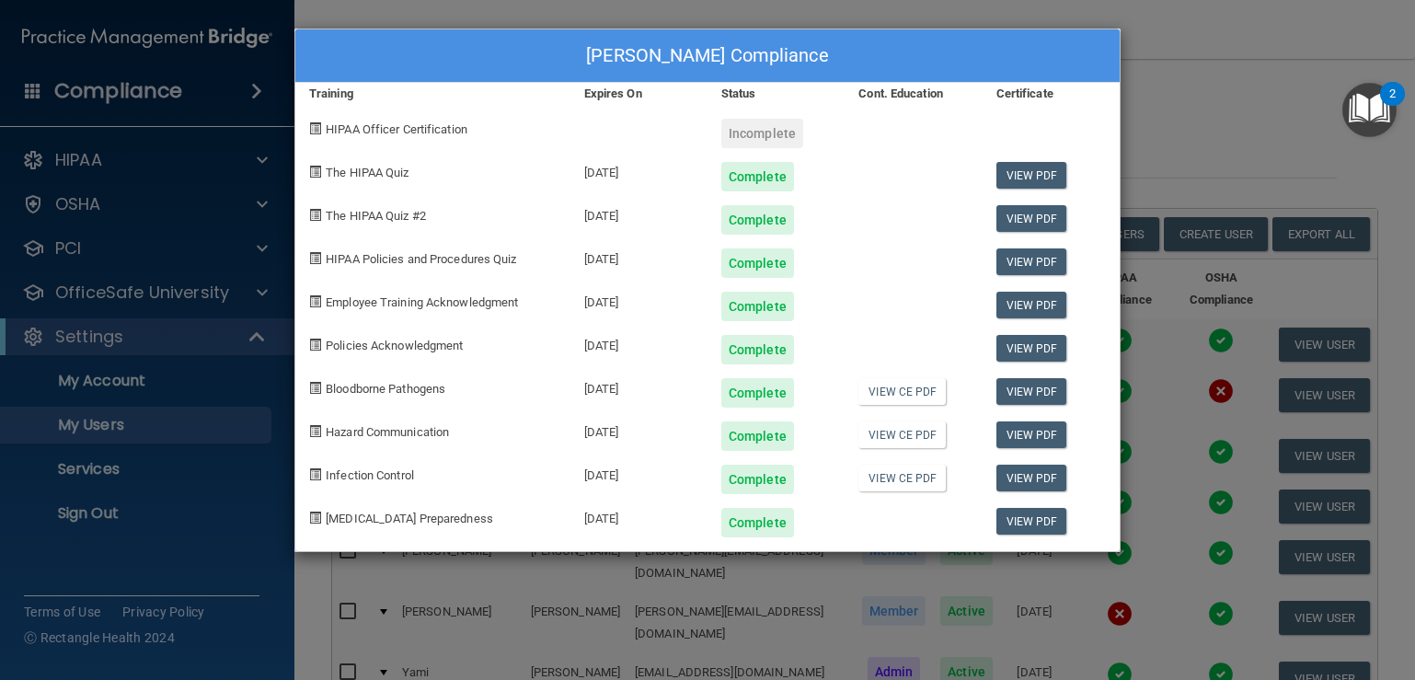
click at [1231, 148] on div "[PERSON_NAME] Compliance Training Expires On Status Cont. Education Certificate…" at bounding box center [707, 340] width 1415 height 680
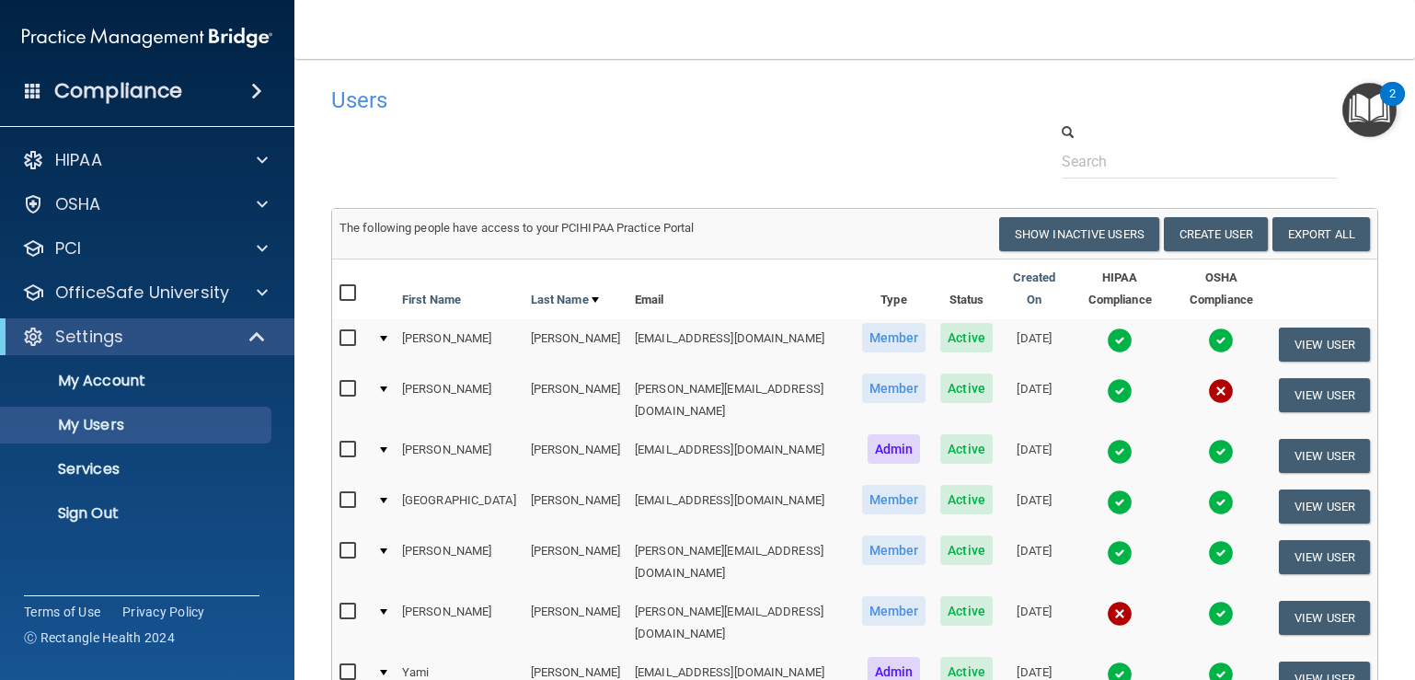
click at [1208, 540] on img at bounding box center [1221, 553] width 26 height 26
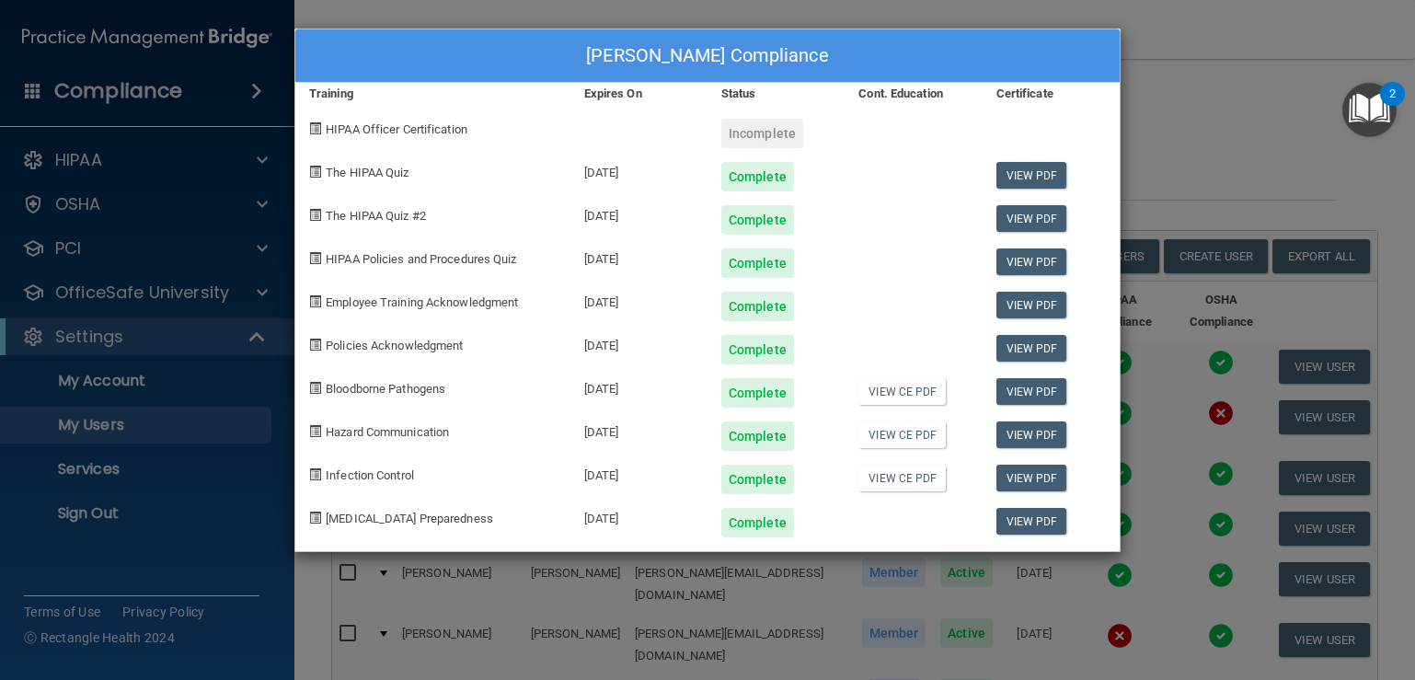
click at [1173, 91] on div "[PERSON_NAME] Compliance Training Expires On Status Cont. Education Certificate…" at bounding box center [707, 340] width 1415 height 680
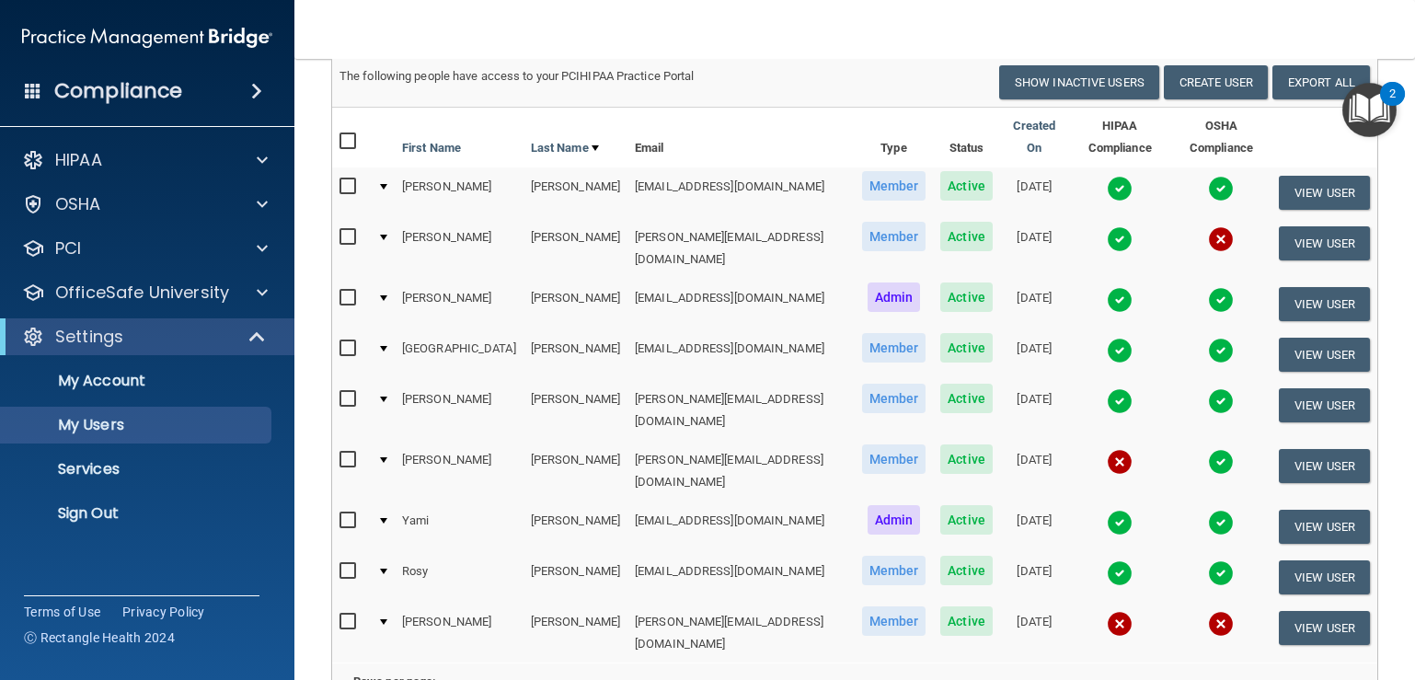
scroll to position [184, 0]
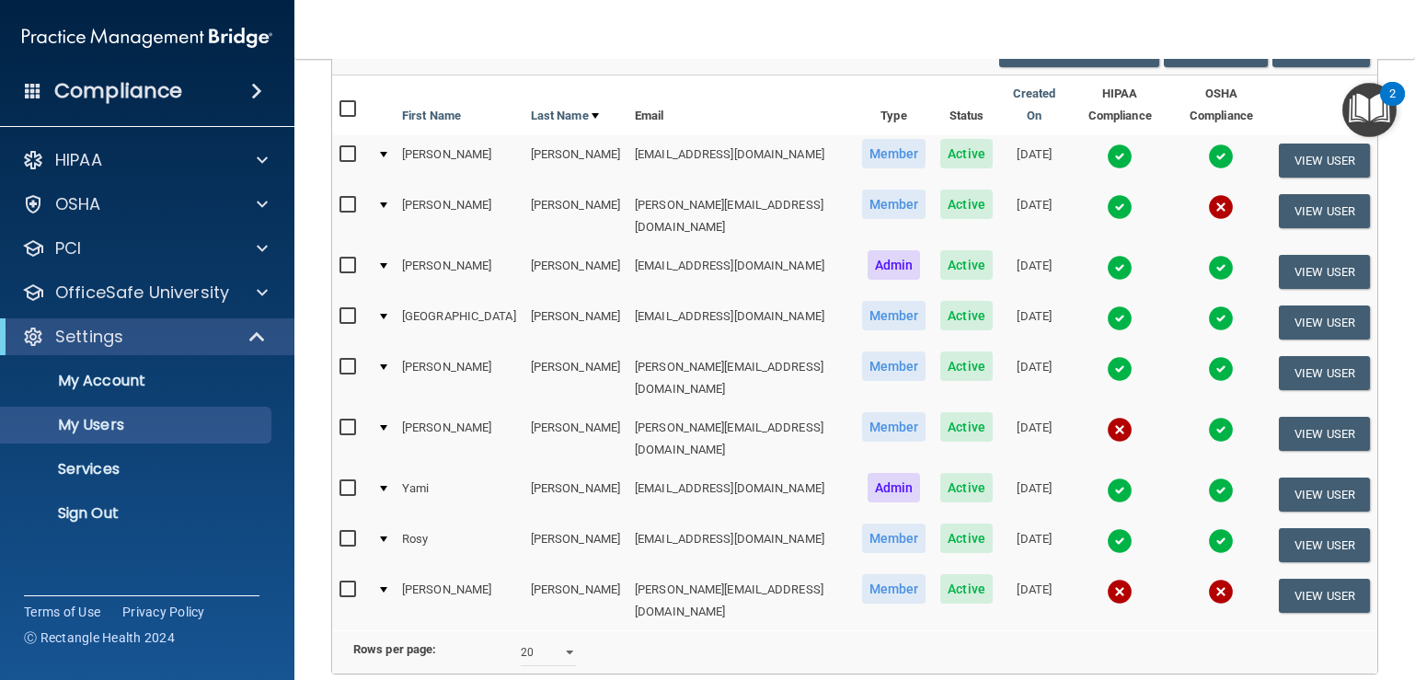
click at [1208, 417] on img at bounding box center [1221, 430] width 26 height 26
